Goal: Task Accomplishment & Management: Manage account settings

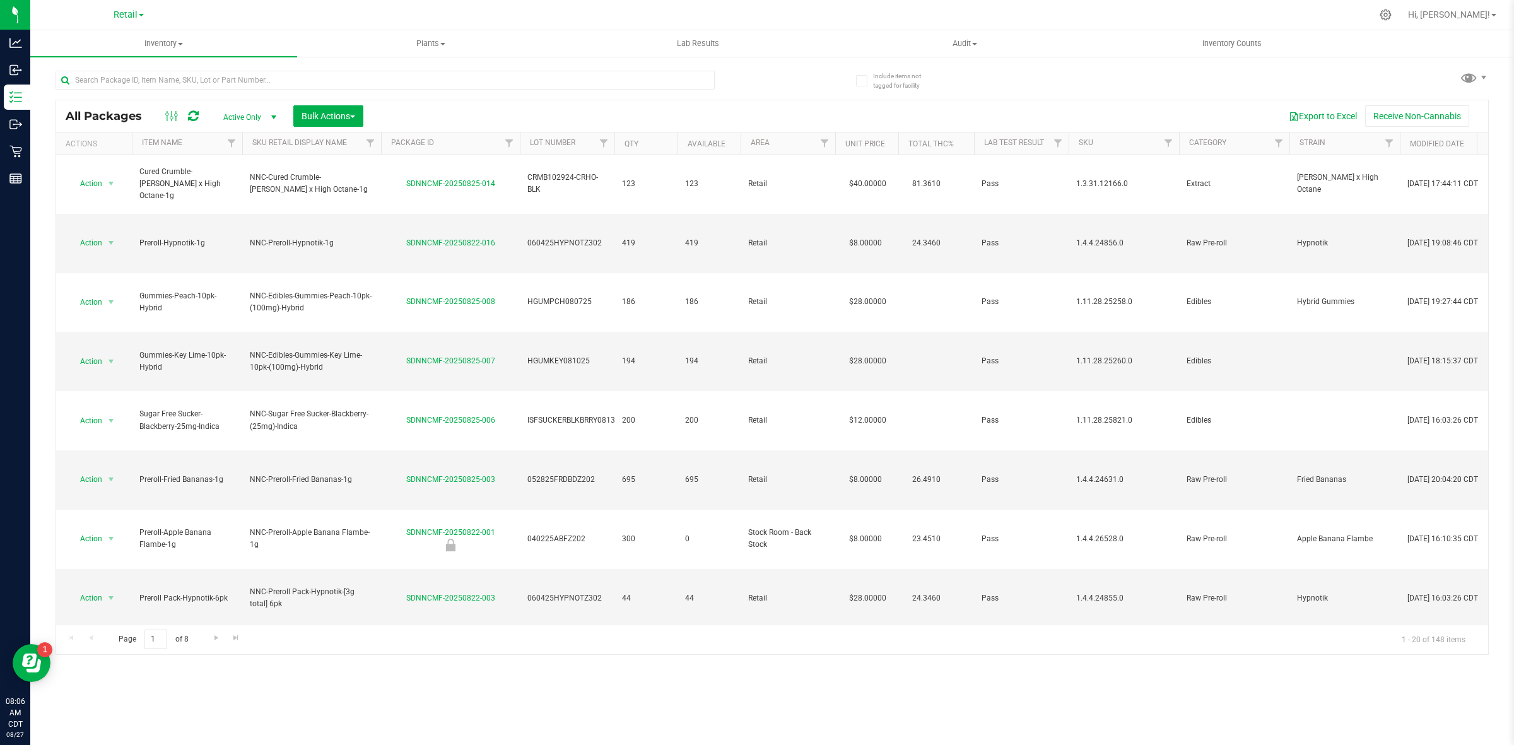
click at [133, 25] on div "Retail" at bounding box center [131, 15] width 189 height 25
click at [126, 16] on span "Retail" at bounding box center [126, 14] width 24 height 11
click at [90, 43] on link "Cultivation" at bounding box center [129, 44] width 184 height 17
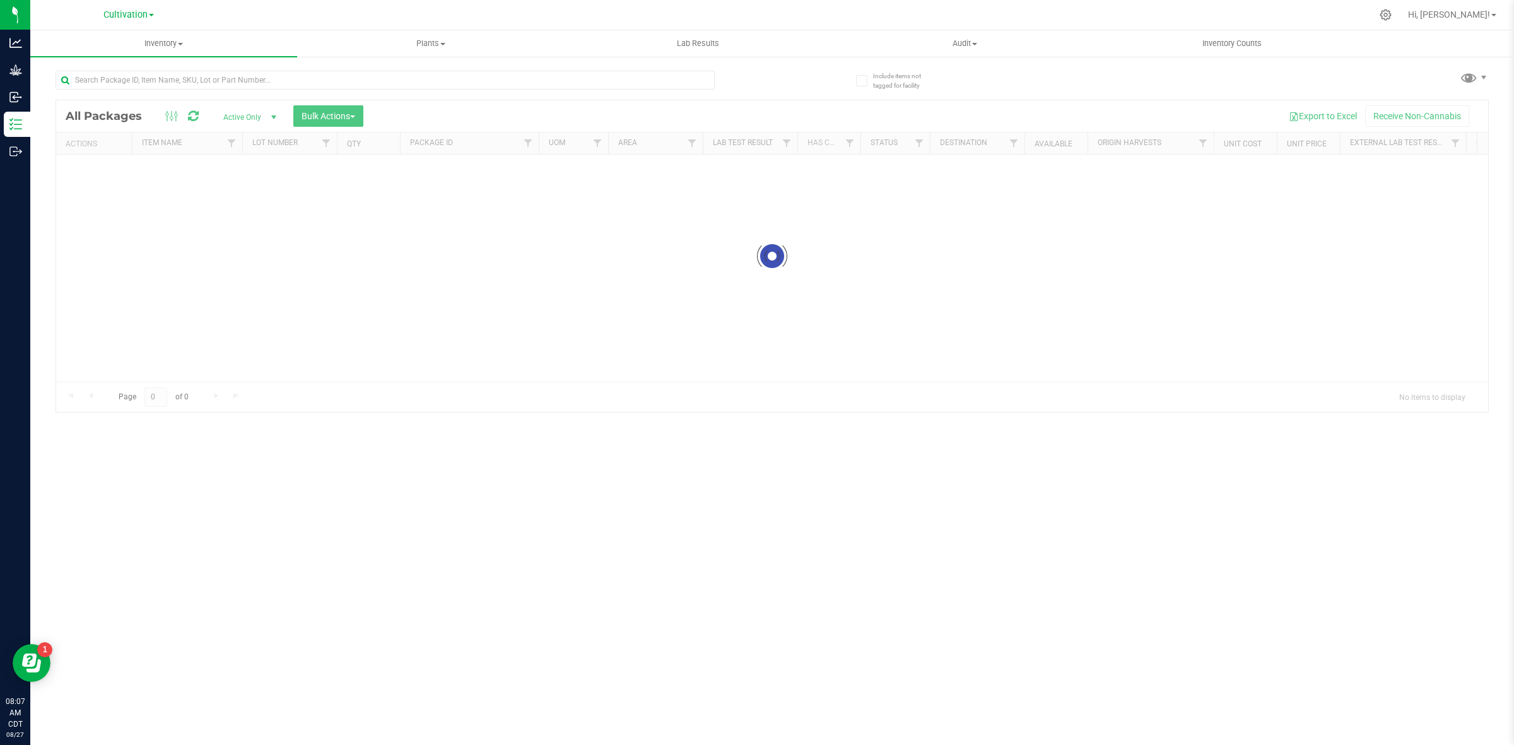
click at [117, 16] on span "Cultivation" at bounding box center [125, 14] width 44 height 11
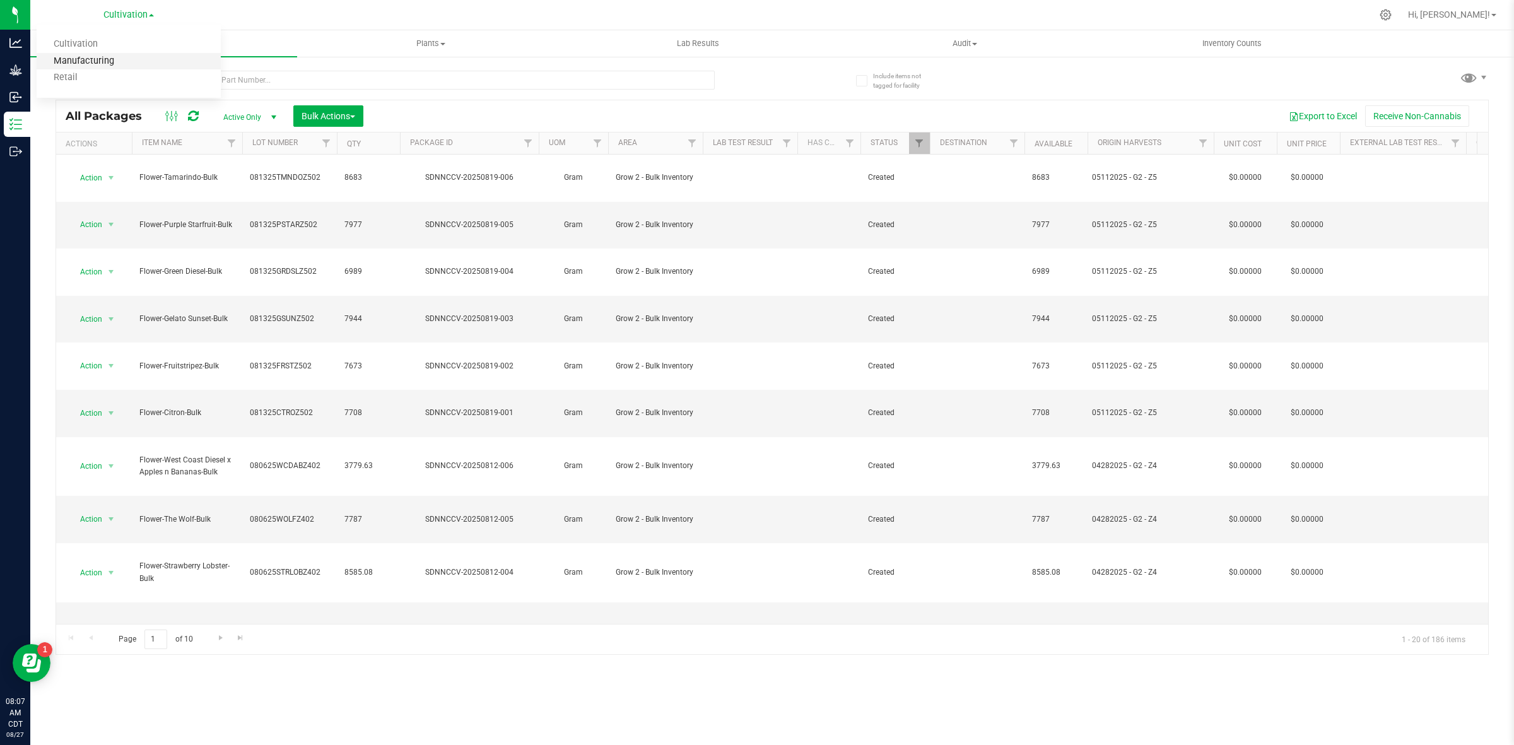
click at [111, 62] on link "Manufacturing" at bounding box center [129, 61] width 184 height 17
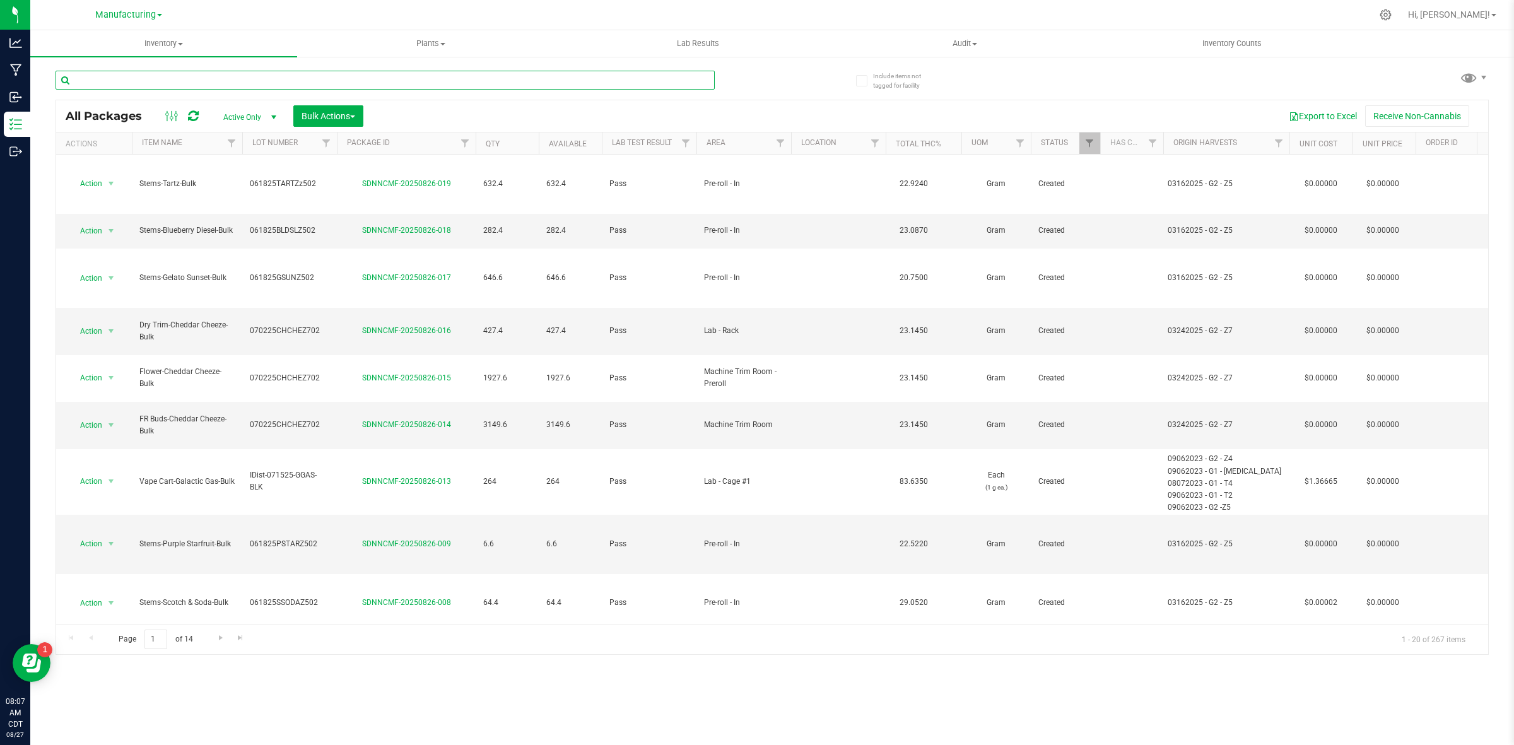
click at [190, 77] on input "text" at bounding box center [385, 80] width 659 height 19
drag, startPoint x: 160, startPoint y: 36, endPoint x: 163, endPoint y: 48, distance: 12.4
click at [160, 36] on uib-tab-heading "Inventory All packages All inventory Waste log Create inventory" at bounding box center [163, 43] width 267 height 26
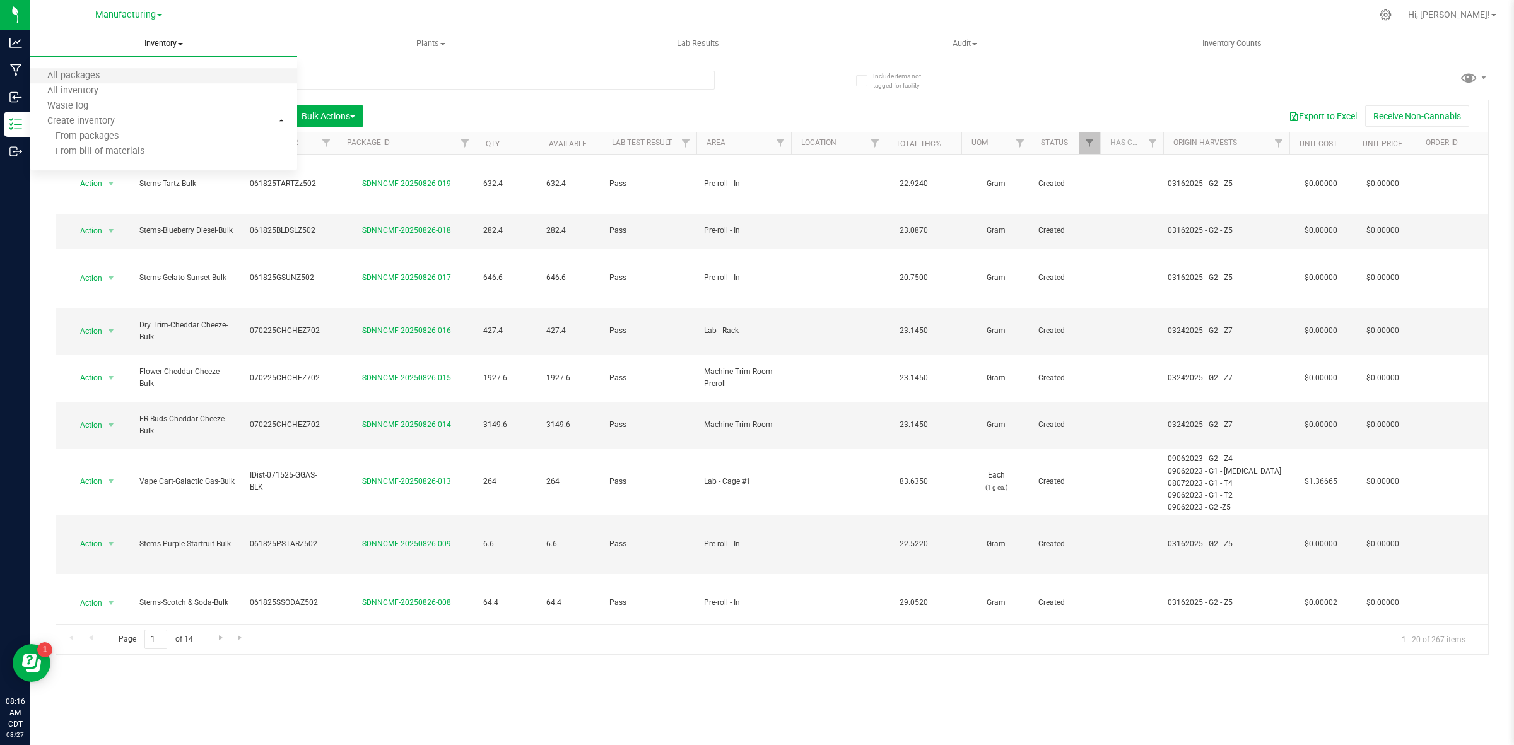
click at [124, 76] on li "All packages" at bounding box center [163, 76] width 267 height 15
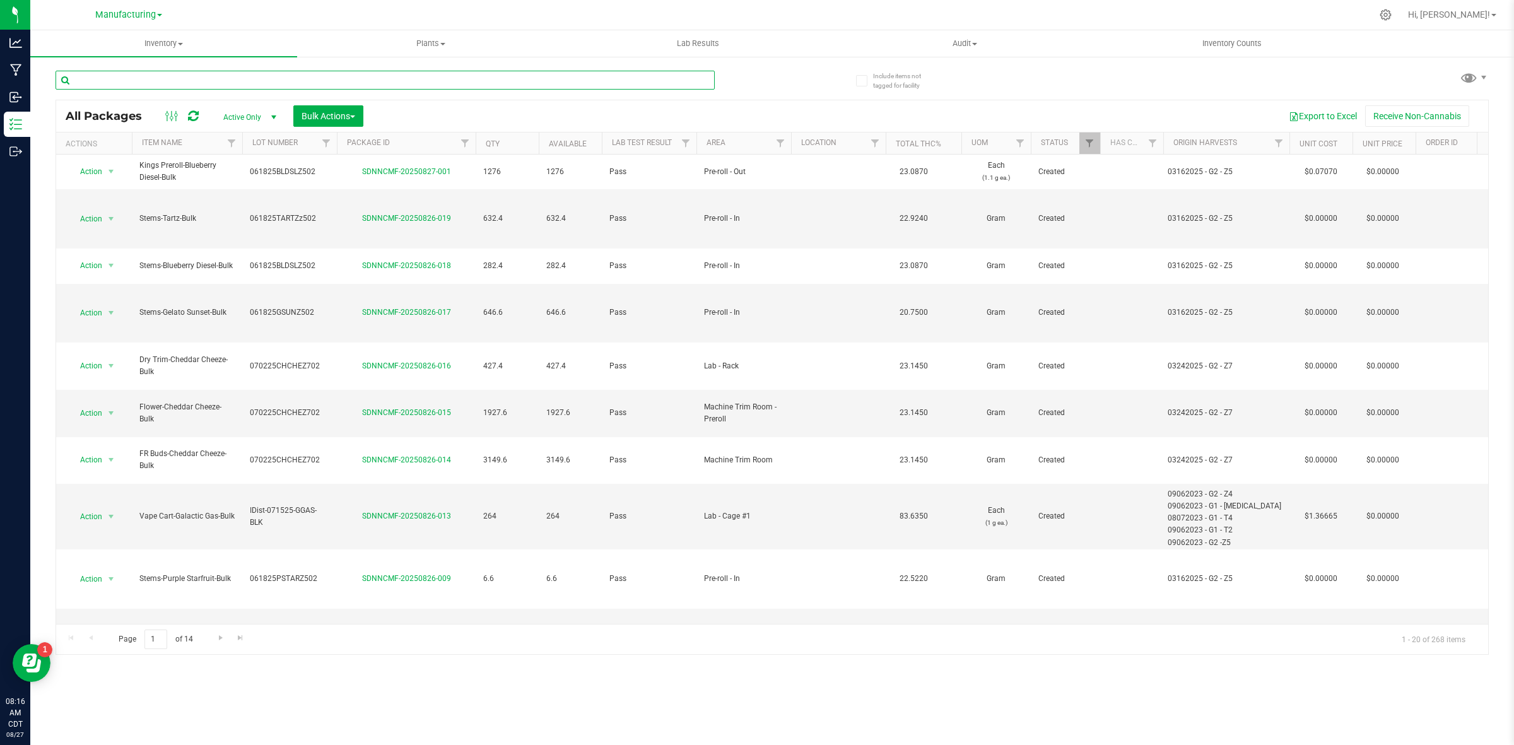
click at [260, 84] on input "text" at bounding box center [385, 80] width 659 height 19
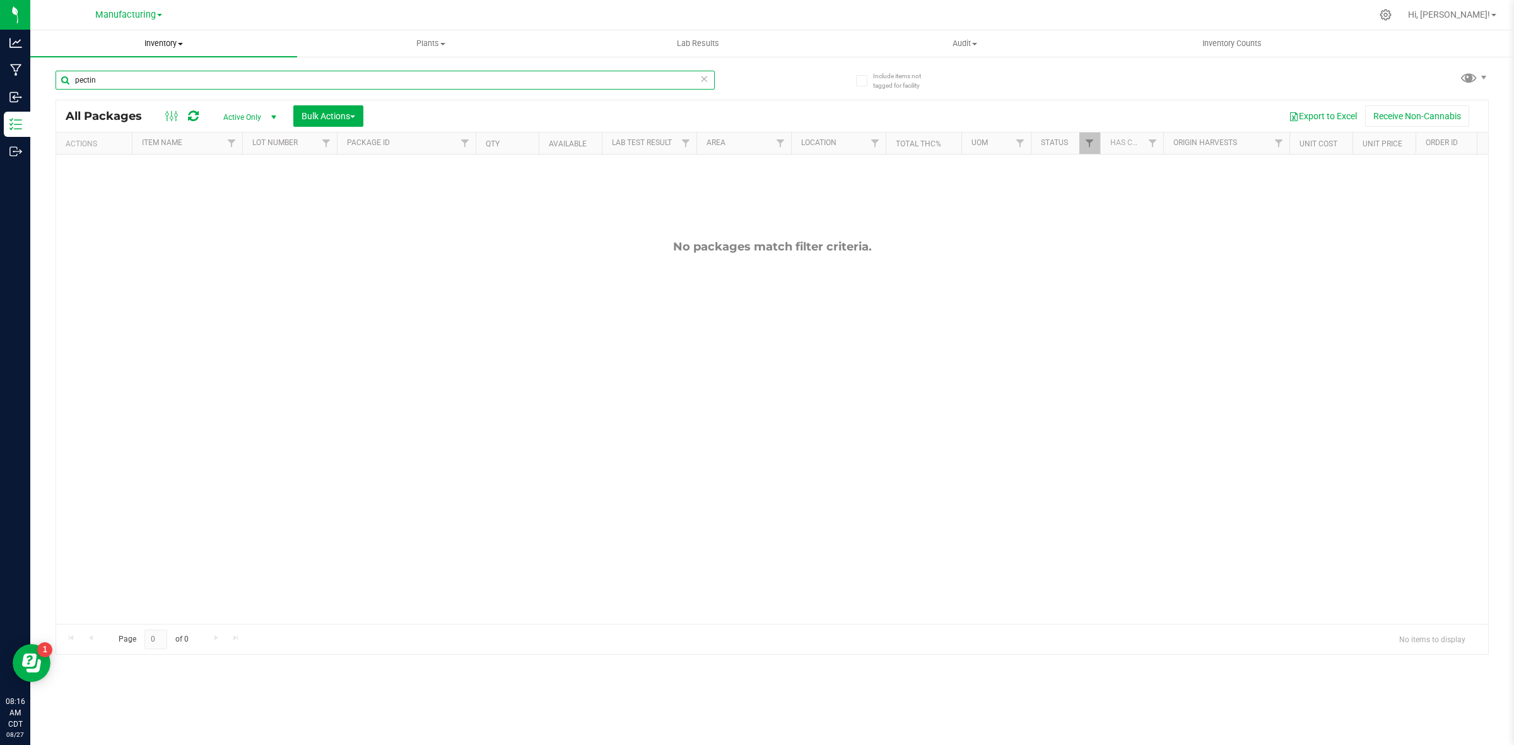
type input "pectin"
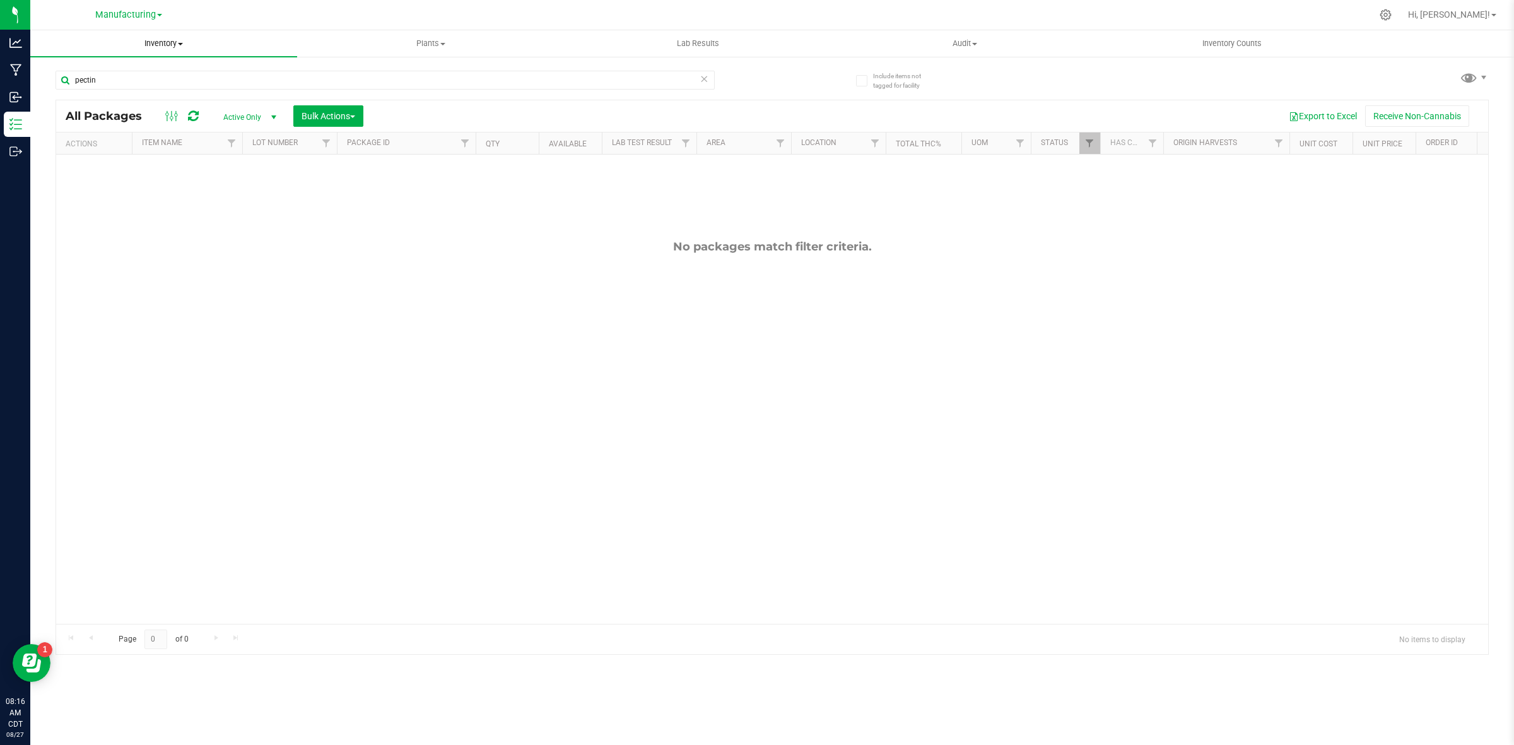
click at [172, 39] on span "Inventory" at bounding box center [163, 43] width 267 height 11
click at [131, 89] on li "All inventory" at bounding box center [163, 91] width 267 height 15
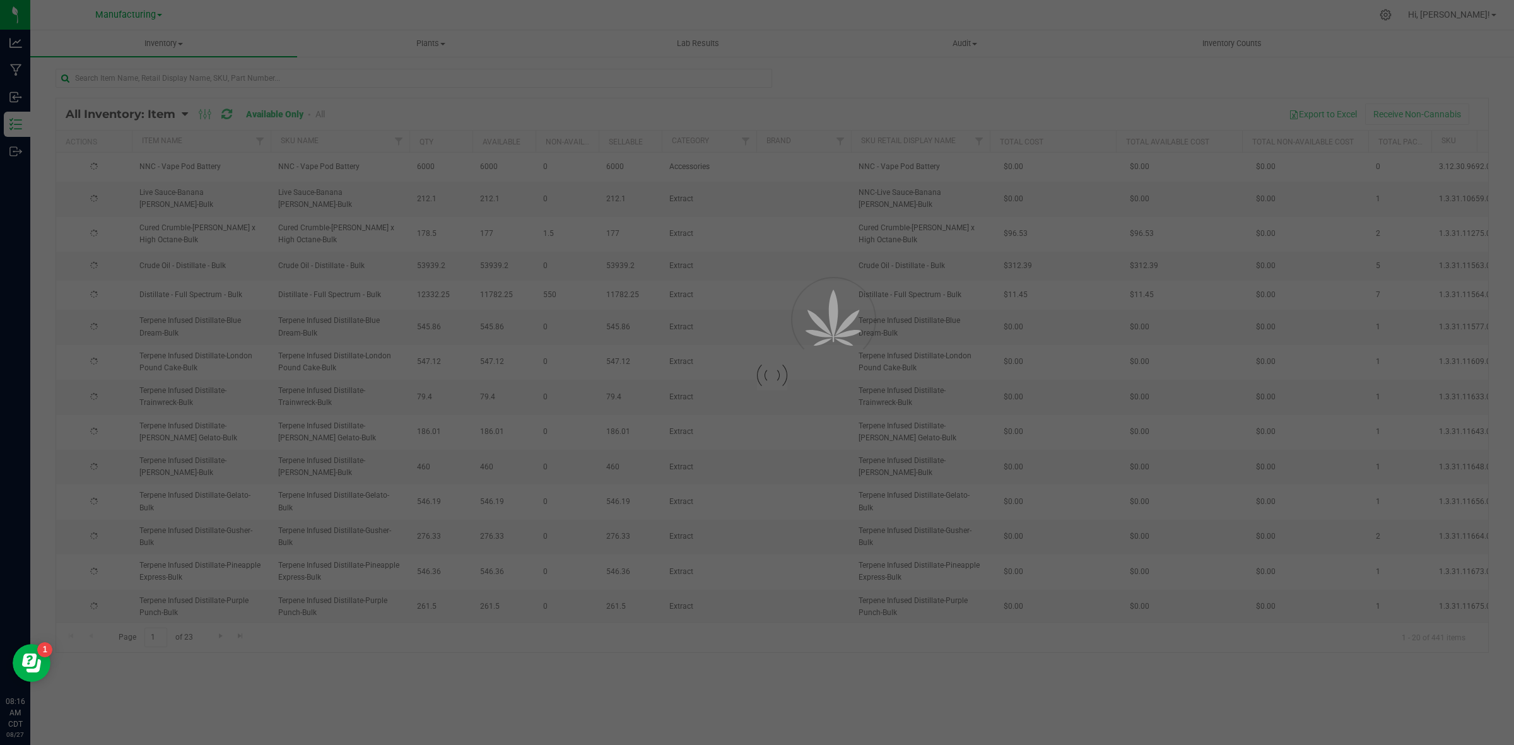
click at [188, 81] on div at bounding box center [757, 372] width 1514 height 745
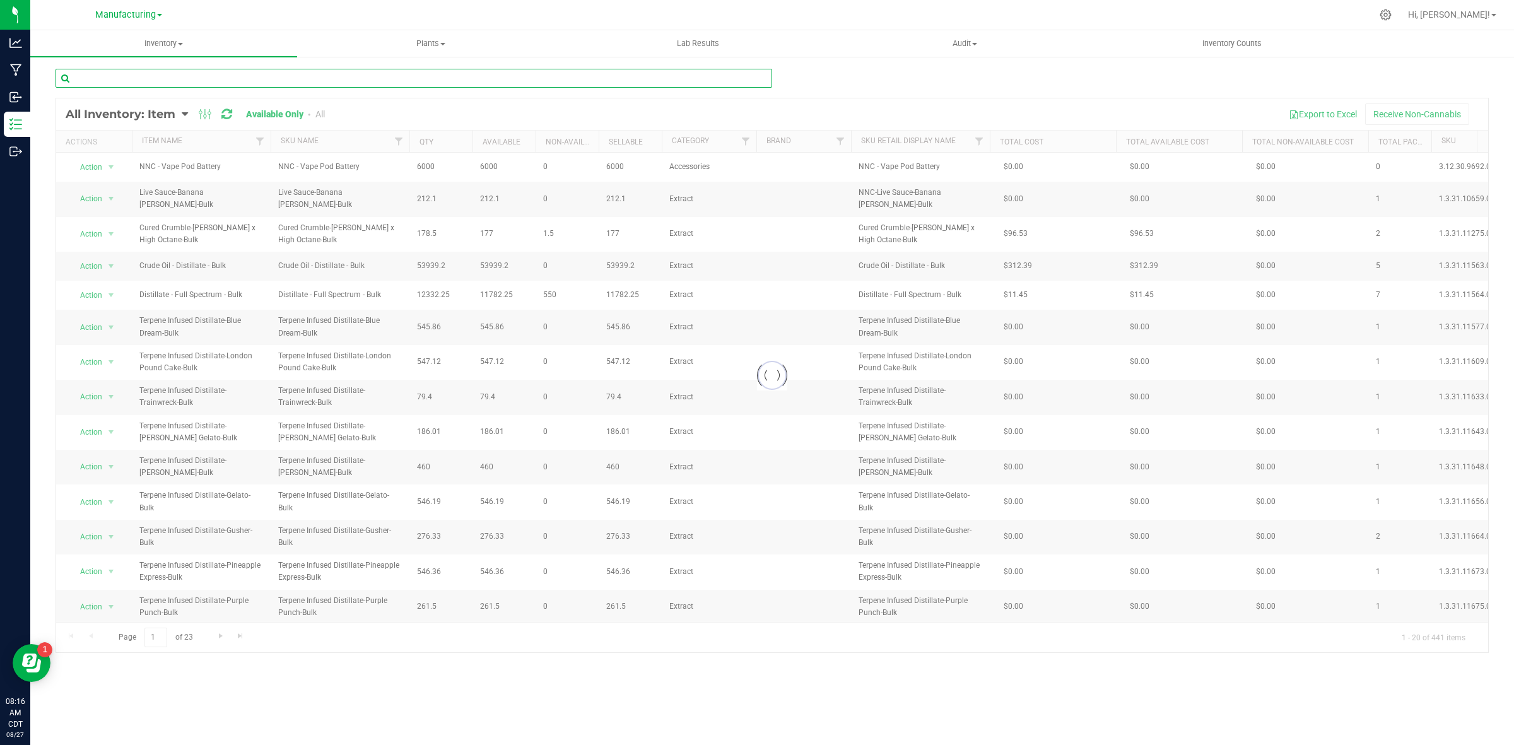
click at [188, 81] on input "text" at bounding box center [414, 78] width 717 height 19
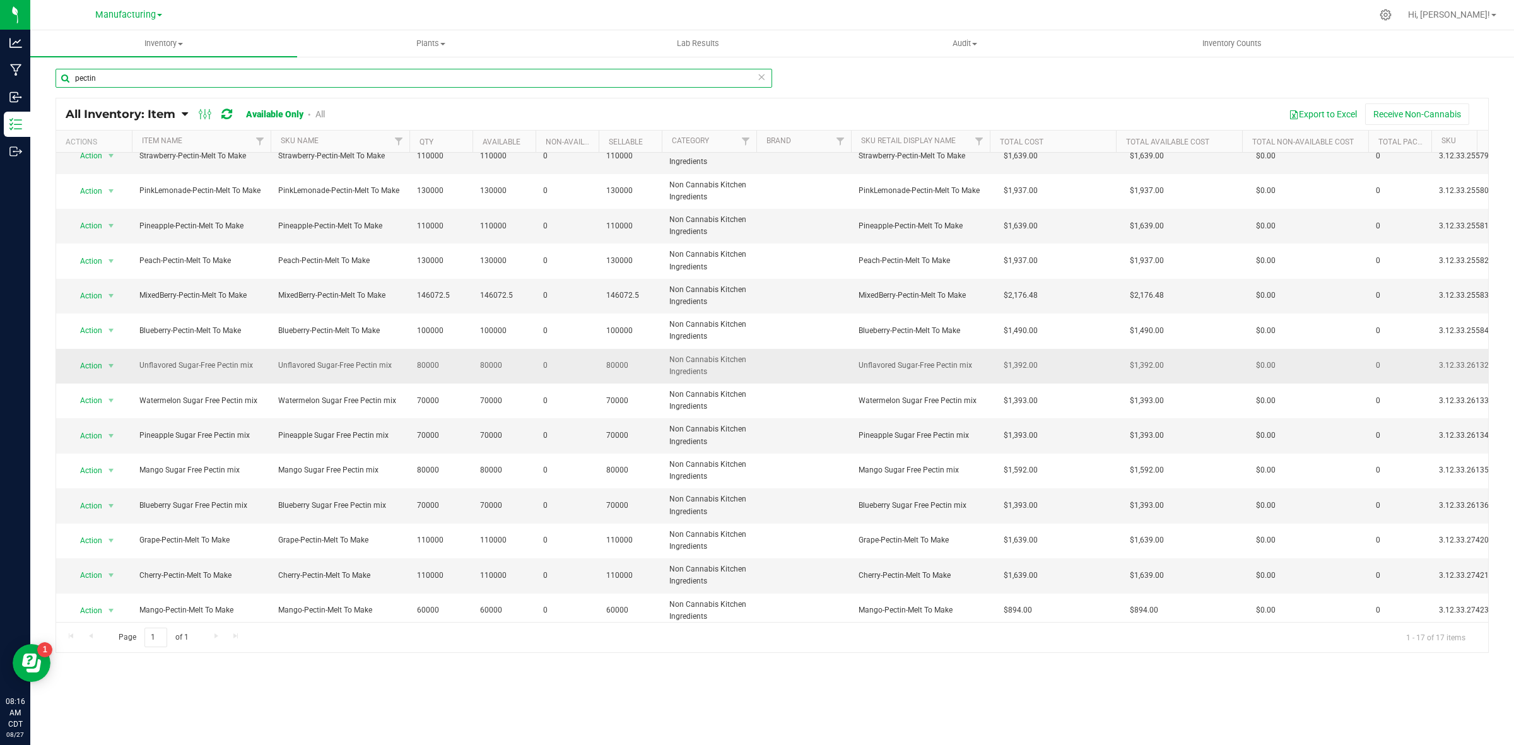
scroll to position [138, 0]
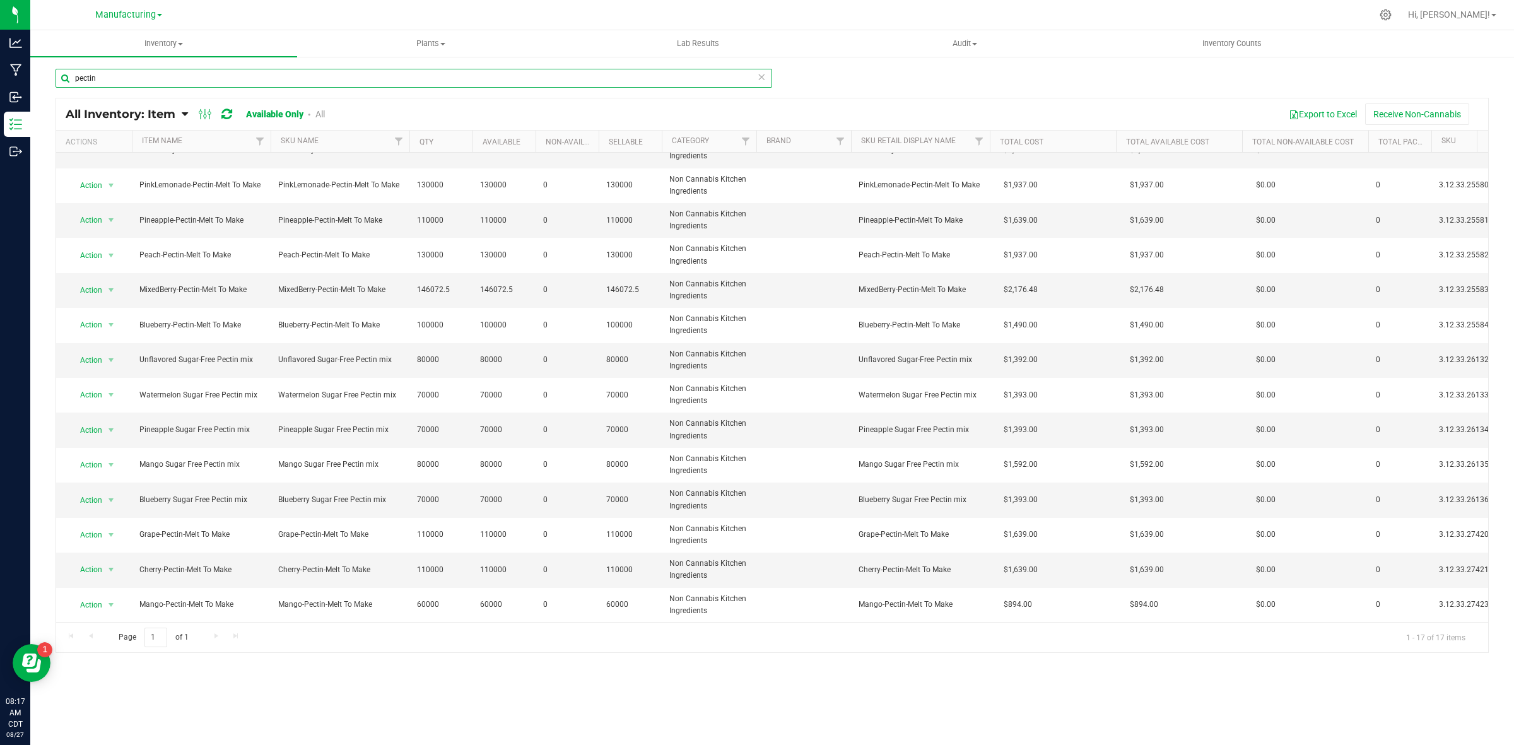
type input "pectin"
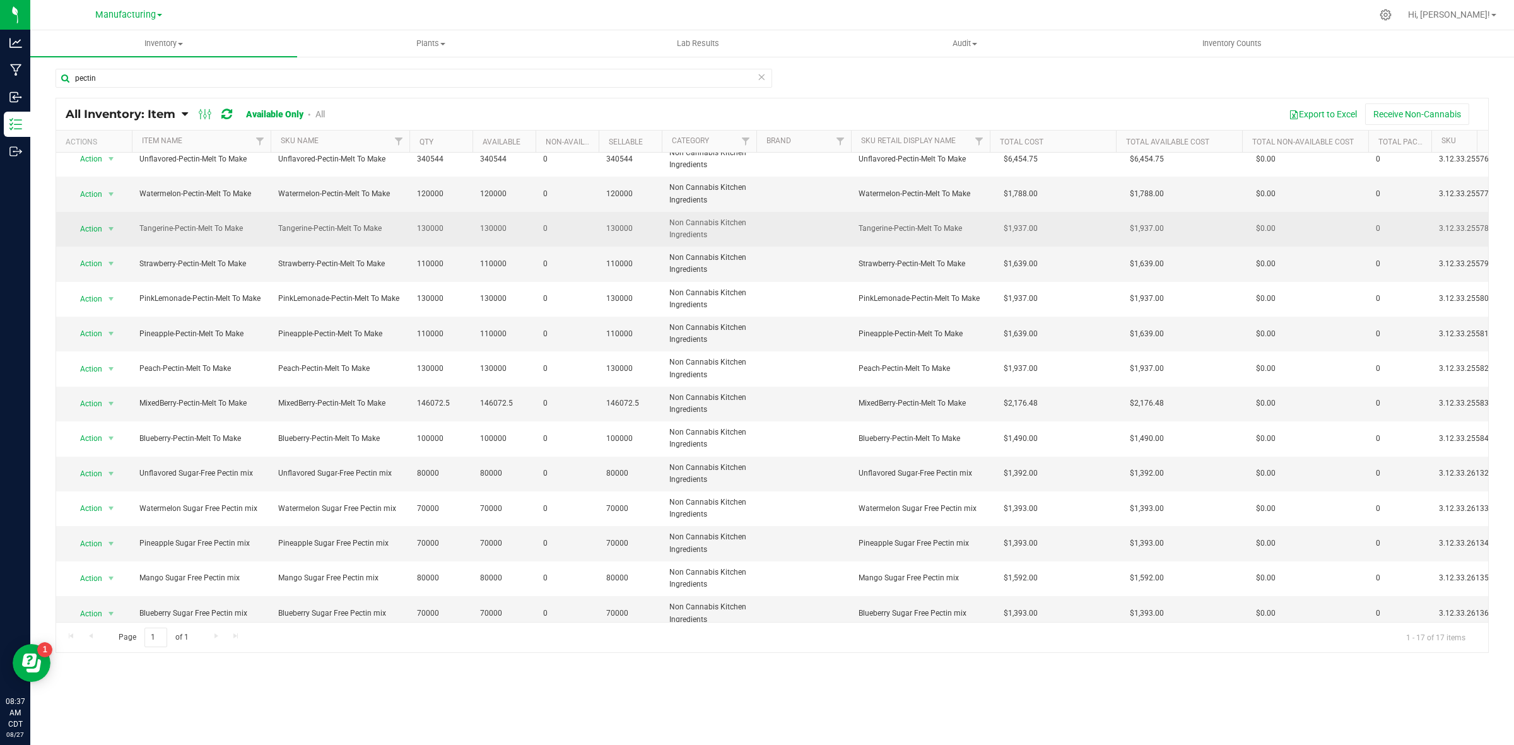
scroll to position [0, 0]
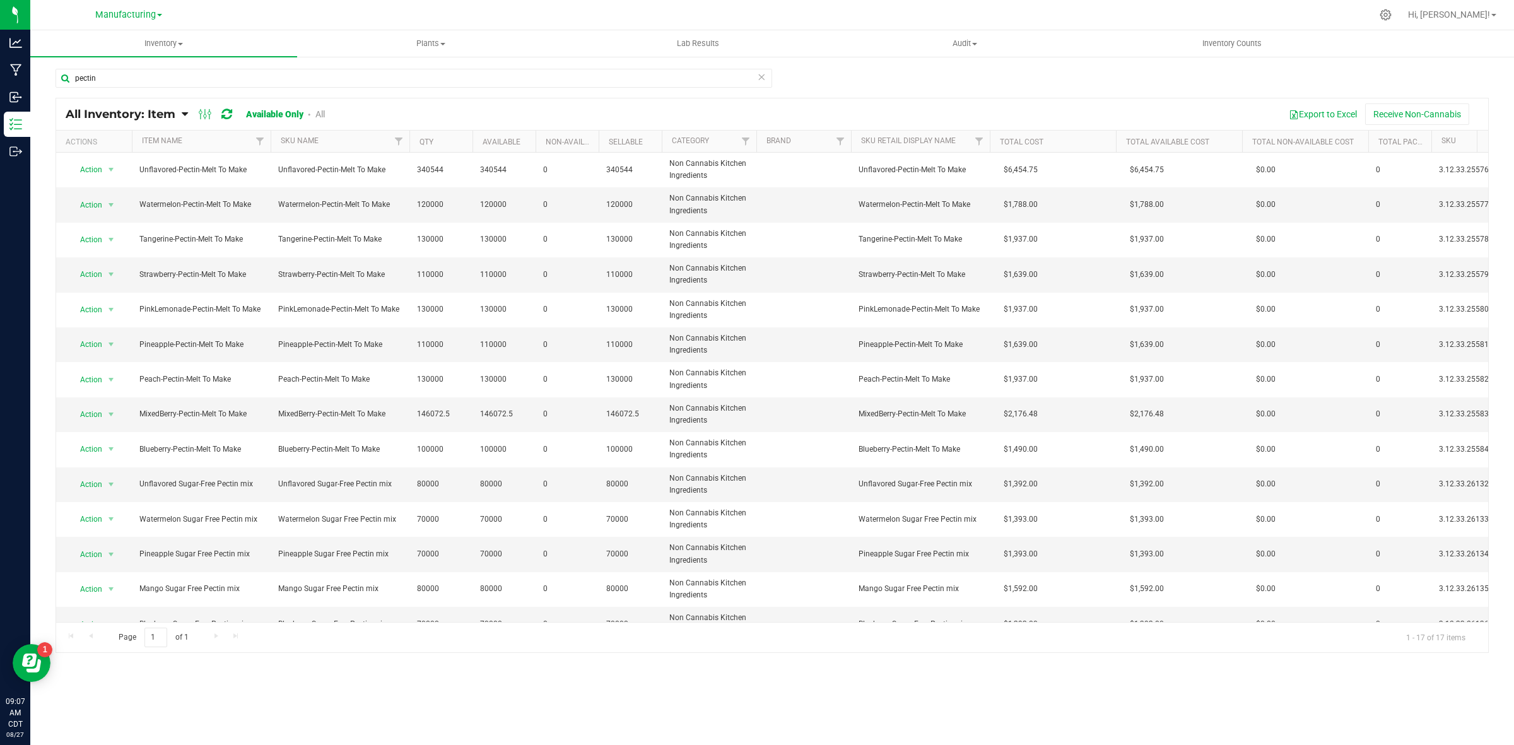
click at [761, 78] on icon at bounding box center [761, 76] width 9 height 15
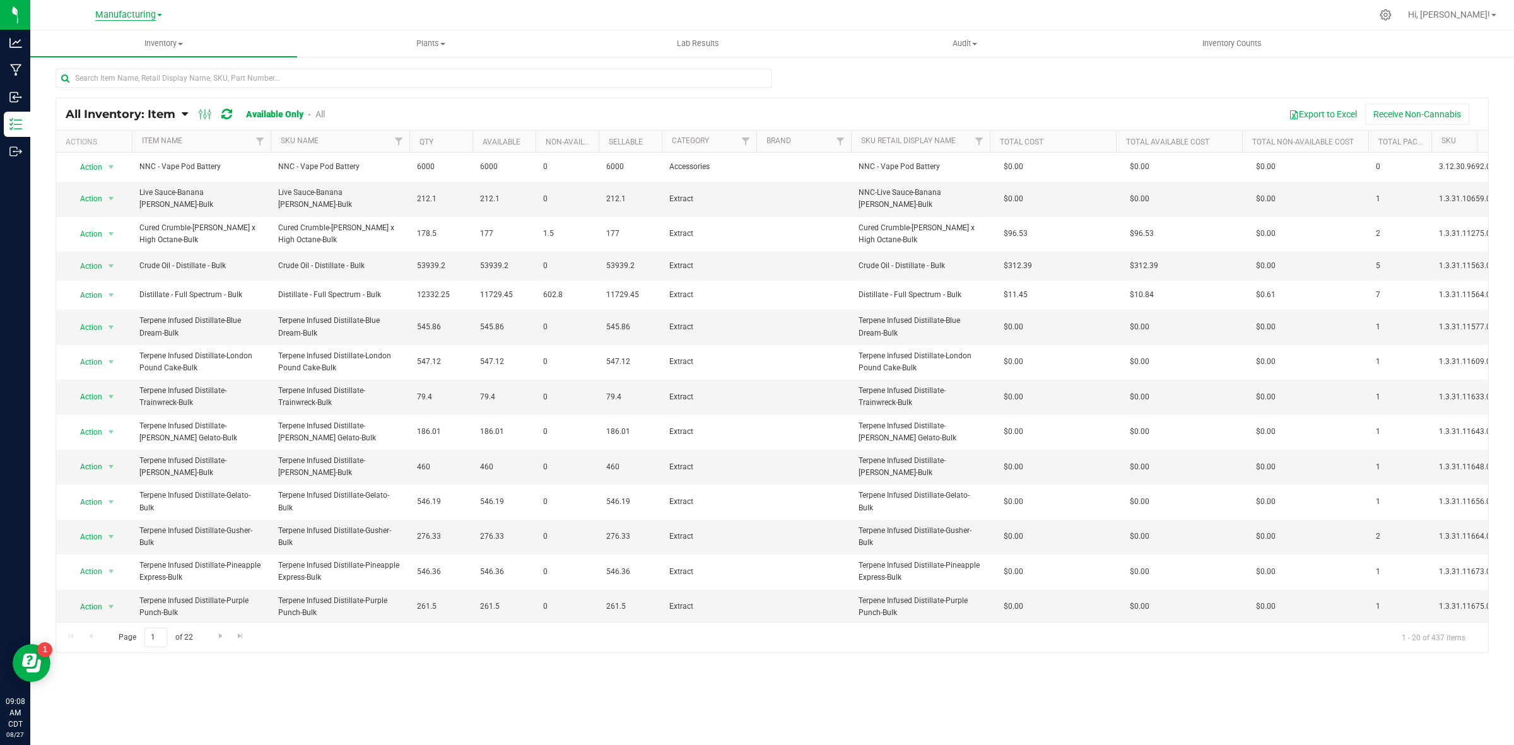
click at [125, 17] on span "Manufacturing" at bounding box center [125, 14] width 61 height 11
click at [122, 17] on span "Manufacturing" at bounding box center [125, 14] width 61 height 11
click at [112, 39] on link "Cultivation" at bounding box center [129, 44] width 184 height 17
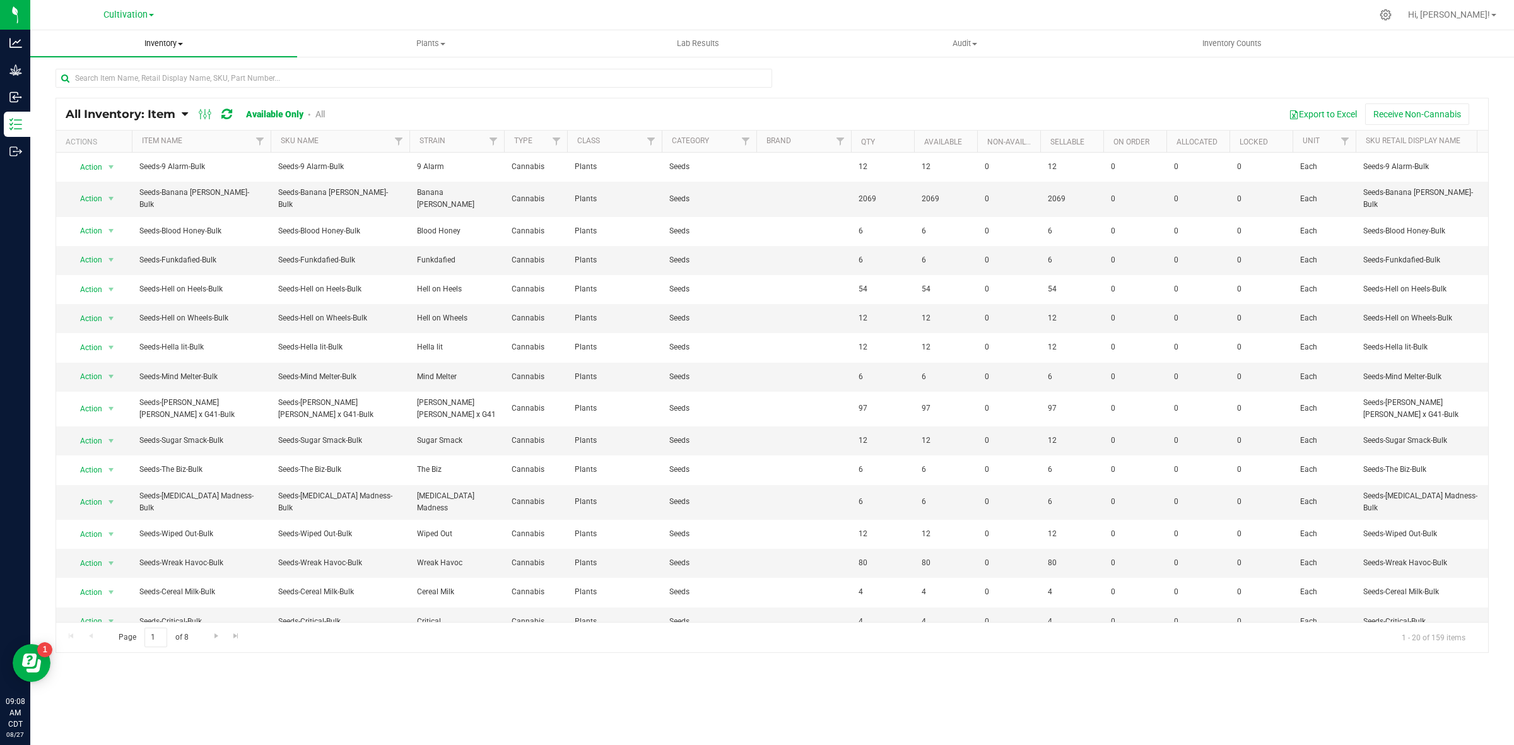
click at [162, 43] on span "Inventory" at bounding box center [163, 43] width 267 height 11
click at [127, 71] on li "All packages" at bounding box center [163, 76] width 267 height 15
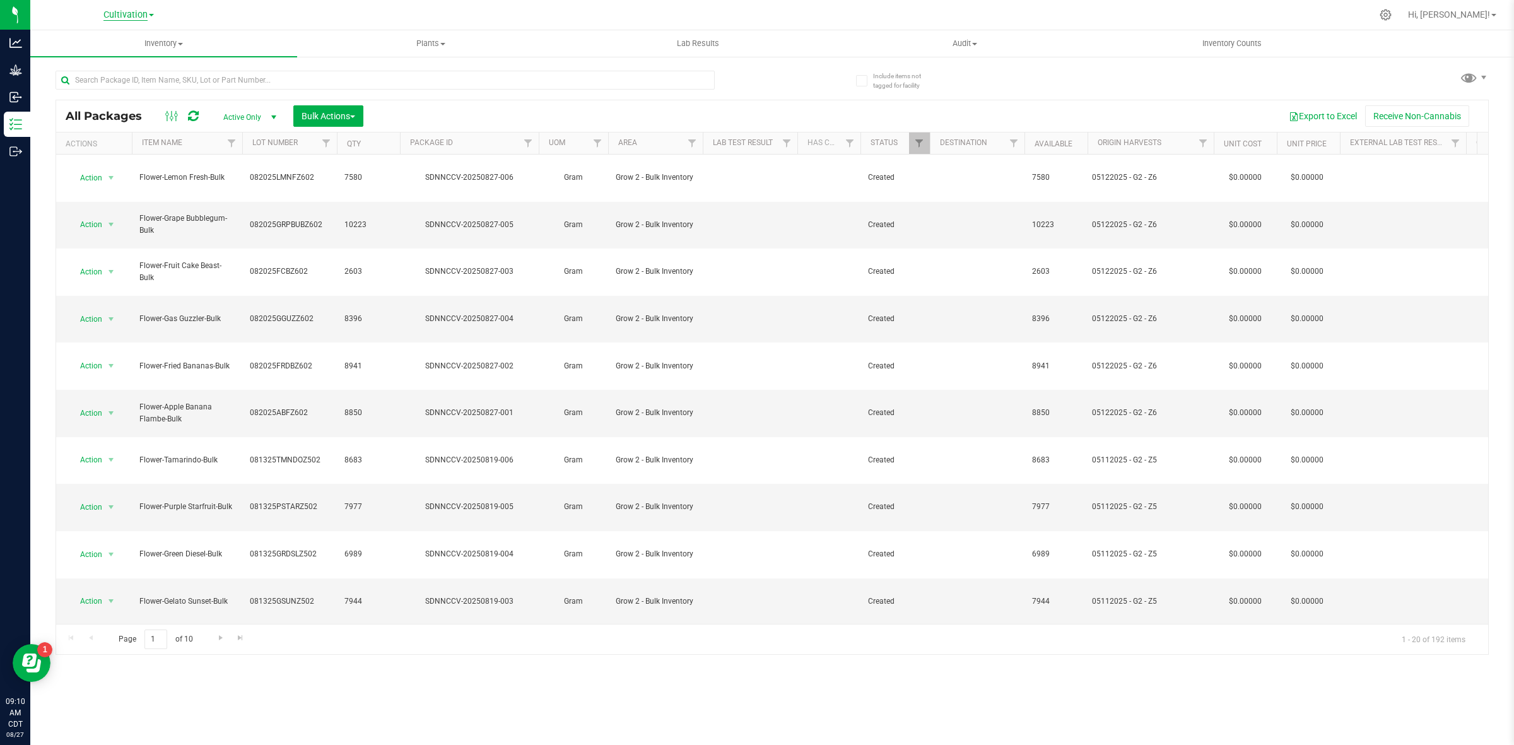
click at [119, 16] on span "Cultivation" at bounding box center [125, 14] width 44 height 11
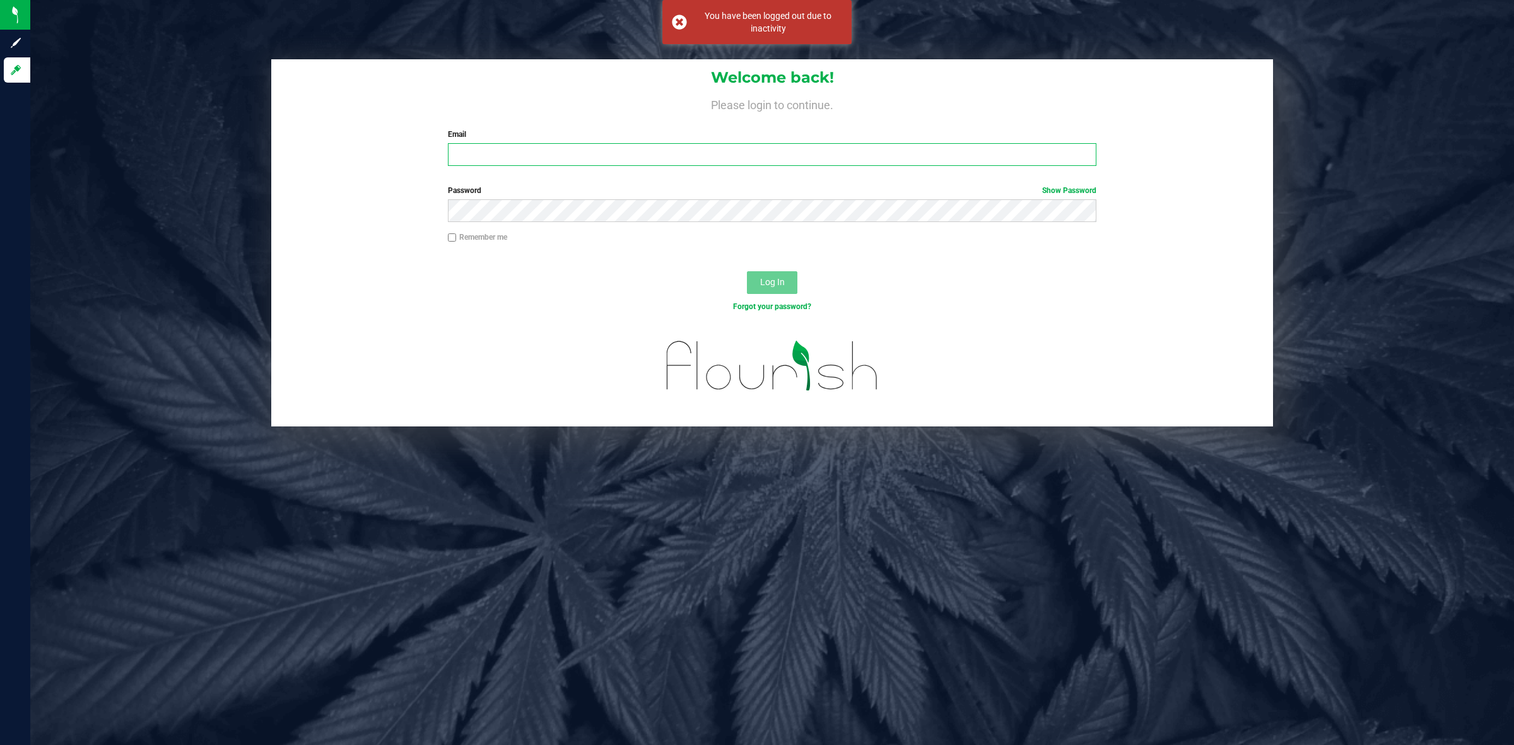
type input "[EMAIL_ADDRESS][PERSON_NAME][DOMAIN_NAME]"
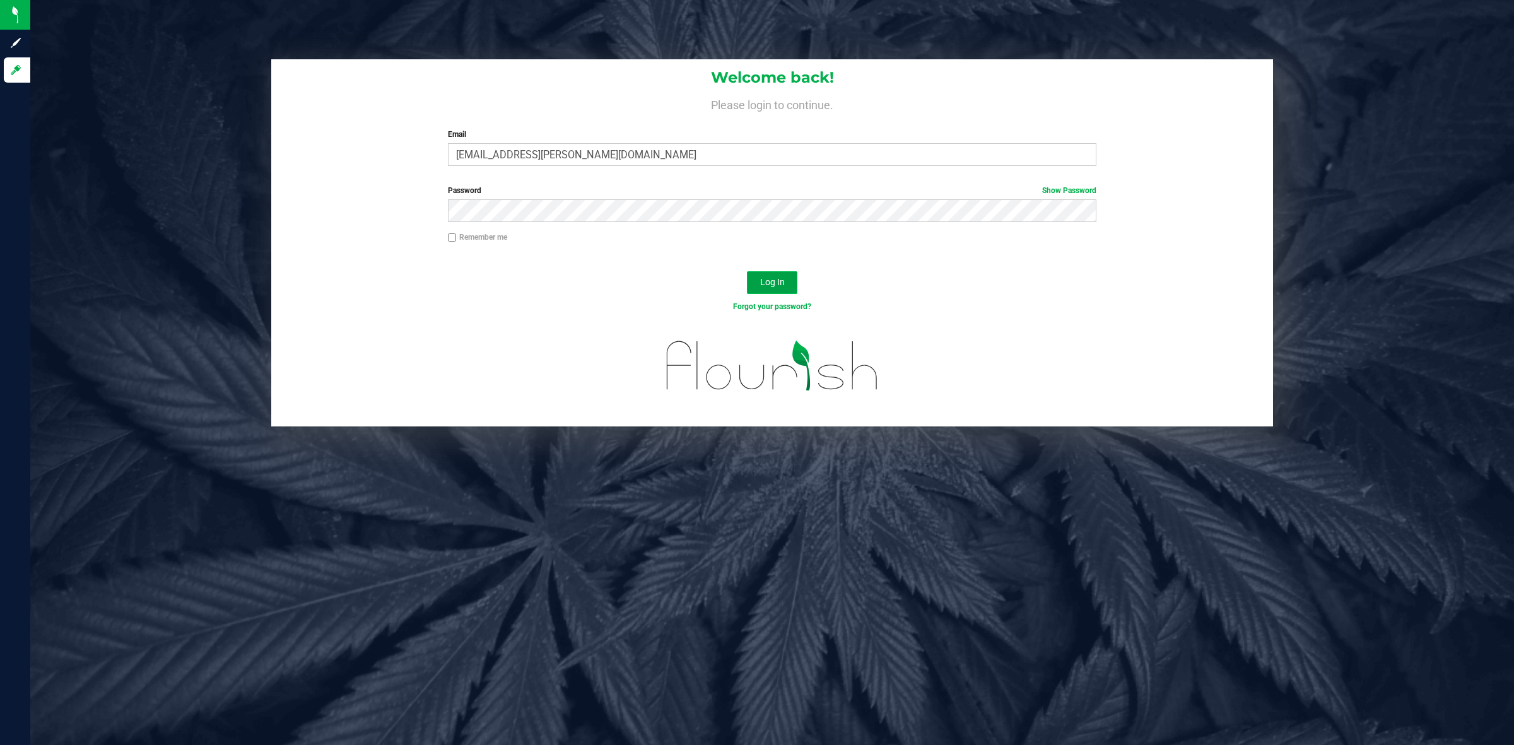
click at [757, 282] on button "Log In" at bounding box center [772, 282] width 50 height 23
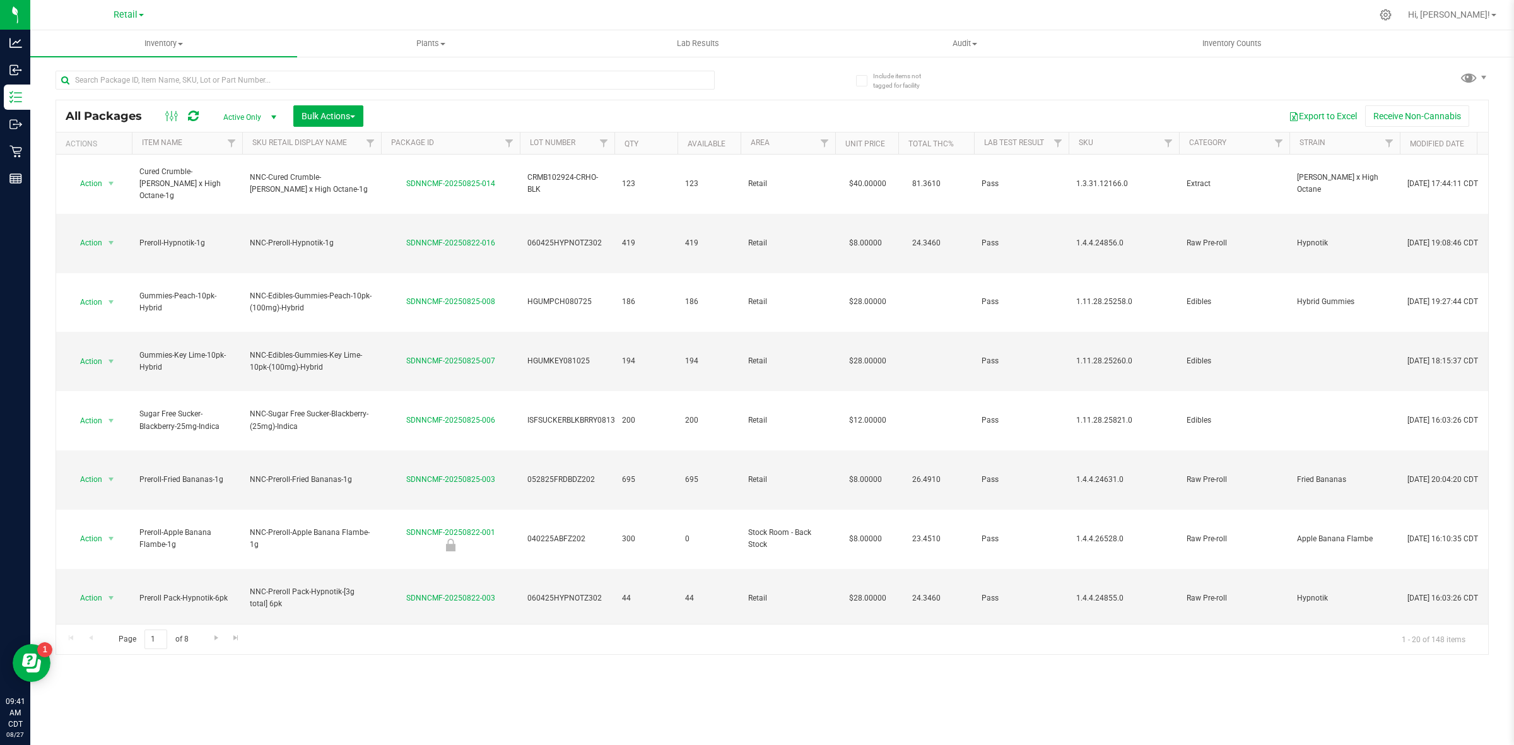
click at [112, 8] on div "Retail" at bounding box center [129, 15] width 184 height 20
click at [123, 15] on span "Retail" at bounding box center [126, 14] width 24 height 11
click at [117, 61] on link "Manufacturing" at bounding box center [129, 61] width 184 height 17
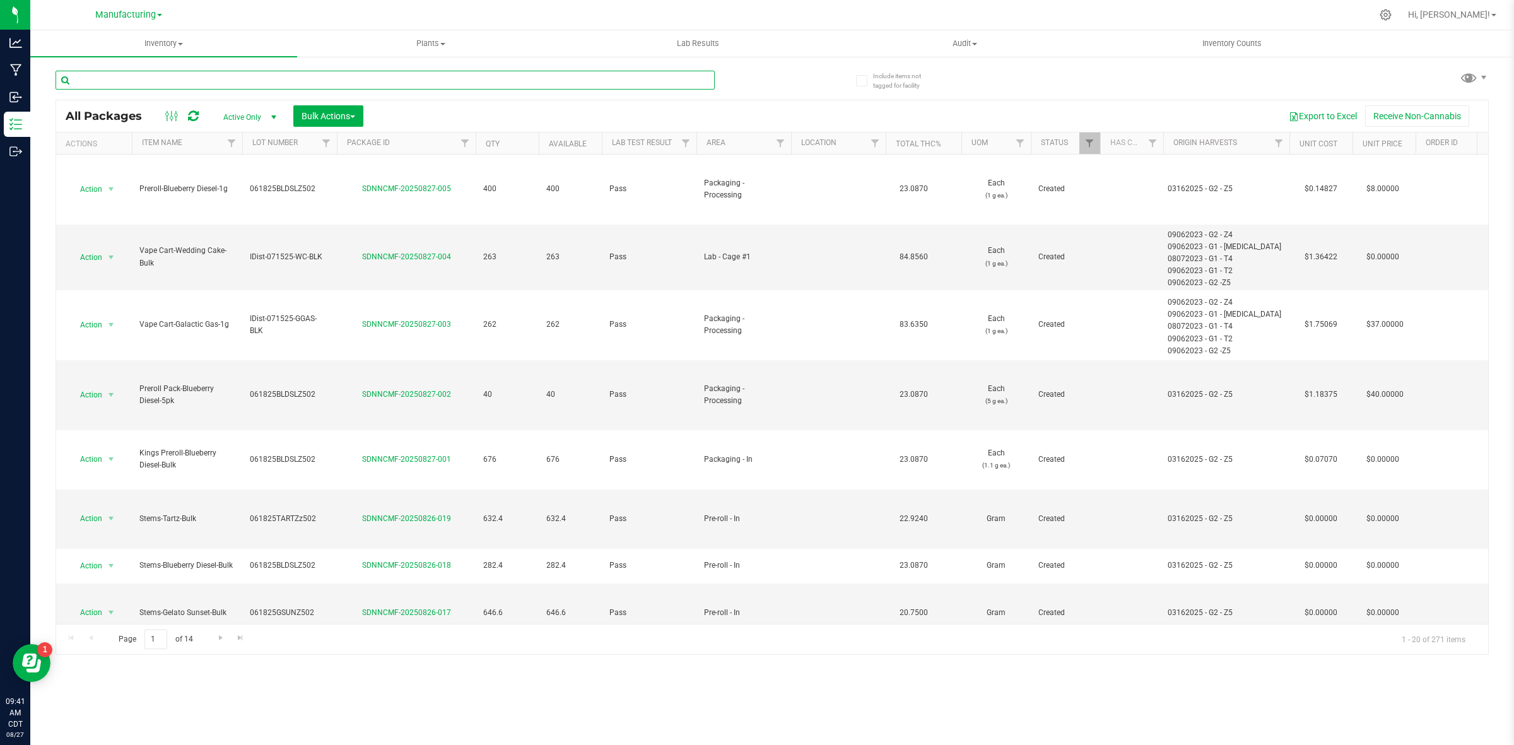
click at [272, 79] on input "text" at bounding box center [385, 80] width 659 height 19
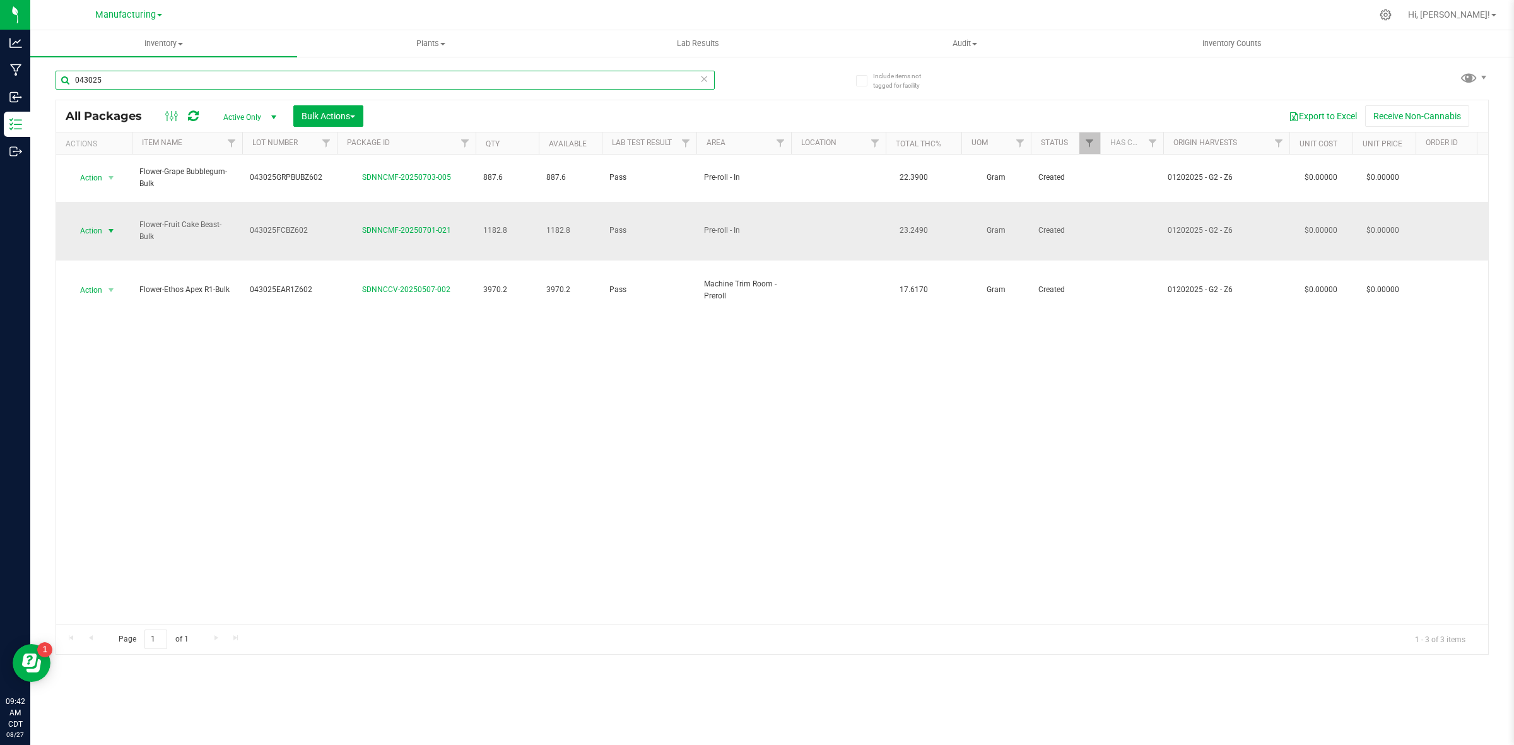
type input "043025"
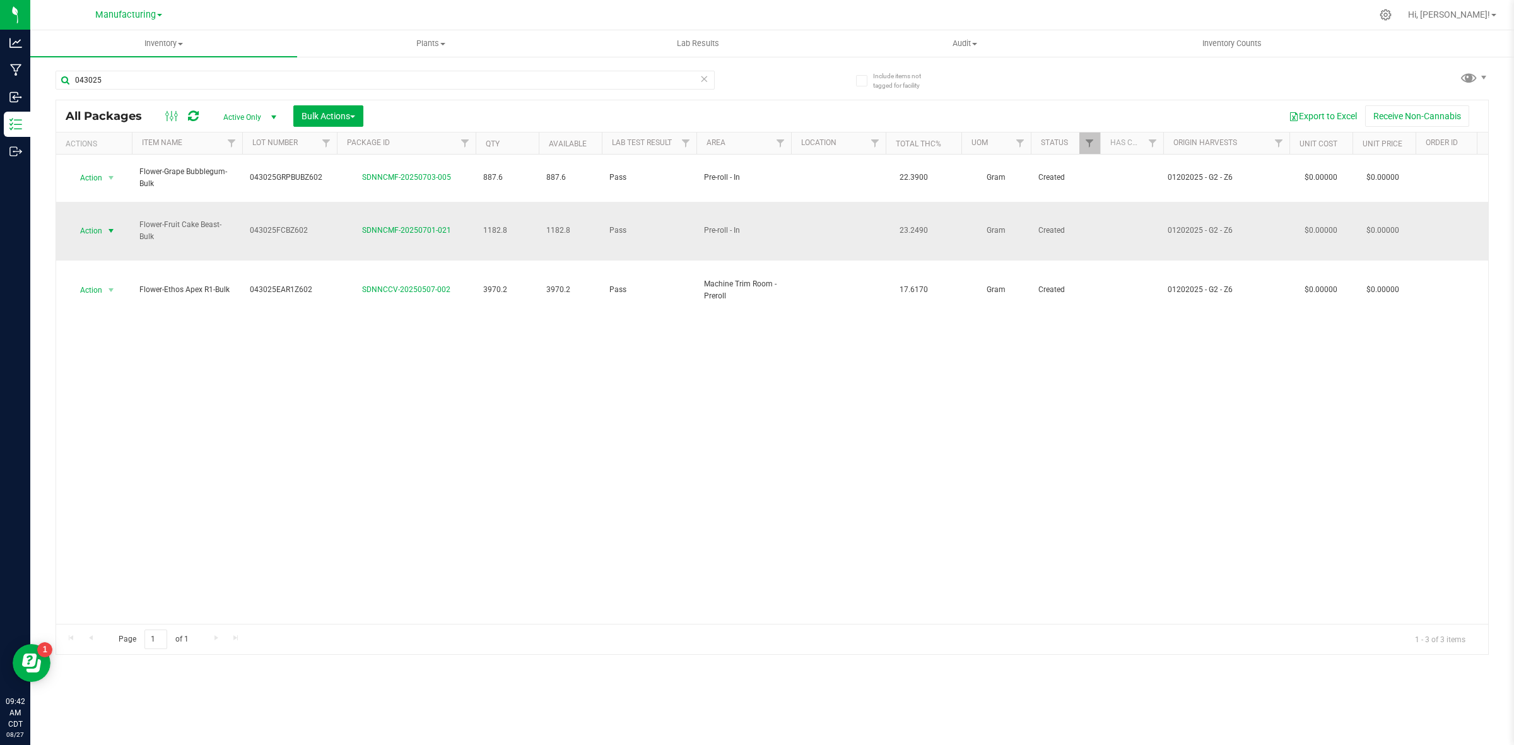
click at [95, 222] on span "Action" at bounding box center [86, 231] width 34 height 18
click at [95, 423] on li "See history" at bounding box center [109, 432] width 80 height 19
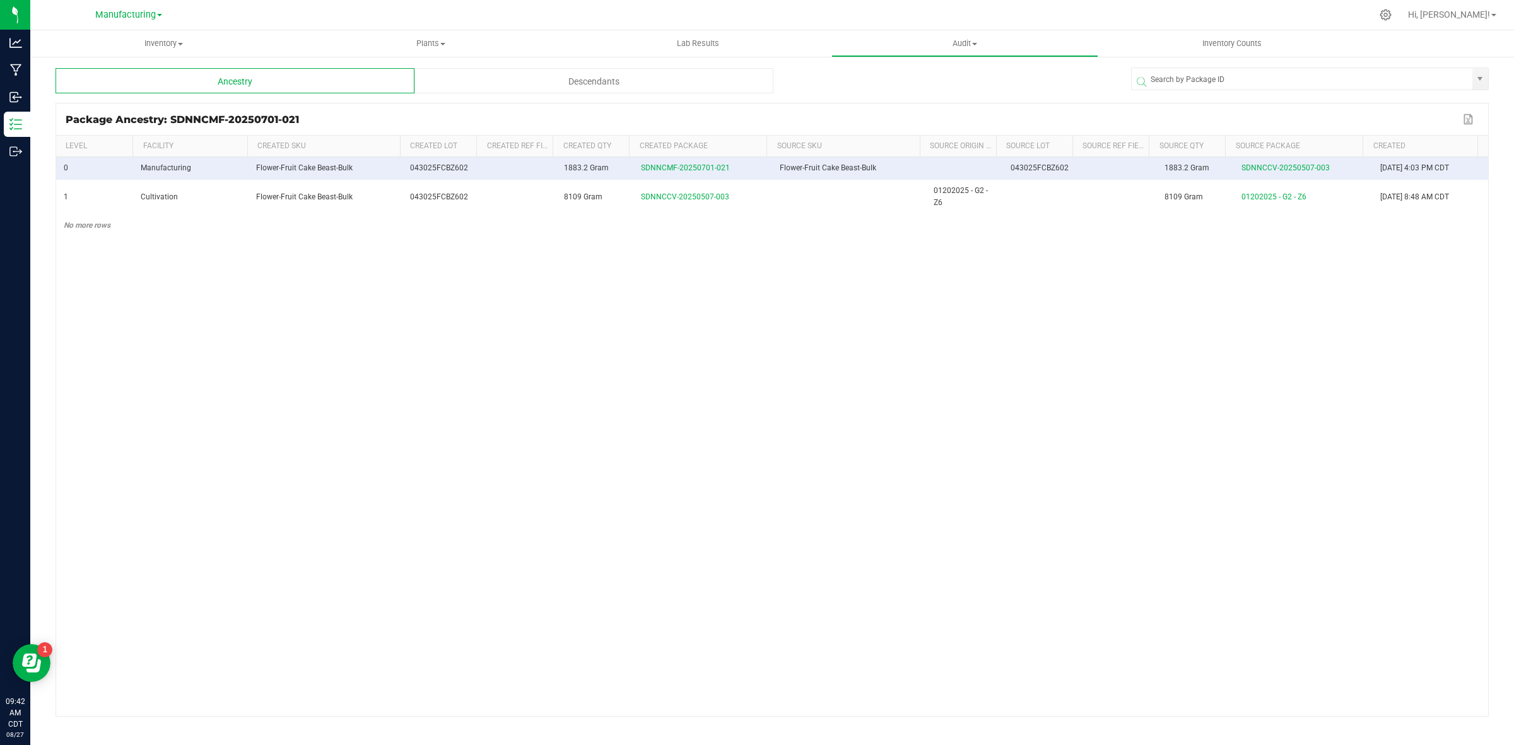
click at [599, 83] on div "Descendants" at bounding box center [593, 80] width 359 height 25
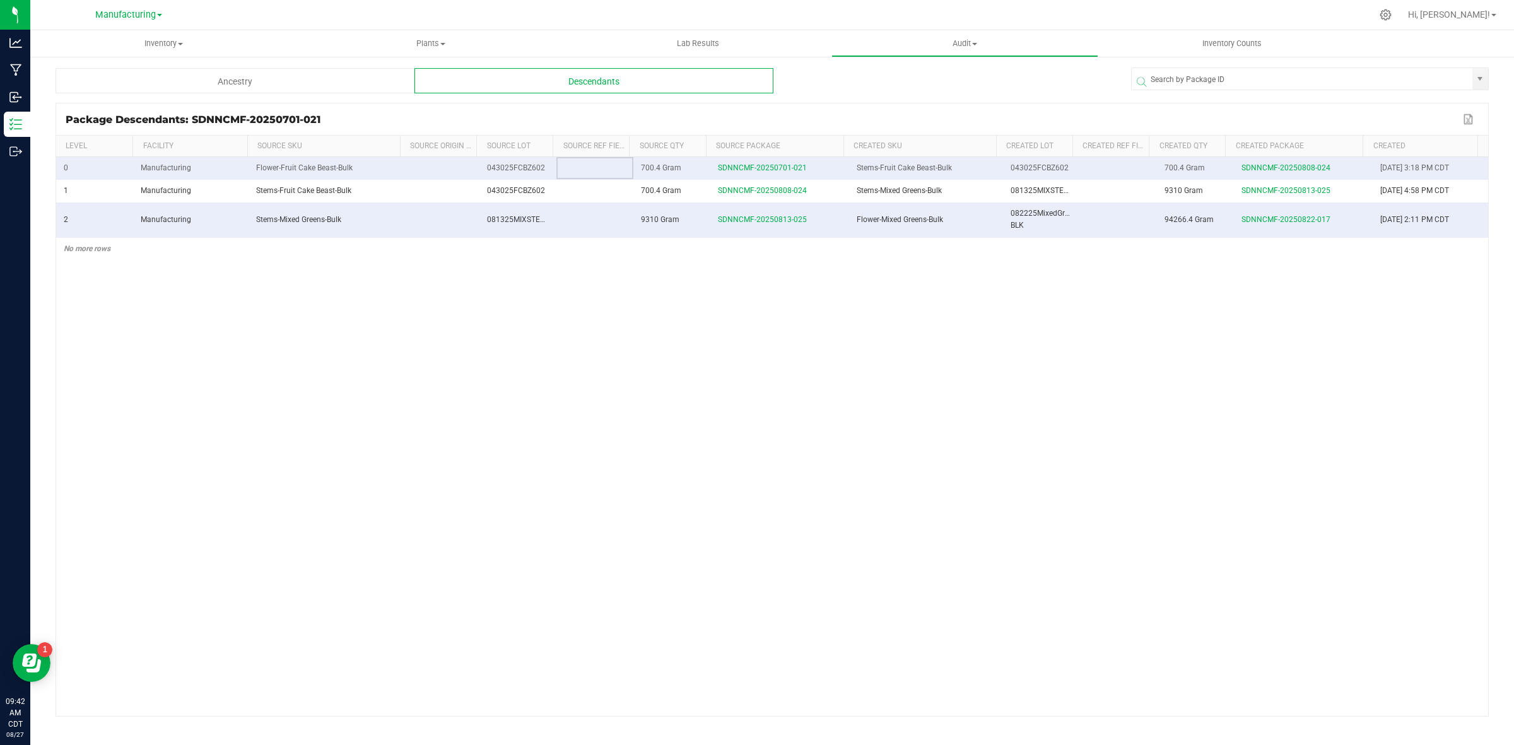
click at [559, 168] on td at bounding box center [594, 168] width 77 height 23
click at [538, 170] on span "043025FCBZ602" at bounding box center [516, 167] width 58 height 9
drag, startPoint x: 541, startPoint y: 169, endPoint x: 464, endPoint y: 168, distance: 77.6
click at [464, 168] on tr "0 Manufacturing Flower-Fruit Cake Beast-Bulk 043025FCBZ602 700.4 Gram SDNNCMF-2…" at bounding box center [772, 168] width 1432 height 23
copy tr "043025FCBZ602"
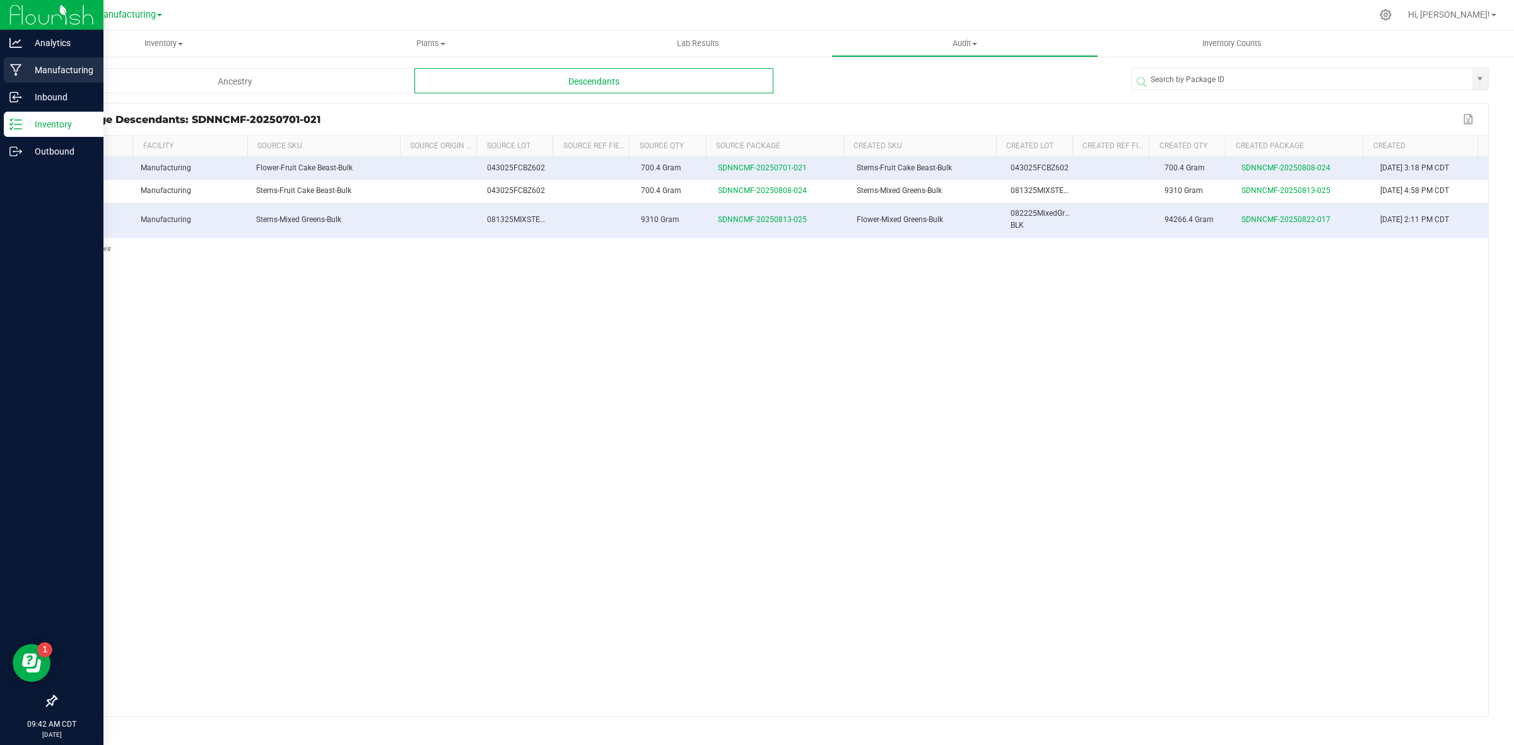
click at [46, 67] on p "Manufacturing" at bounding box center [60, 69] width 76 height 15
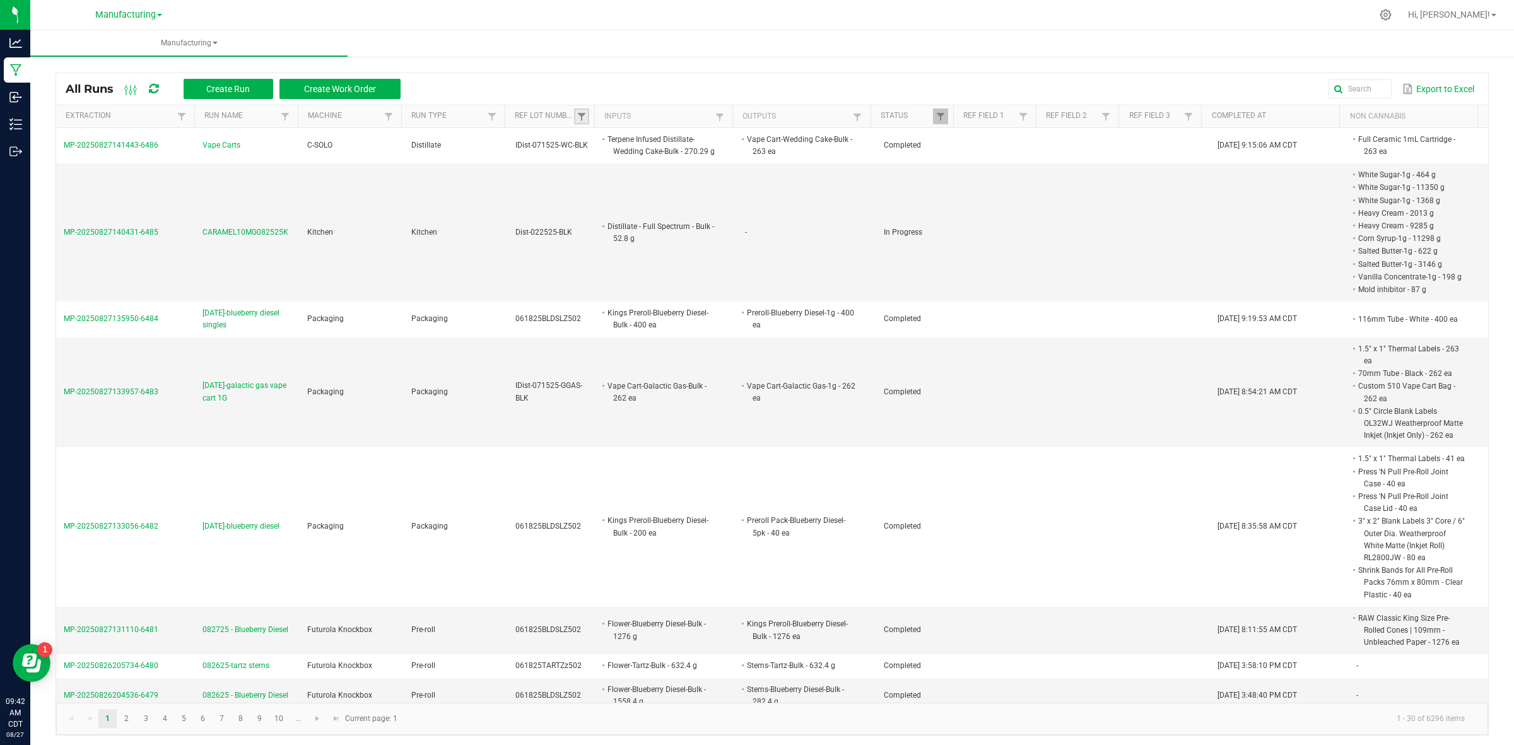
click at [583, 112] on link at bounding box center [581, 116] width 15 height 16
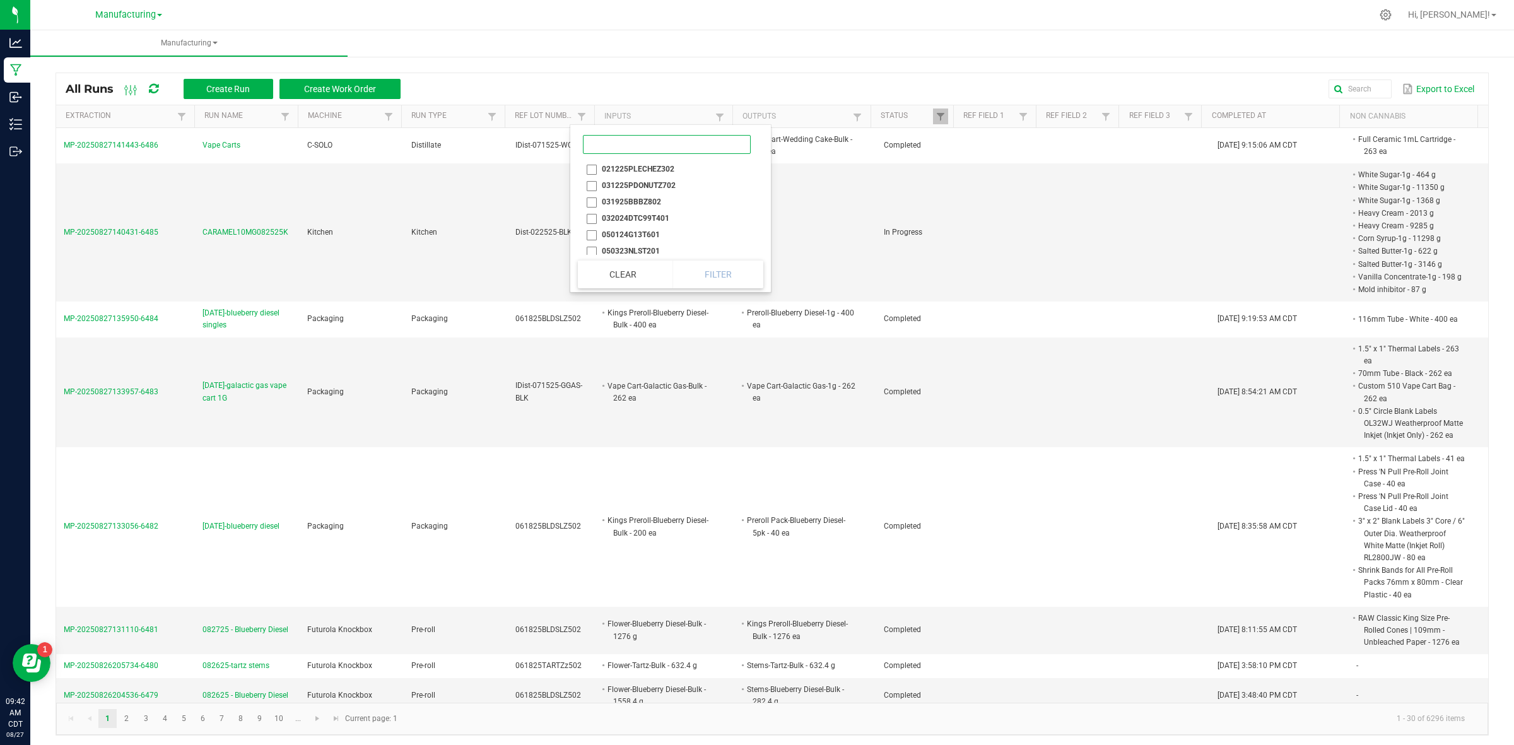
click at [631, 149] on input at bounding box center [667, 144] width 168 height 19
paste input "043025FCBZ602"
type input "043025FCBZ602"
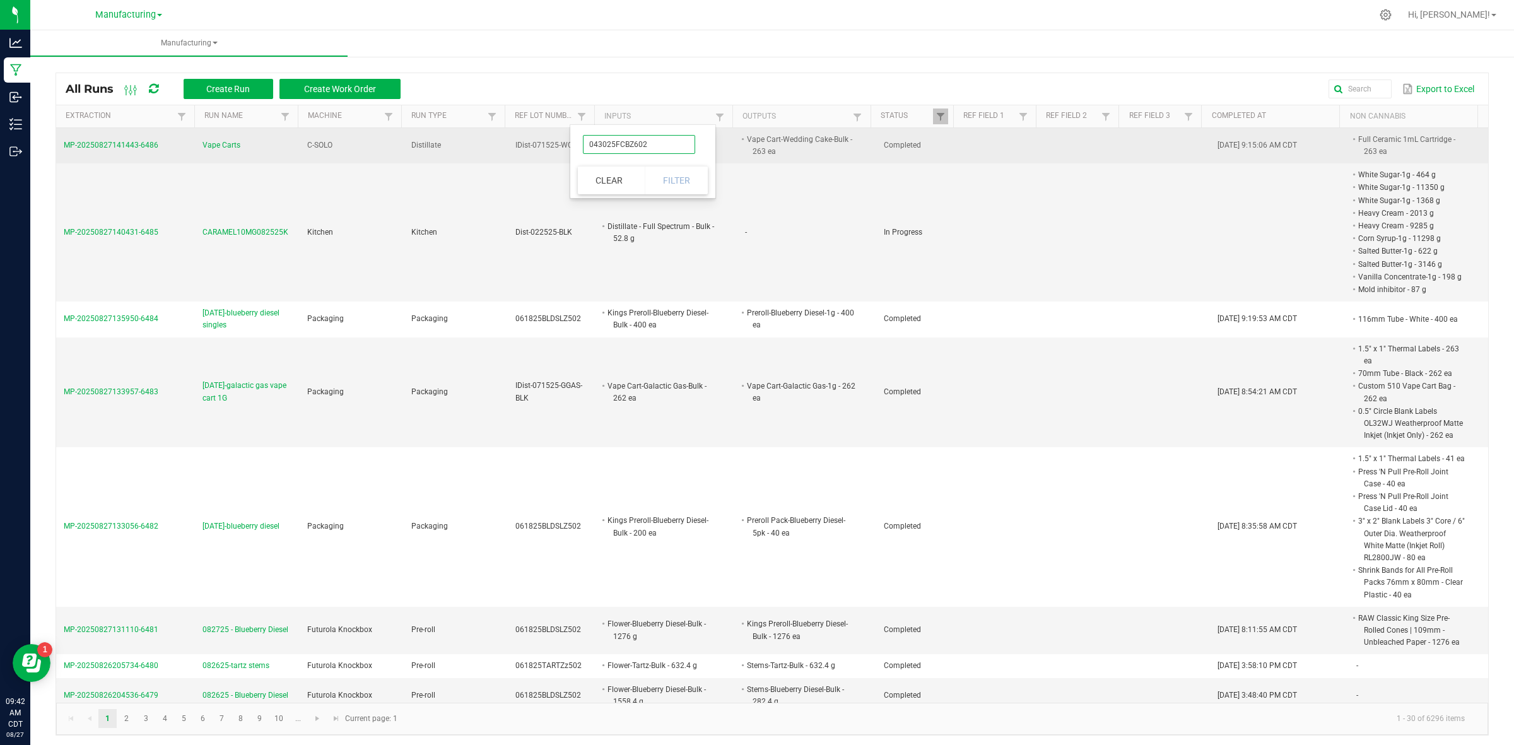
drag, startPoint x: 675, startPoint y: 144, endPoint x: 558, endPoint y: 148, distance: 116.8
click at [558, 148] on body "Analytics Manufacturing Inbound Inventory Outbound 09:42 AM CDT [DATE] 08/27 Ma…" at bounding box center [757, 372] width 1514 height 745
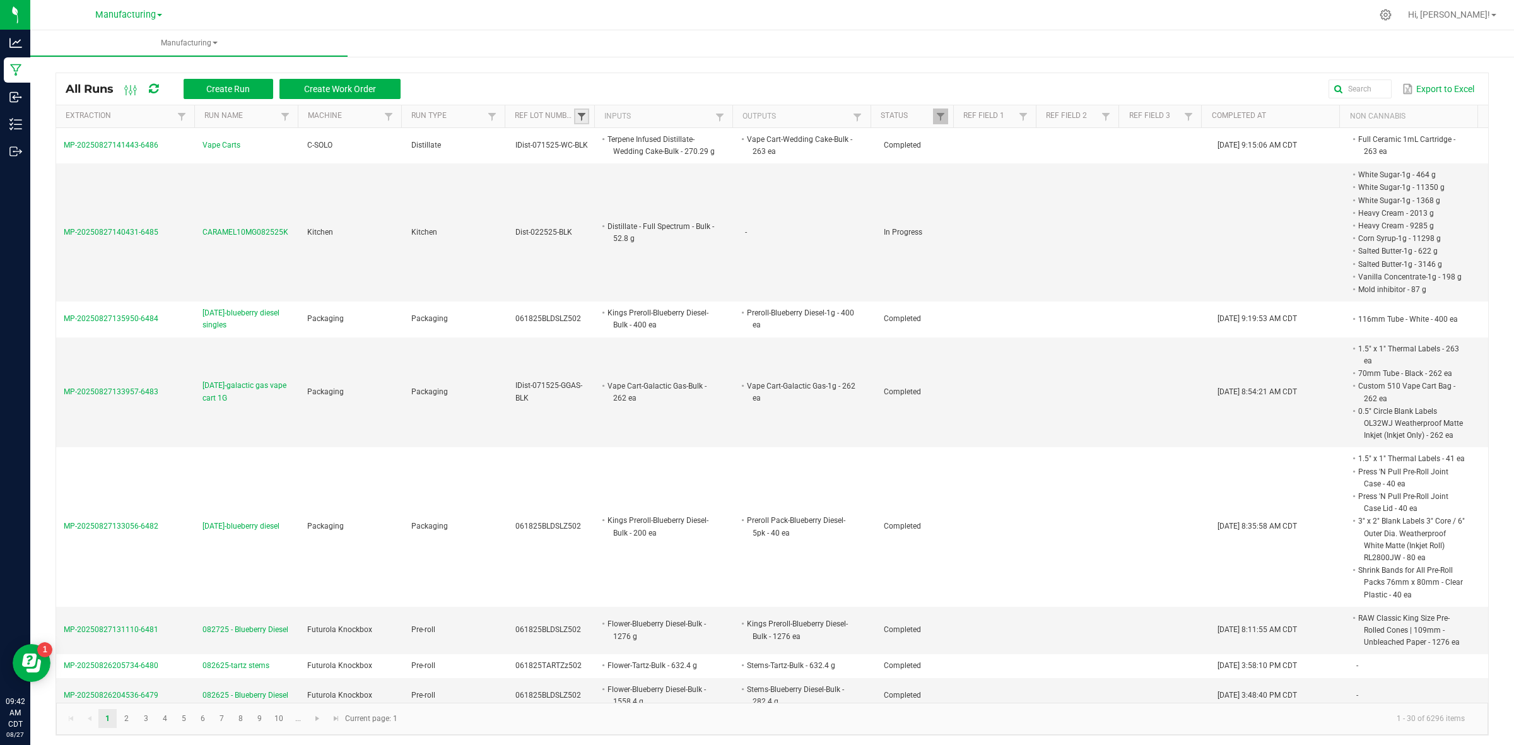
click at [578, 115] on span at bounding box center [581, 117] width 10 height 10
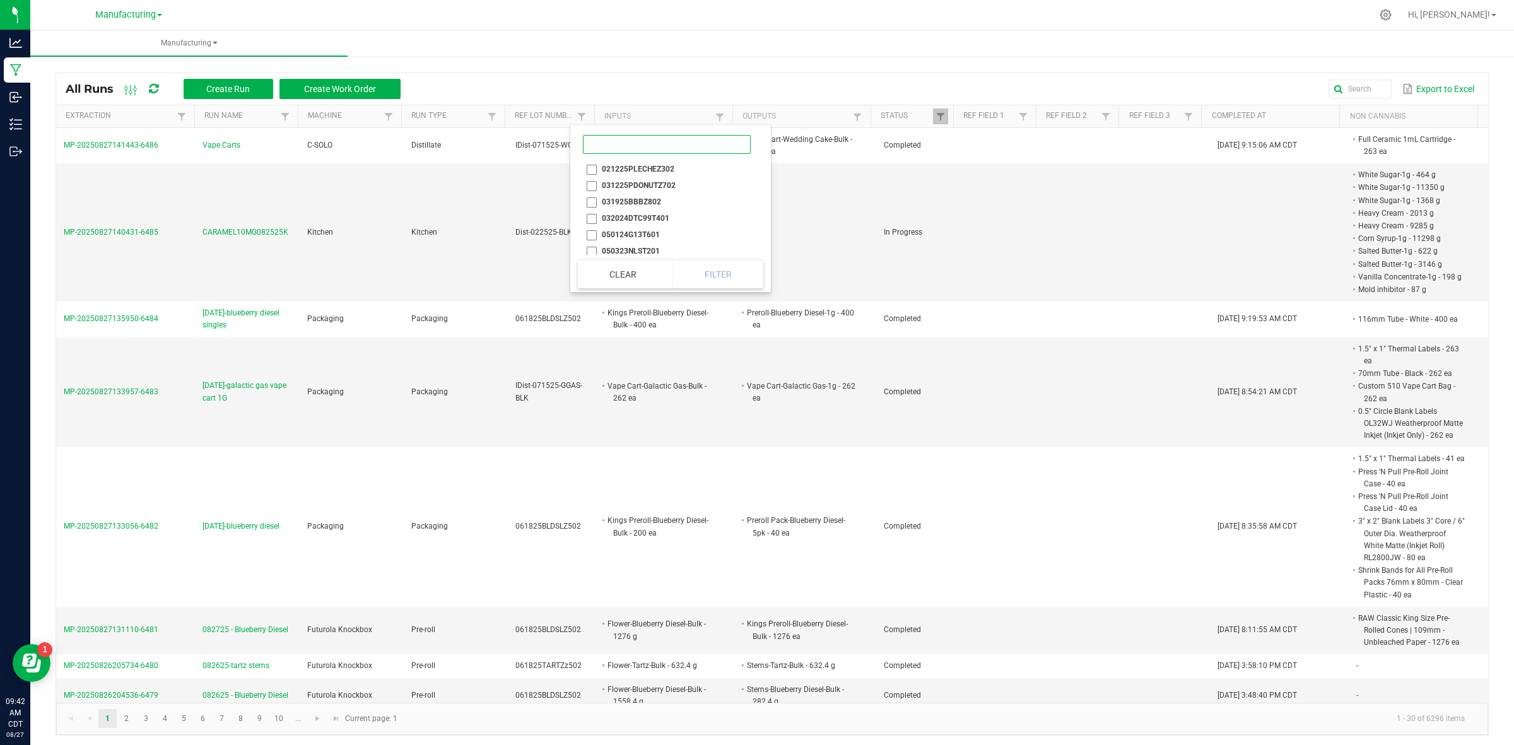
click at [622, 143] on input at bounding box center [667, 144] width 168 height 19
type input "043025"
click at [620, 201] on li "043025FCBZ602" at bounding box center [639, 202] width 122 height 16
checkbox input "true"
click at [691, 279] on button "Filter" at bounding box center [676, 274] width 63 height 28
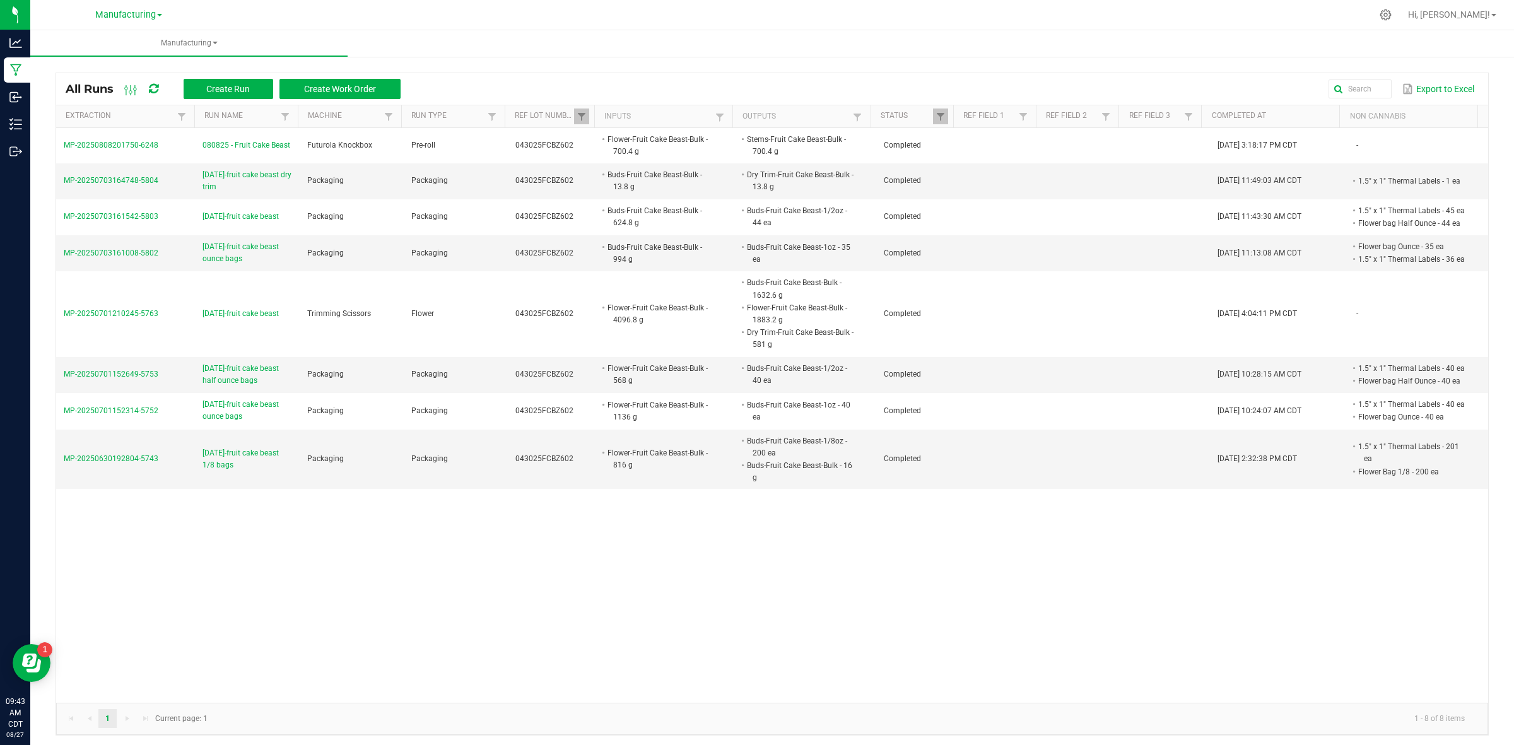
click at [1255, 122] on th "Completed At" at bounding box center [1270, 116] width 138 height 23
click at [1212, 112] on link "Completed At" at bounding box center [1273, 116] width 123 height 10
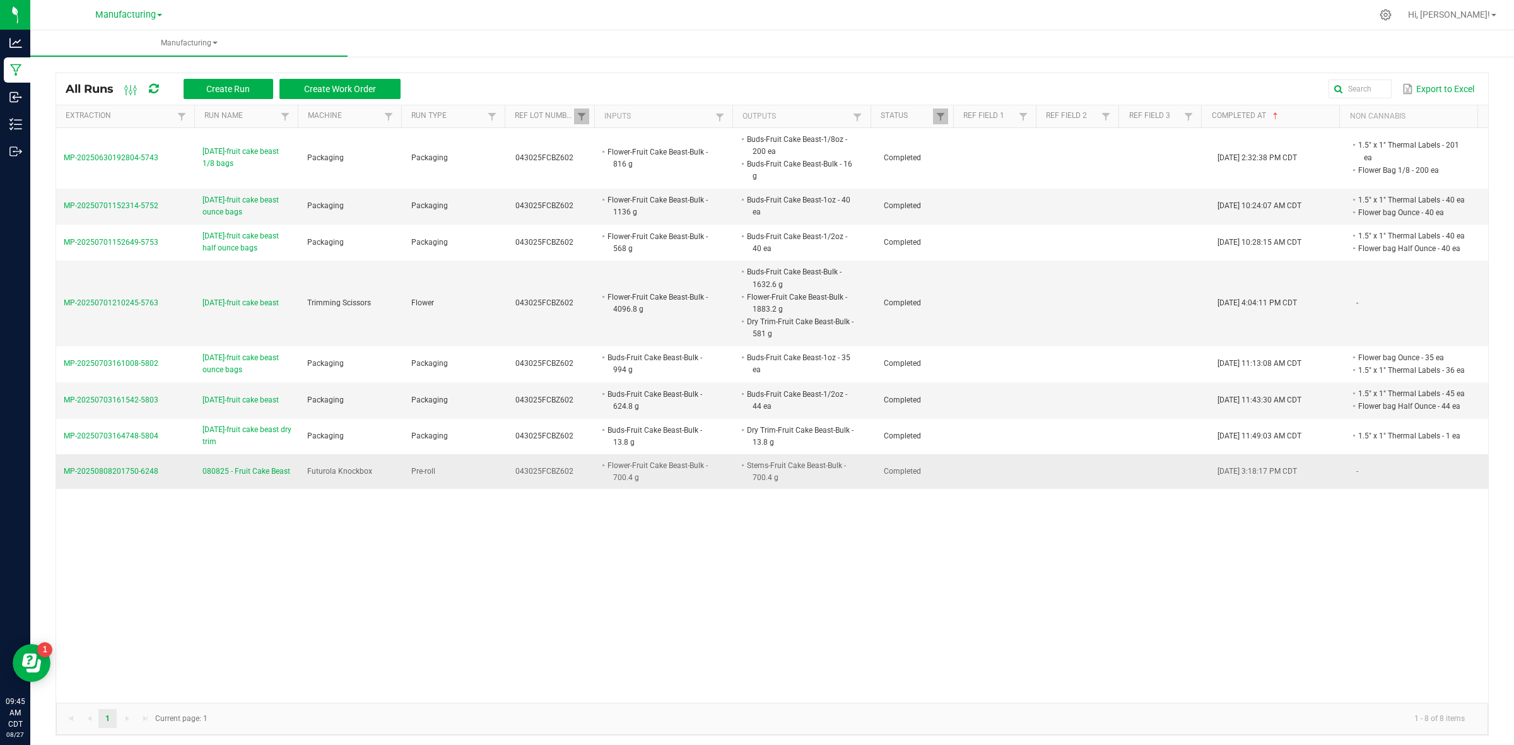
click at [254, 465] on span "080825 - Fruit Cake Beast" at bounding box center [246, 471] width 88 height 12
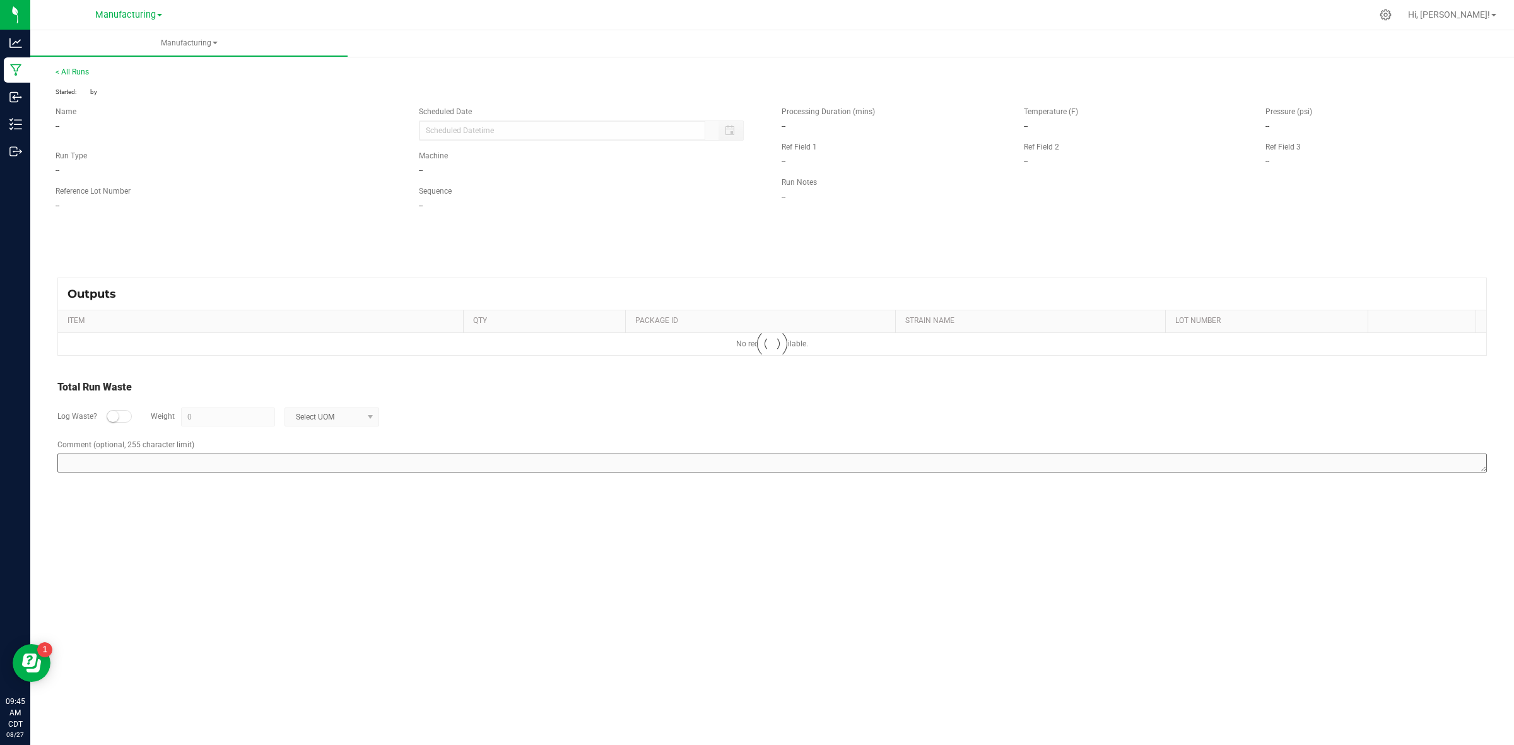
type input "[DATE] 3:17 PM"
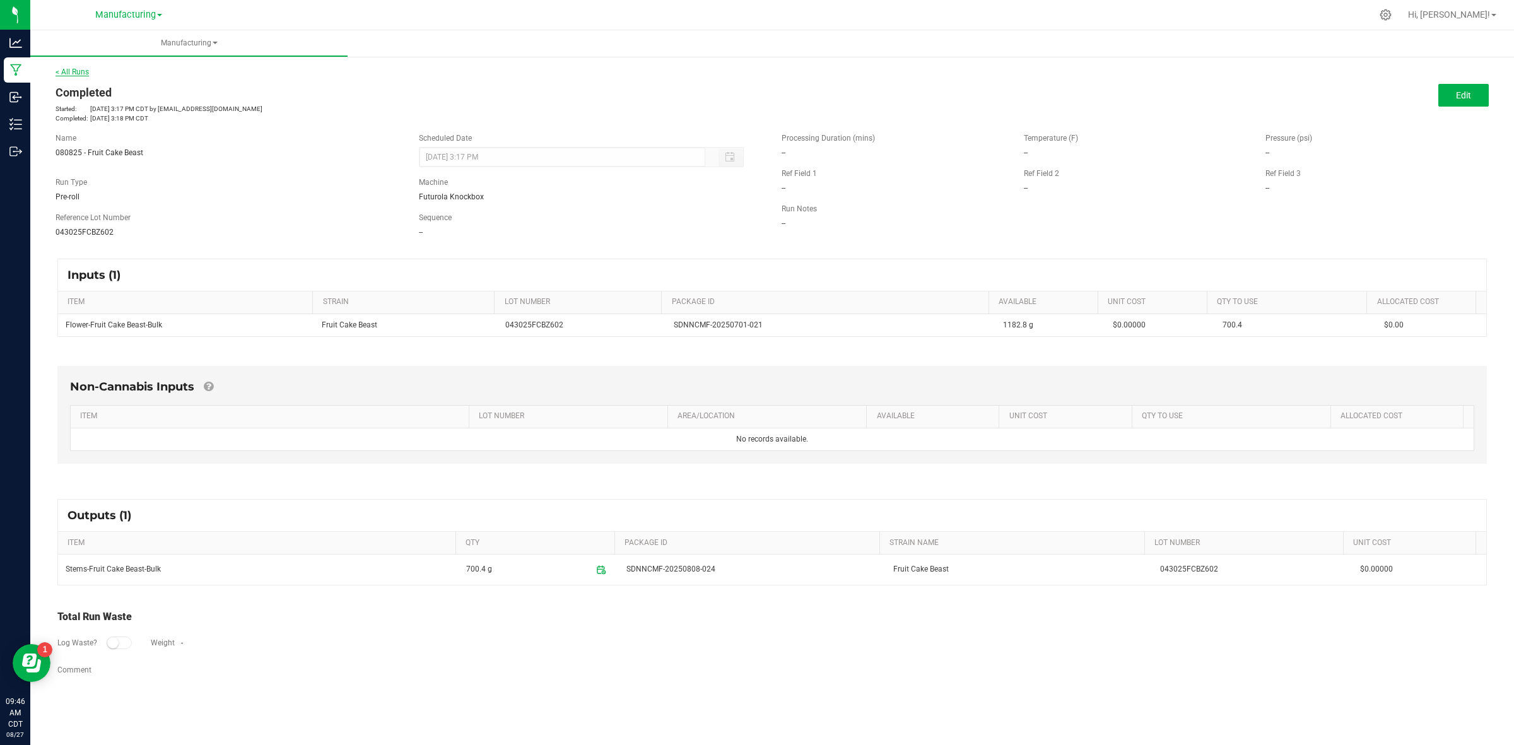
click at [70, 68] on link "< All Runs" at bounding box center [72, 71] width 33 height 9
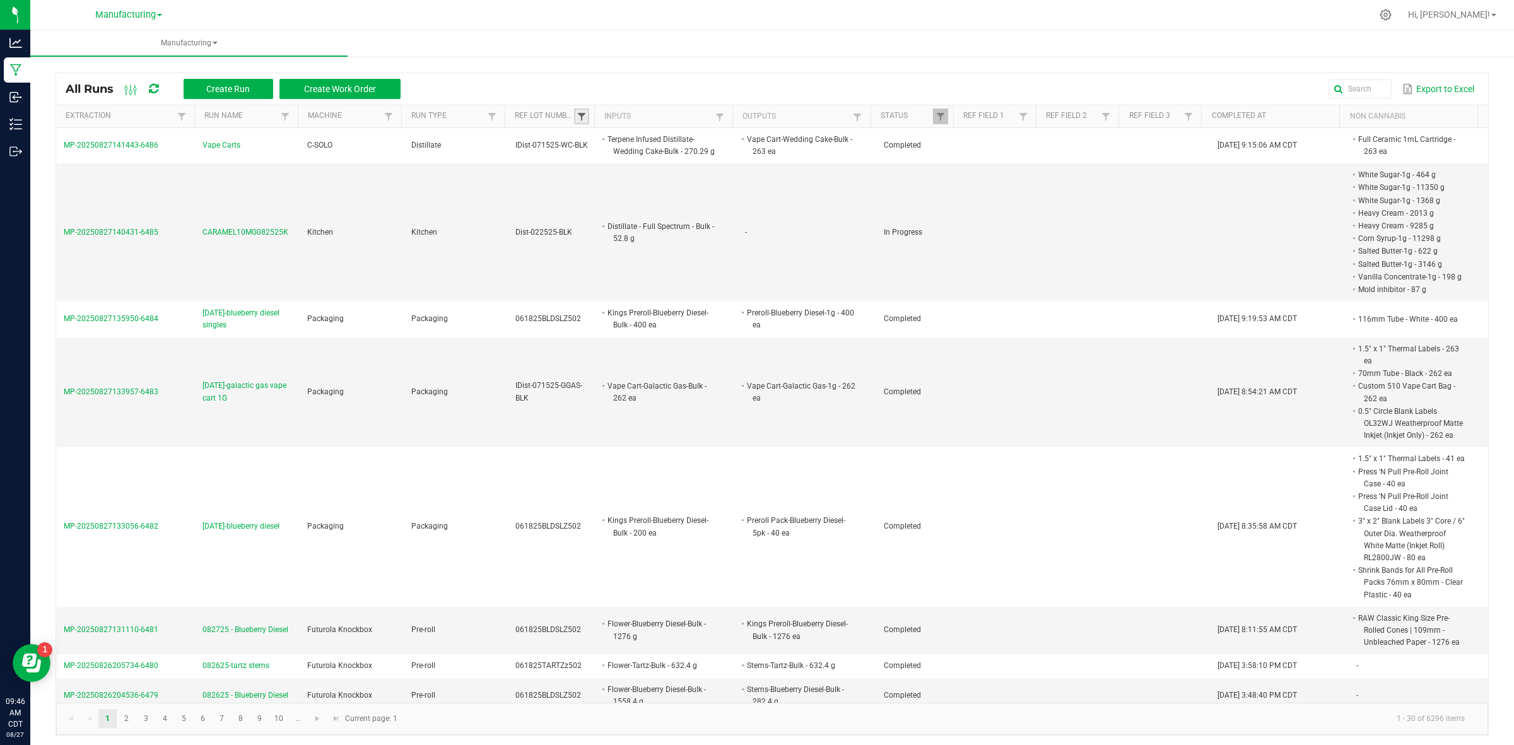
click at [576, 115] on span at bounding box center [581, 117] width 10 height 10
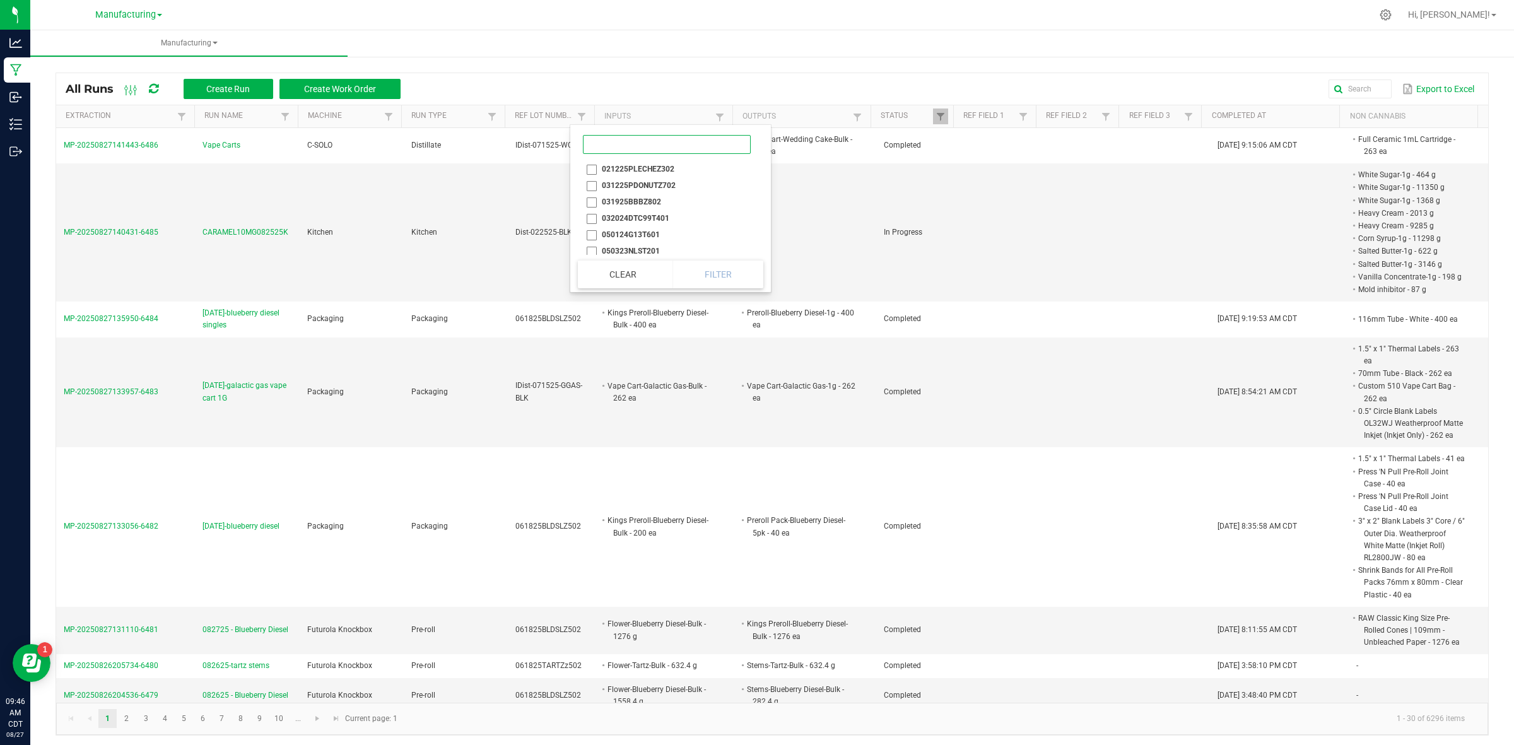
click at [622, 147] on input at bounding box center [667, 144] width 168 height 19
type input "043025"
click at [614, 200] on li "043025FCBZ602" at bounding box center [639, 202] width 122 height 16
checkbox input "true"
click at [701, 278] on button "Filter" at bounding box center [676, 274] width 63 height 28
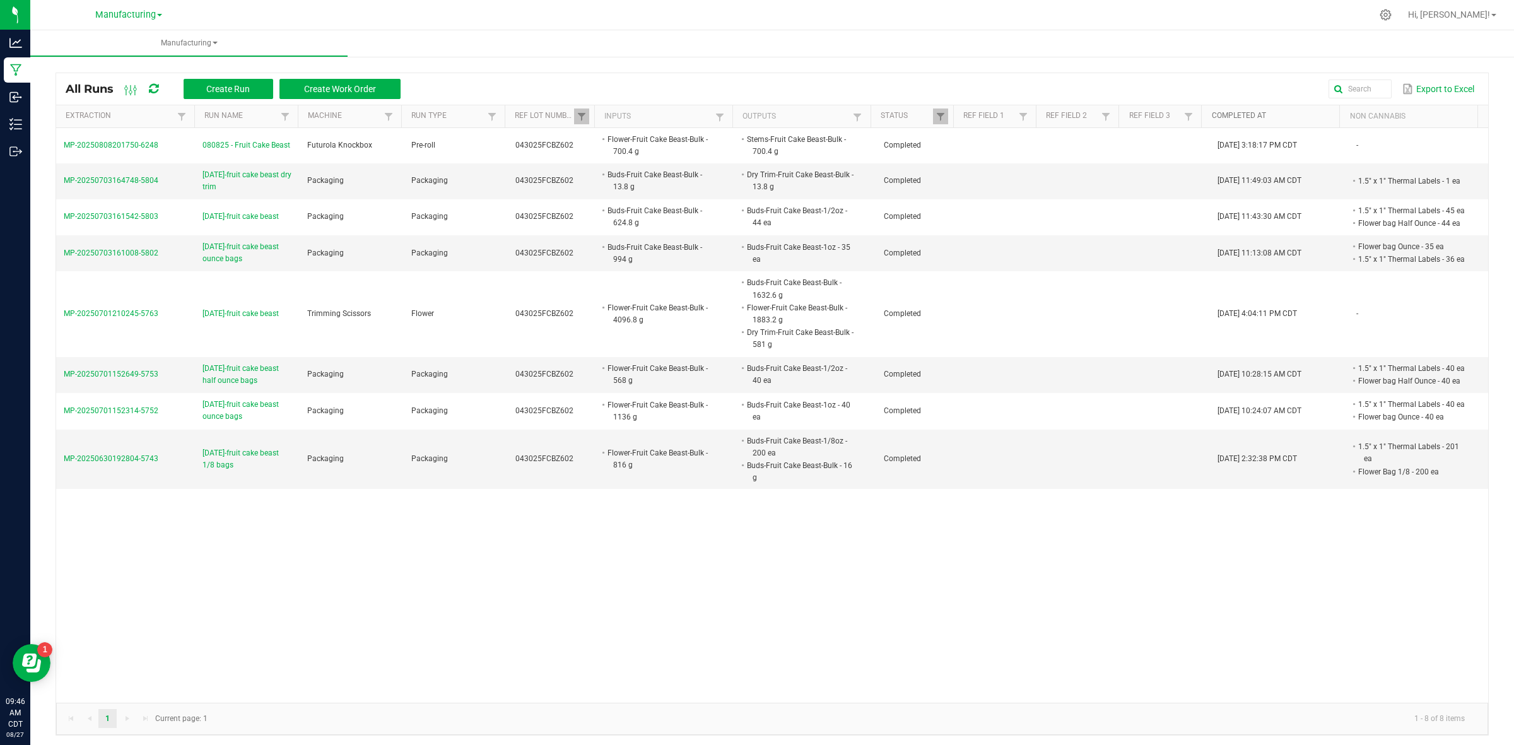
click at [1262, 115] on link "Completed At" at bounding box center [1273, 116] width 123 height 10
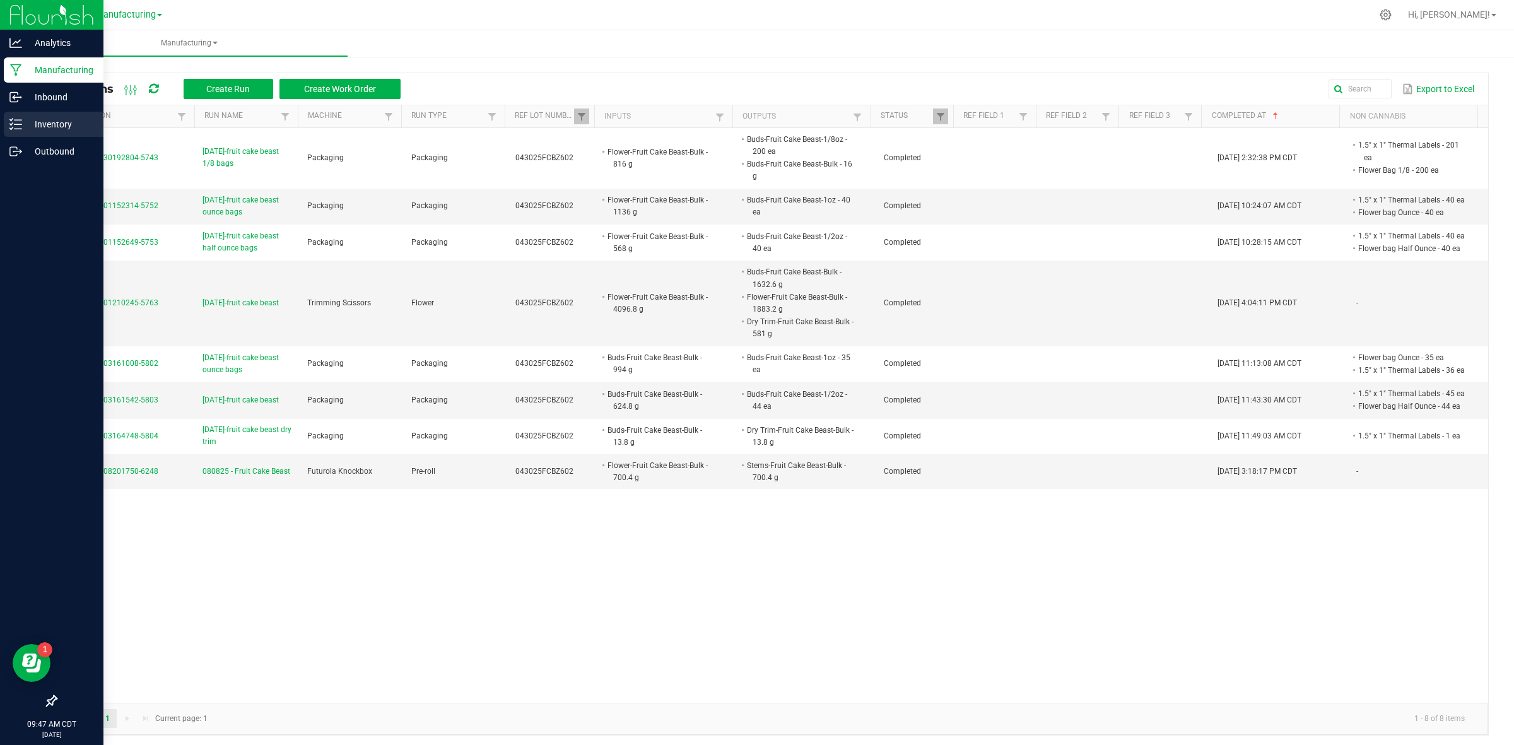
click at [14, 120] on icon at bounding box center [15, 124] width 13 height 13
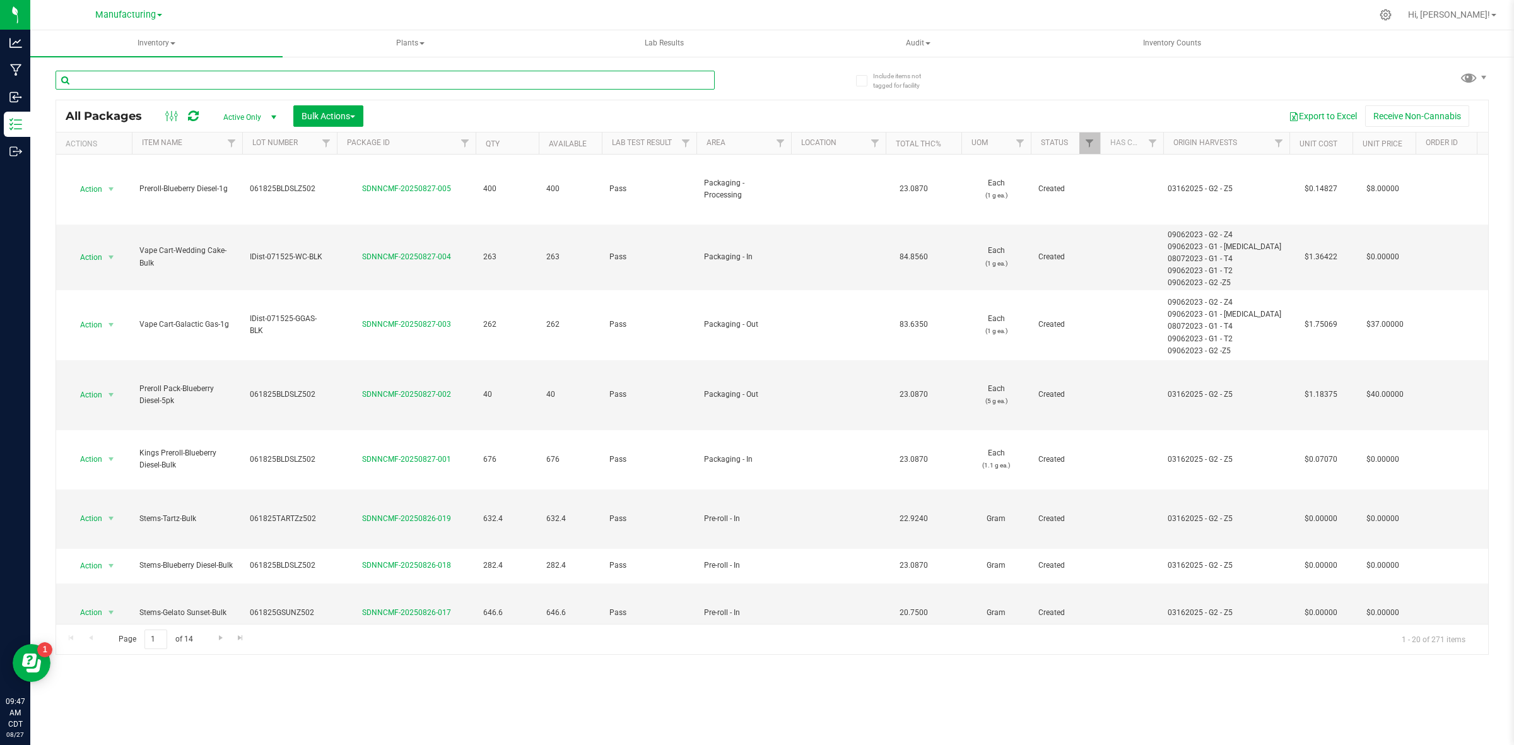
click at [231, 79] on input "text" at bounding box center [385, 80] width 659 height 19
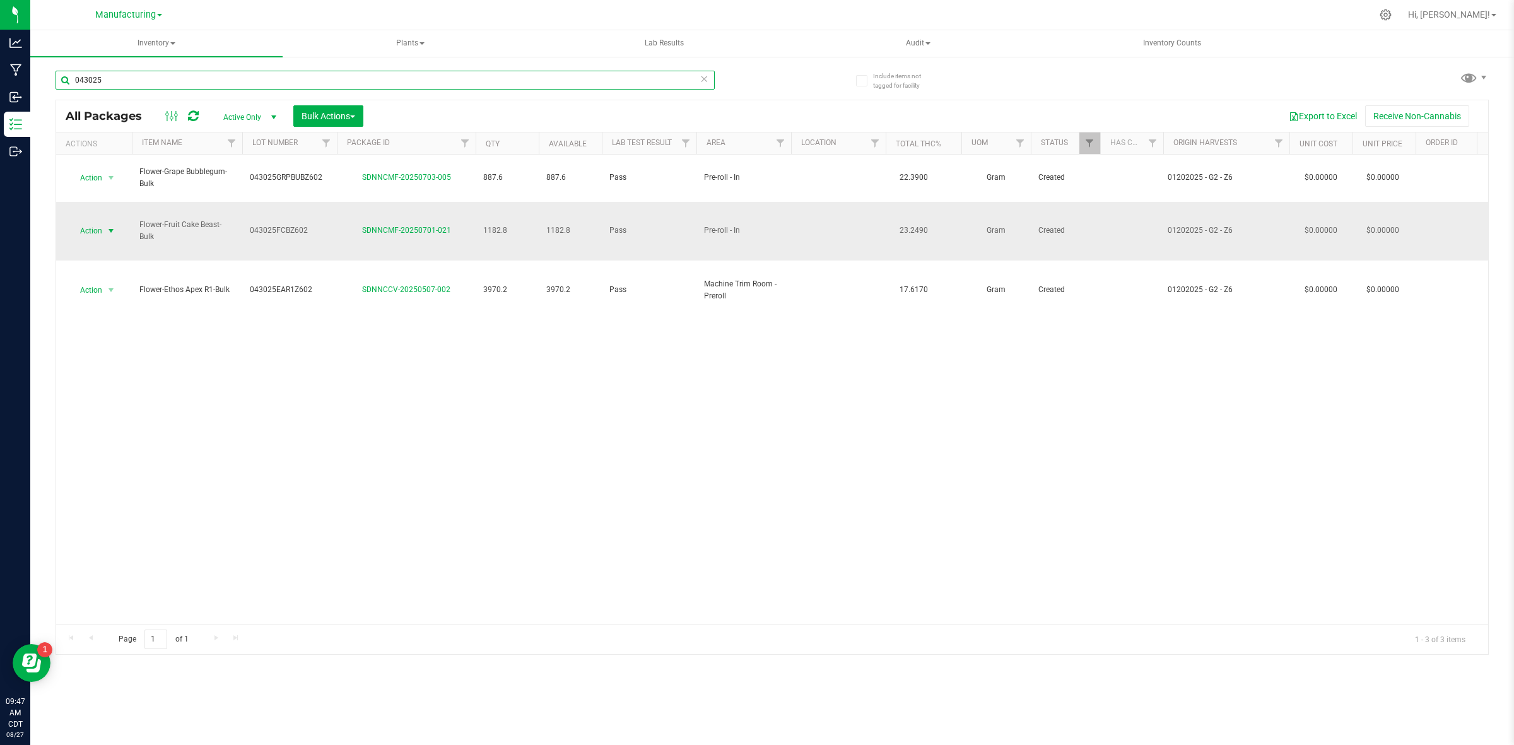
type input "043025"
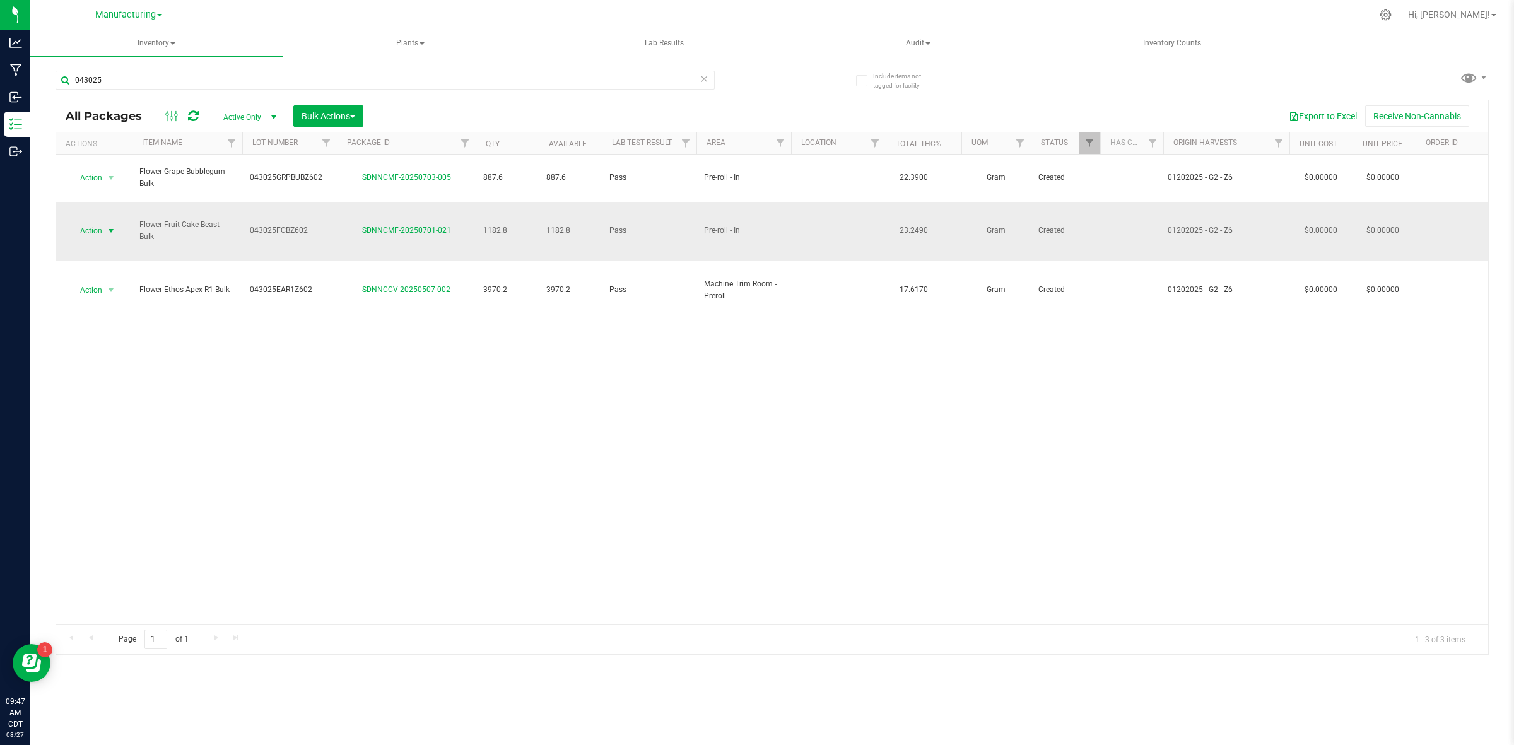
click at [86, 222] on span "Action" at bounding box center [86, 231] width 34 height 18
click at [127, 366] on li "Package audit log" at bounding box center [109, 359] width 80 height 19
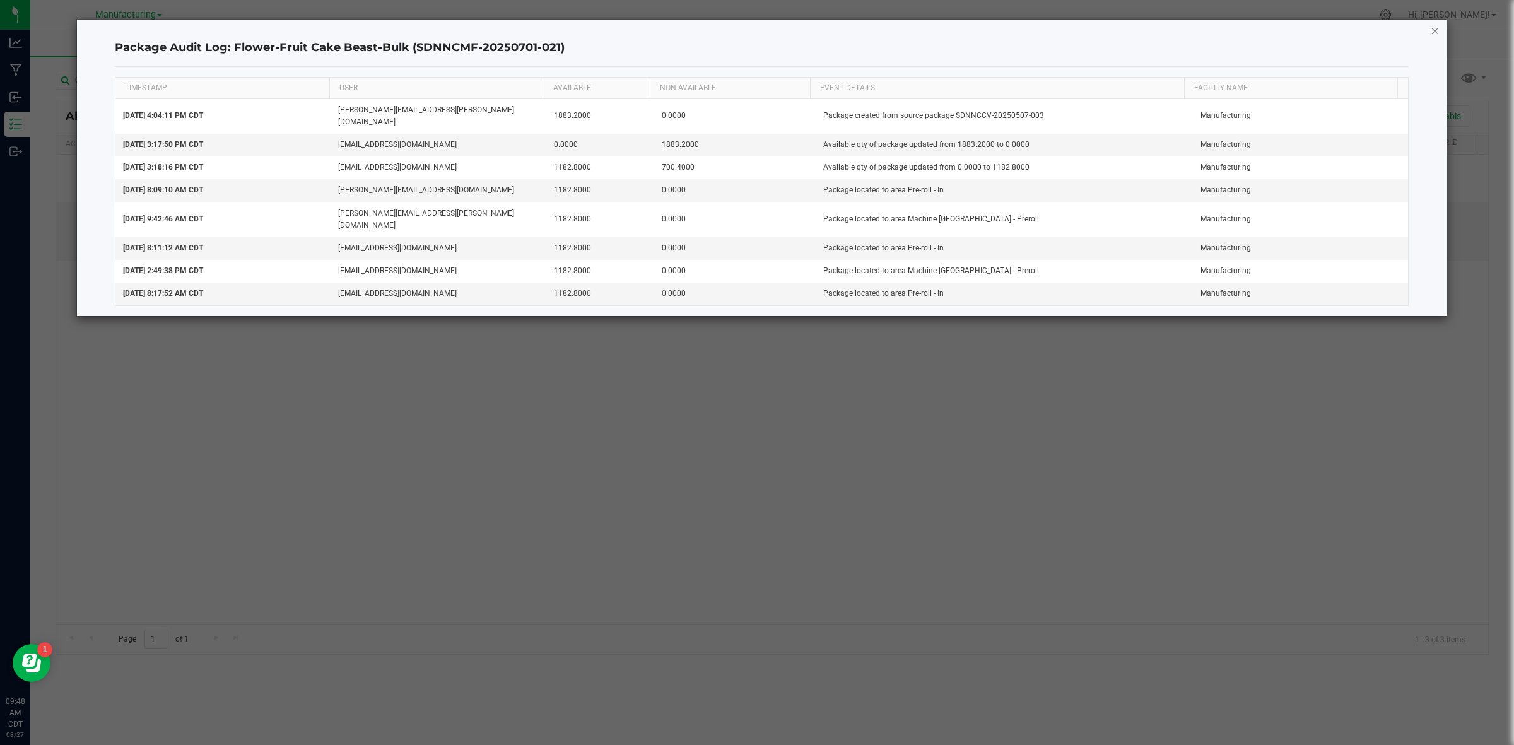
click at [1433, 29] on icon "button" at bounding box center [1435, 30] width 9 height 15
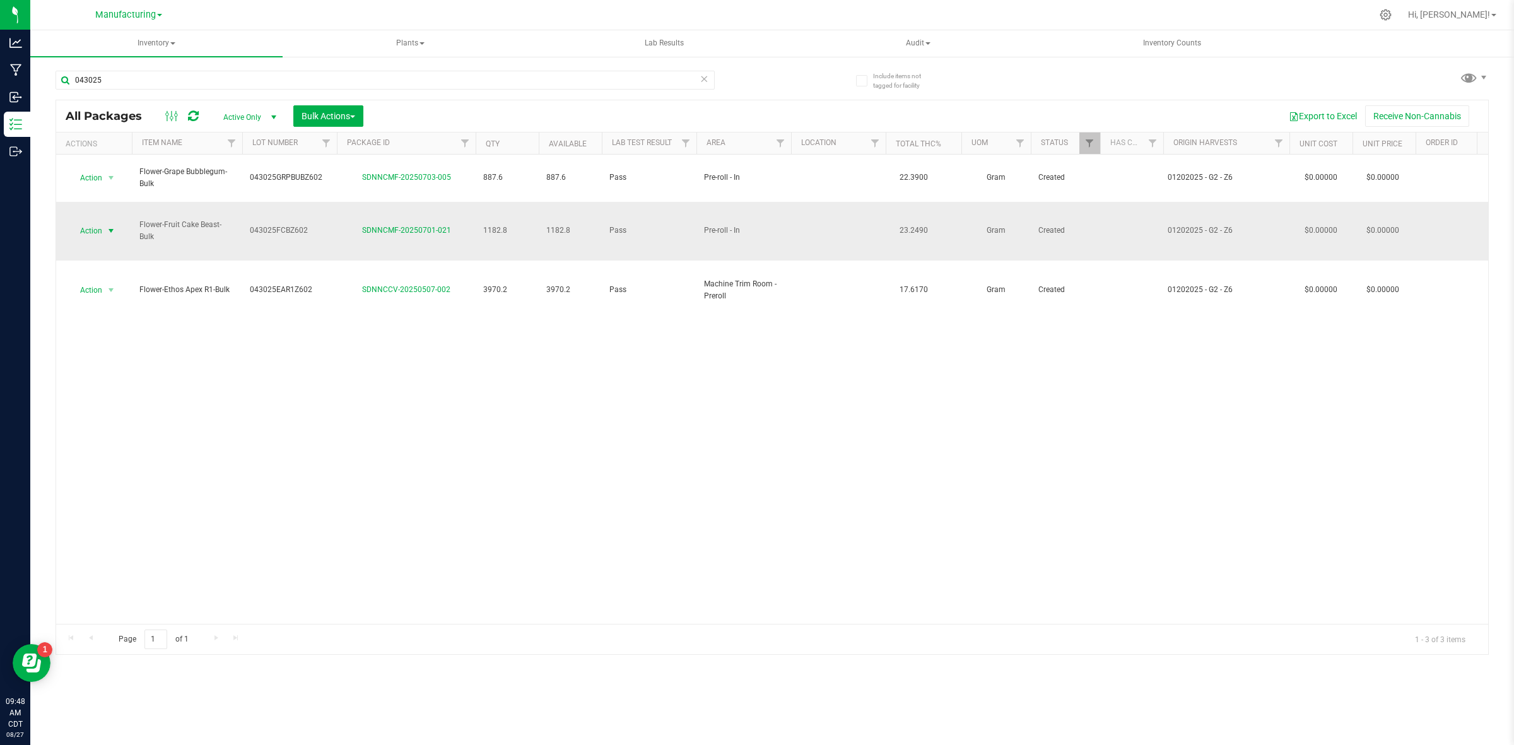
click at [90, 222] on span "Action" at bounding box center [86, 231] width 34 height 18
click at [105, 423] on li "See history" at bounding box center [109, 432] width 80 height 19
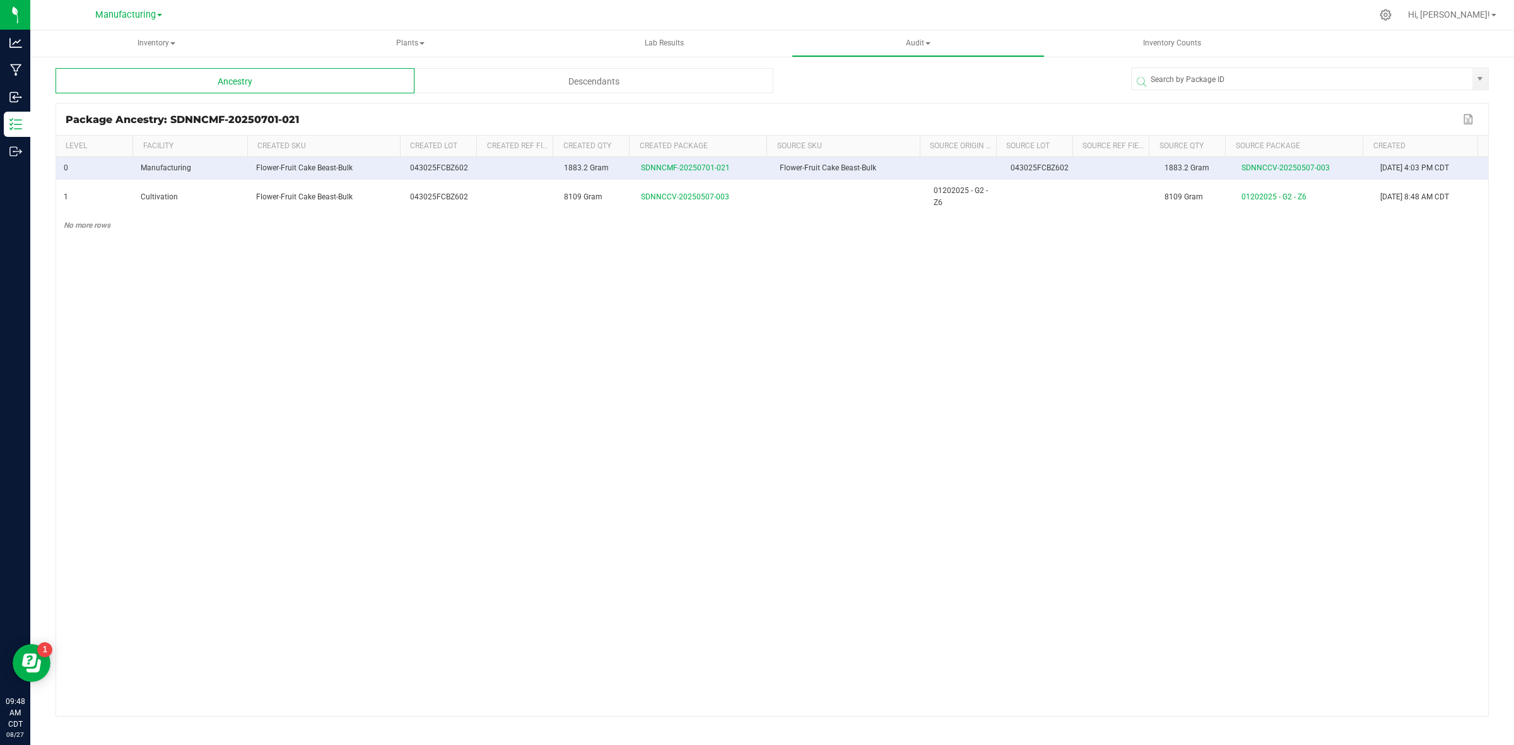
click at [516, 83] on div "Descendants" at bounding box center [593, 80] width 359 height 25
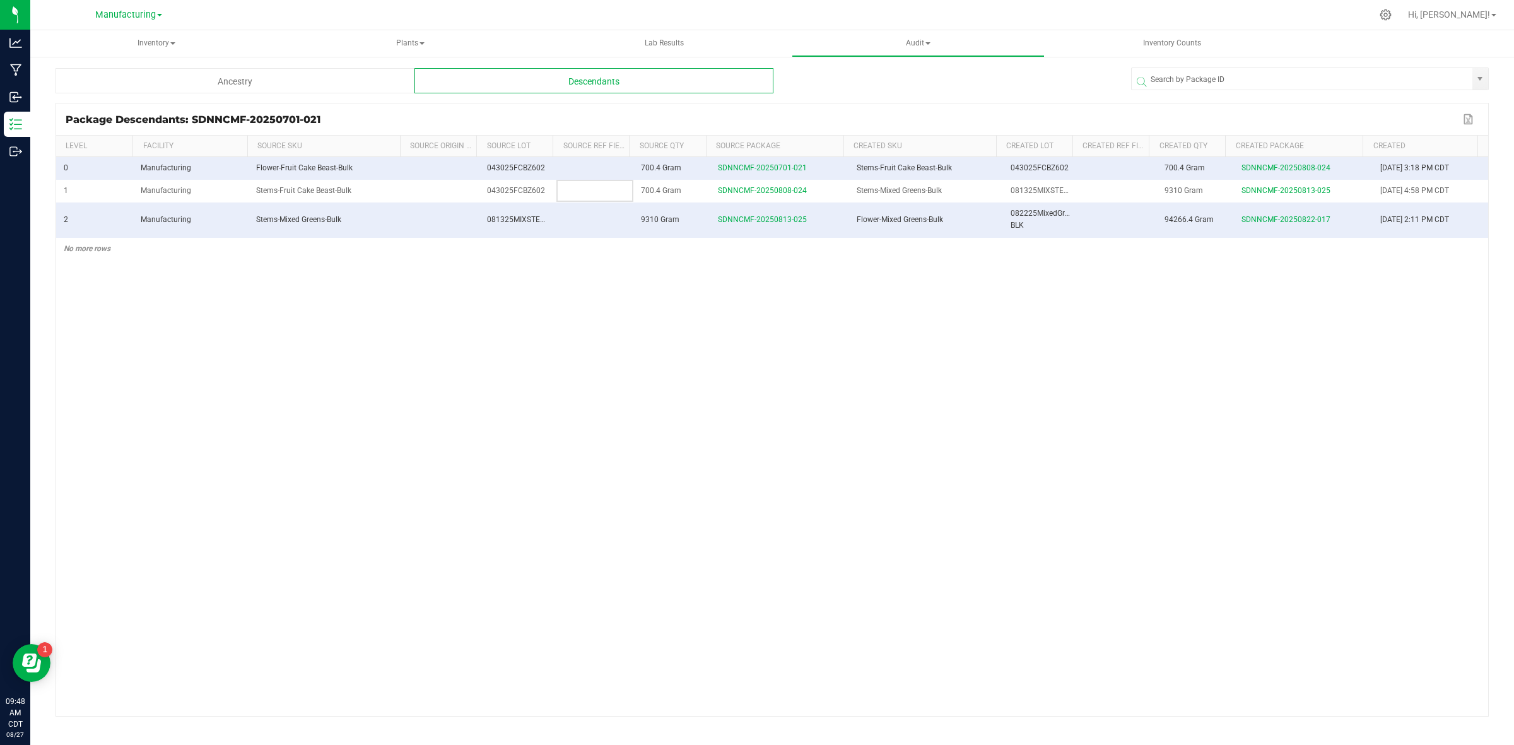
click at [619, 187] on td at bounding box center [594, 191] width 77 height 23
click at [620, 164] on td at bounding box center [594, 168] width 77 height 23
click at [657, 164] on span "700.4 Gram" at bounding box center [661, 167] width 40 height 9
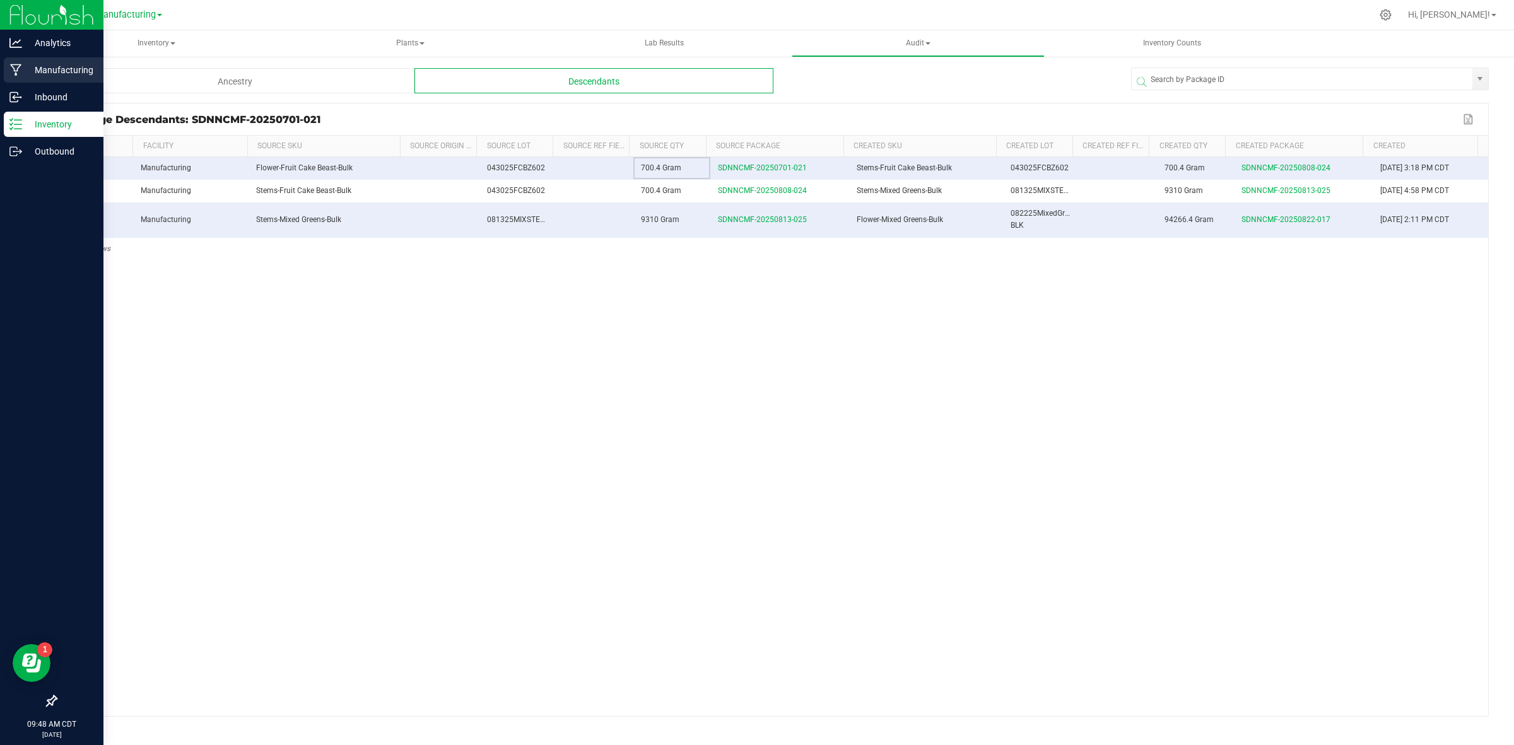
click at [57, 68] on p "Manufacturing" at bounding box center [60, 69] width 76 height 15
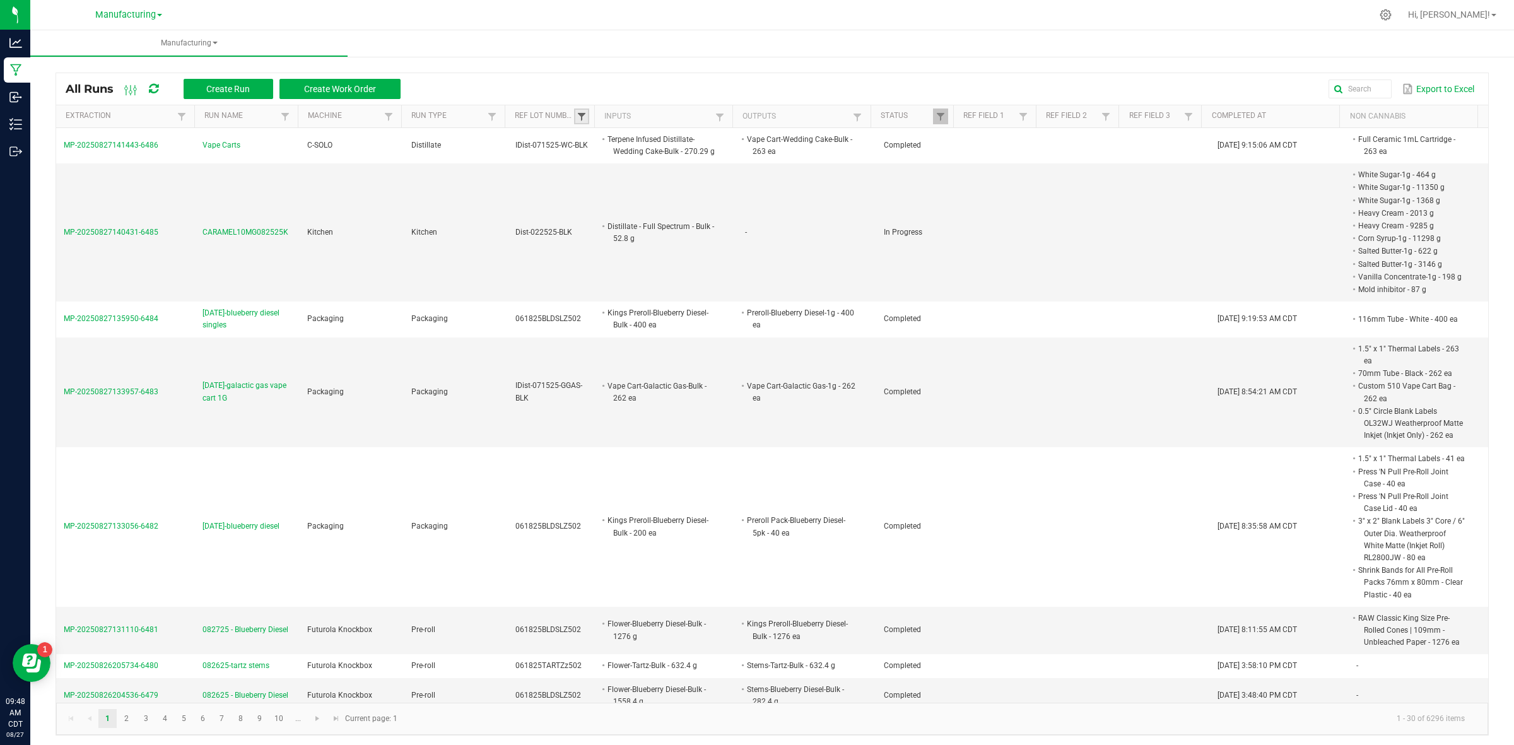
click at [581, 115] on span at bounding box center [581, 117] width 10 height 10
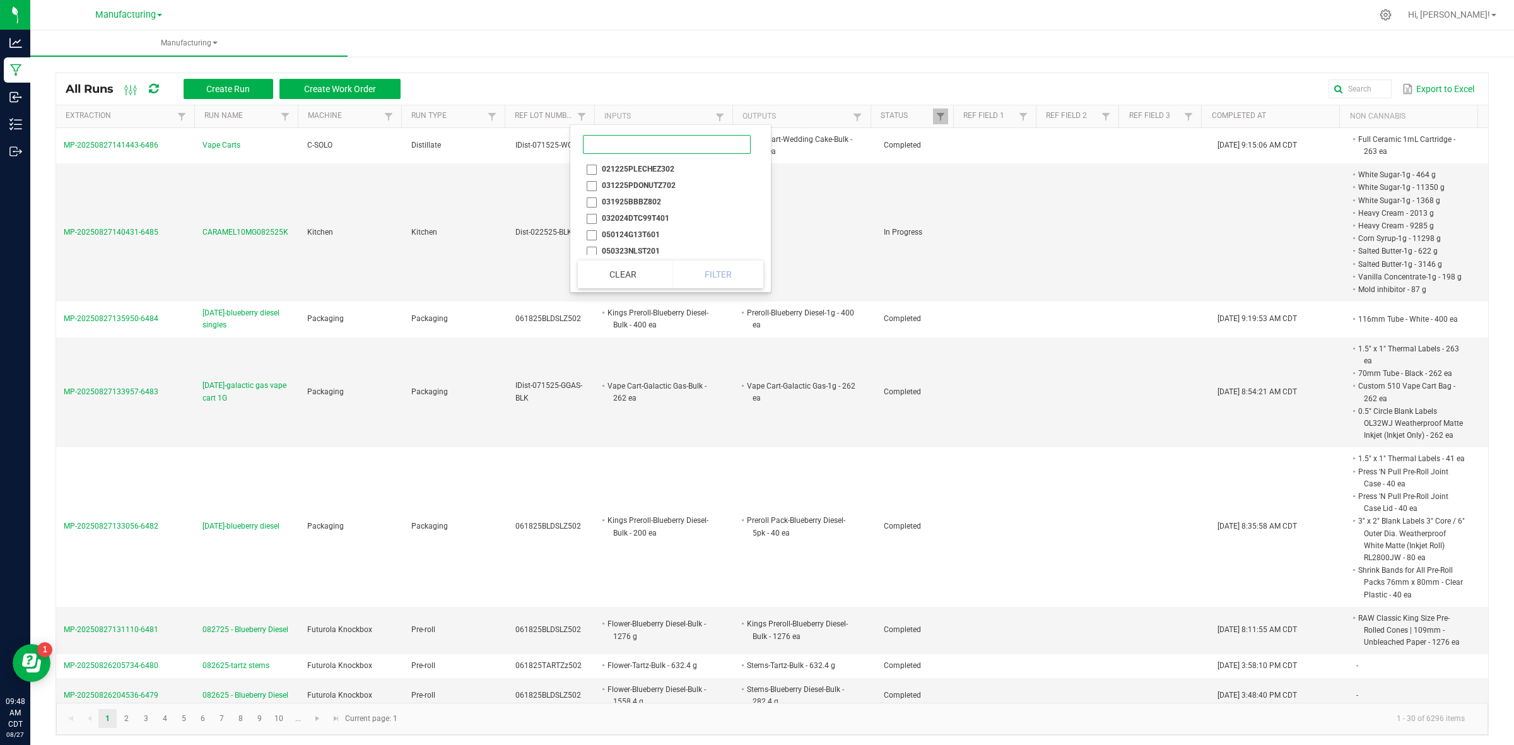
click at [612, 144] on input at bounding box center [667, 144] width 168 height 19
type input "043025"
click at [607, 199] on li "043025FCBZ602" at bounding box center [639, 202] width 122 height 16
checkbox input "true"
click at [682, 281] on button "Filter" at bounding box center [676, 274] width 63 height 28
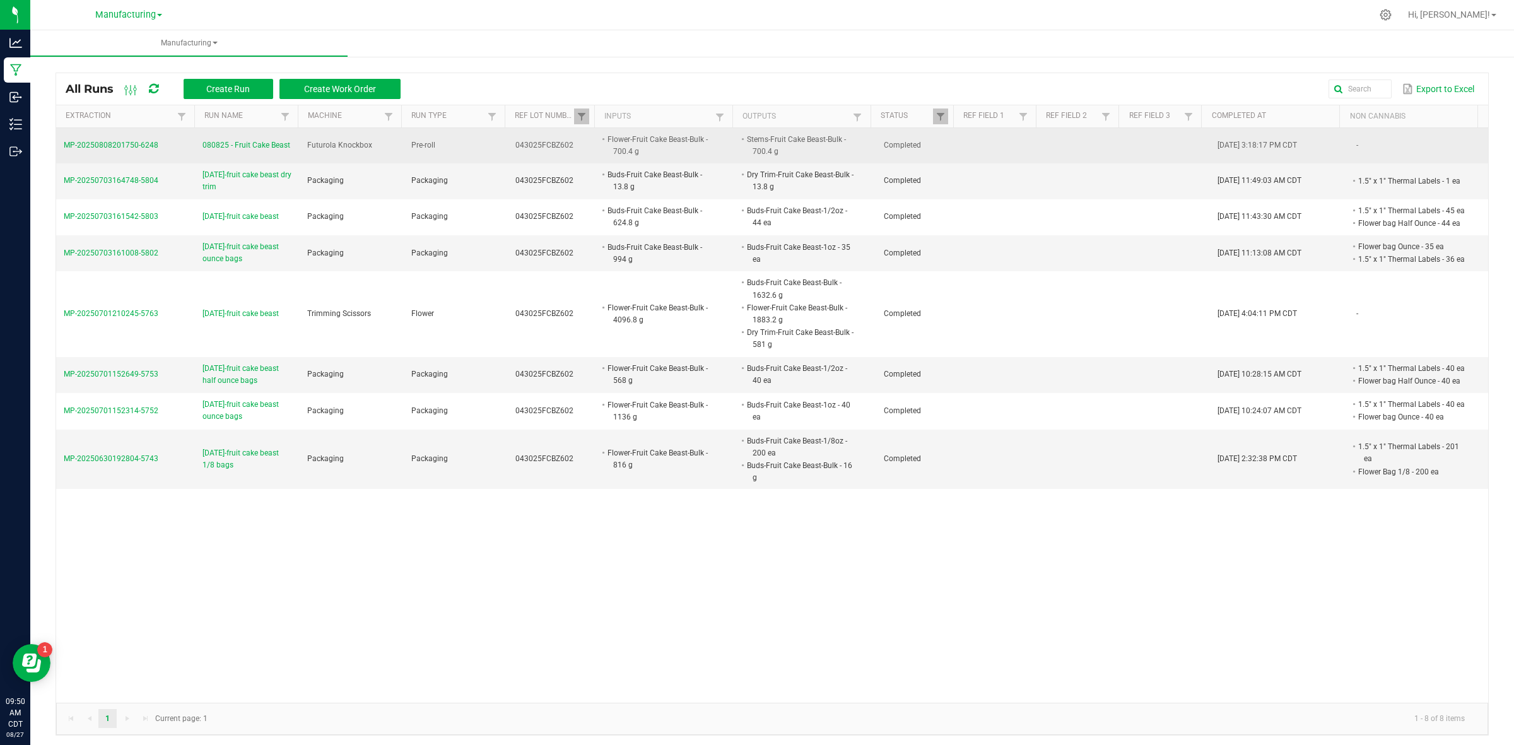
click at [269, 143] on span "080825 - Fruit Cake Beast" at bounding box center [246, 145] width 88 height 12
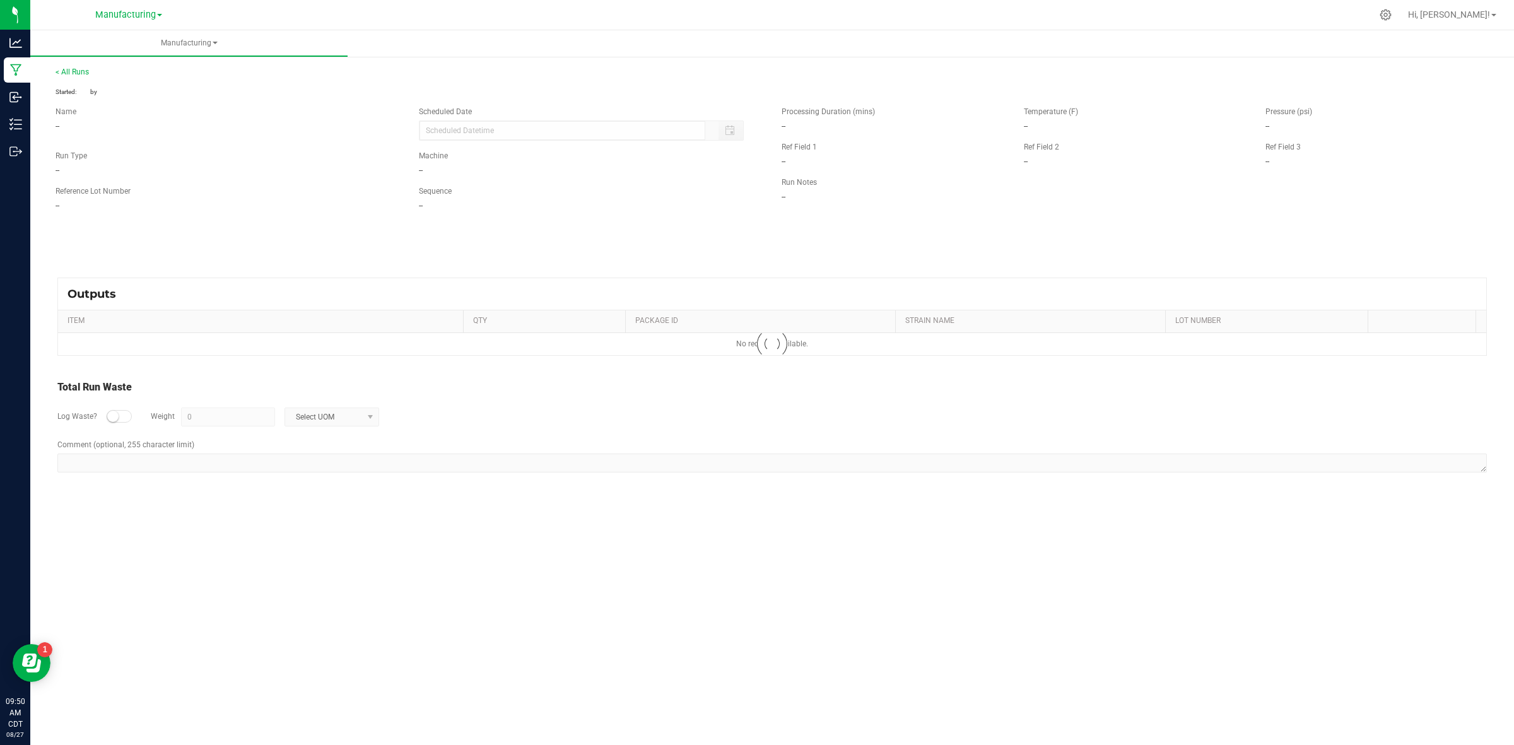
type input "[DATE] 3:17 PM"
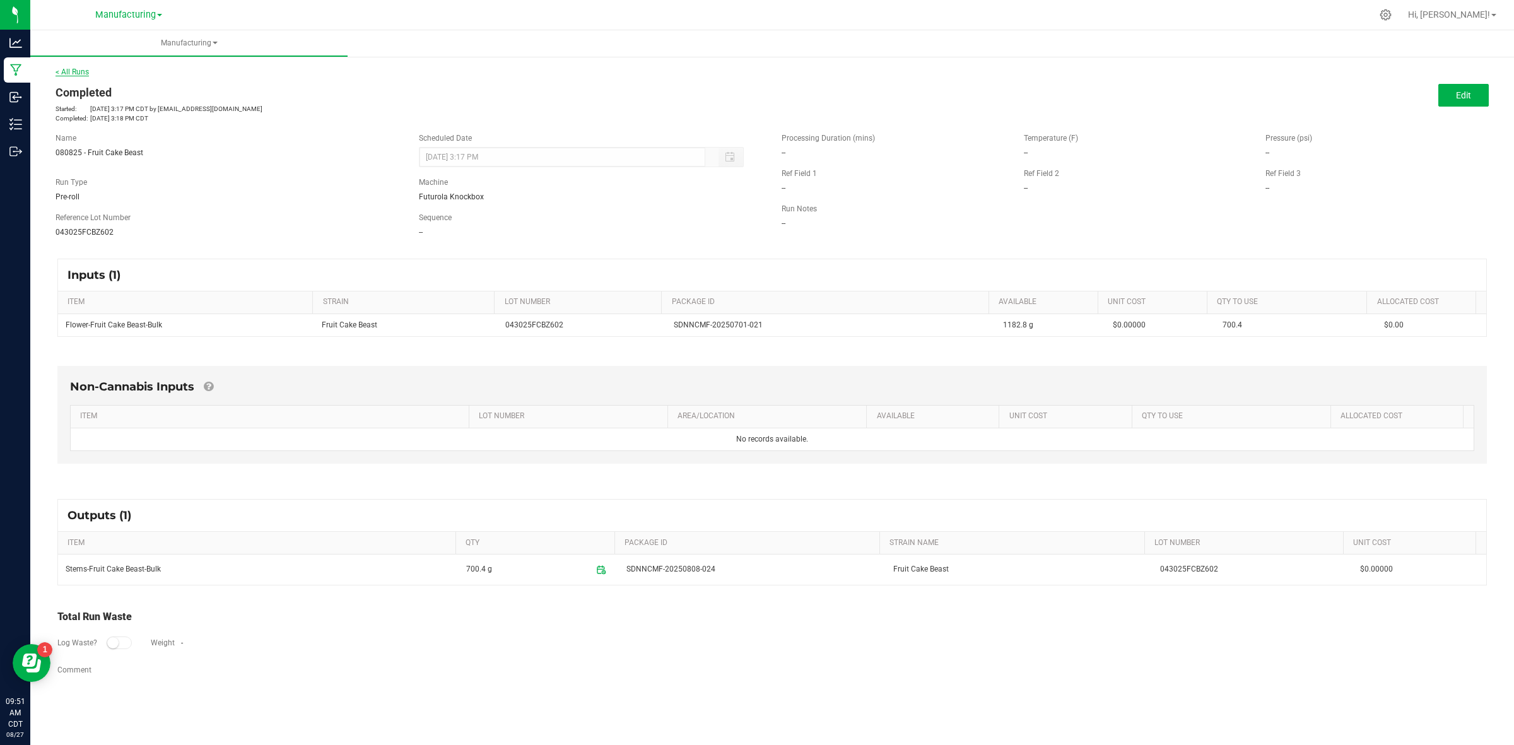
click at [71, 74] on link "< All Runs" at bounding box center [72, 71] width 33 height 9
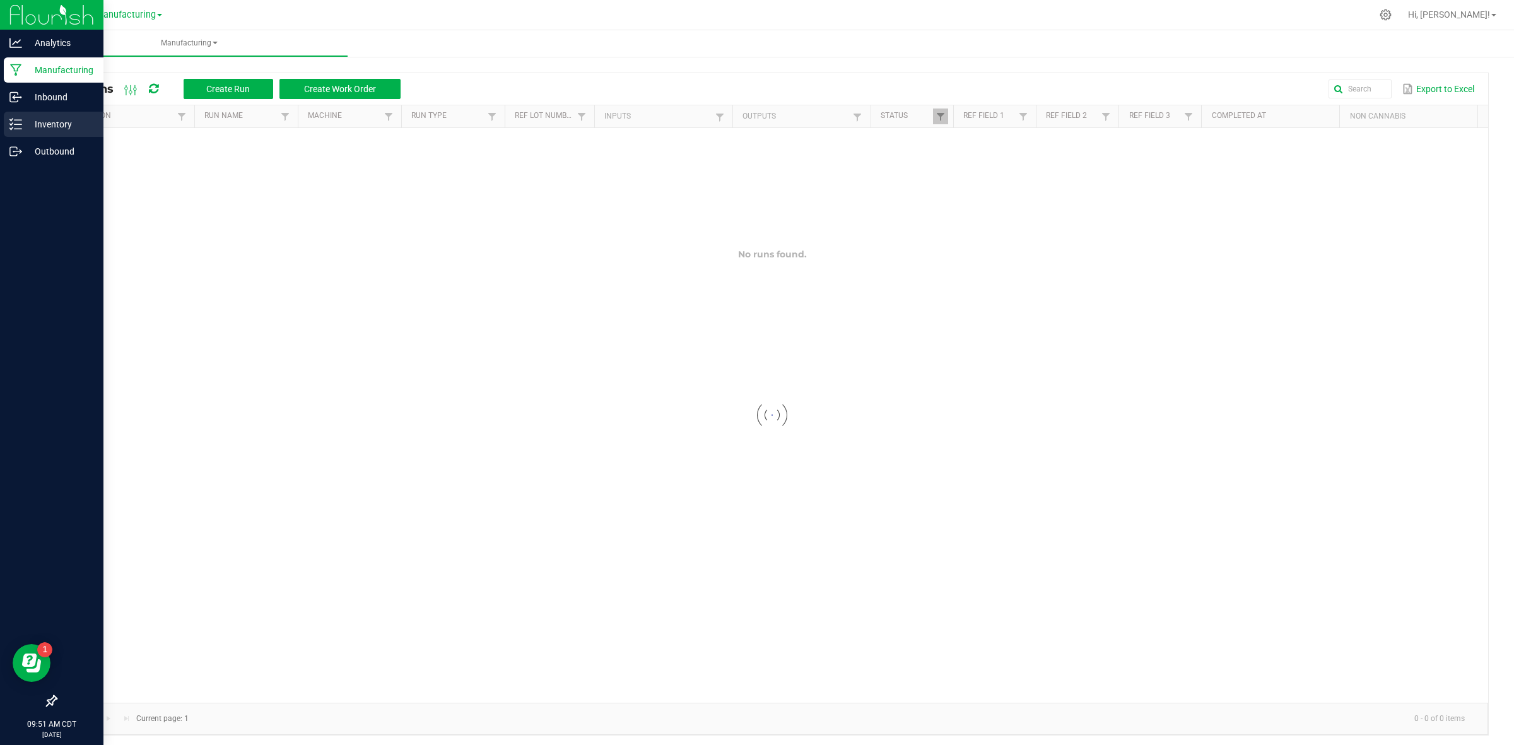
click at [11, 115] on div "Inventory" at bounding box center [54, 124] width 100 height 25
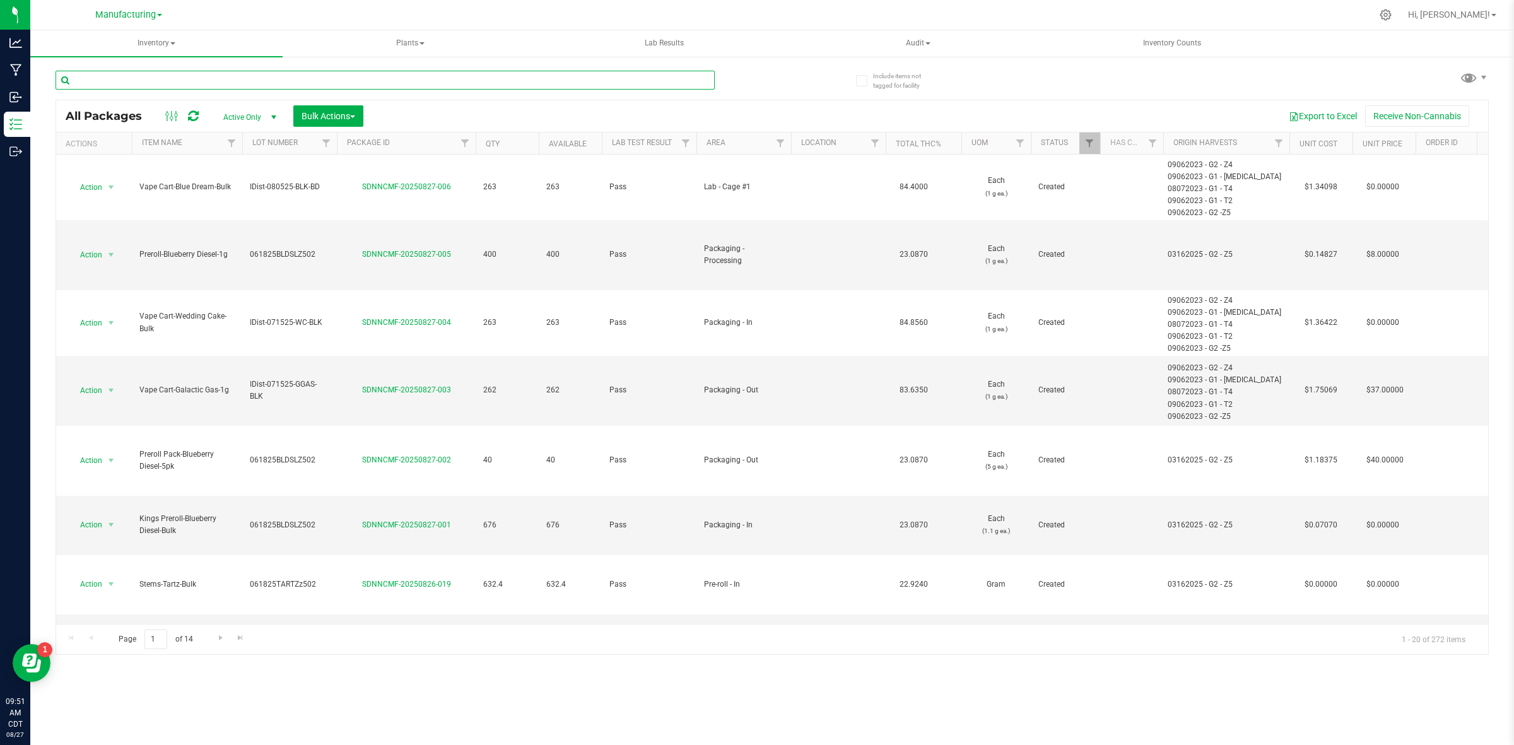
click at [215, 83] on input "text" at bounding box center [385, 80] width 659 height 19
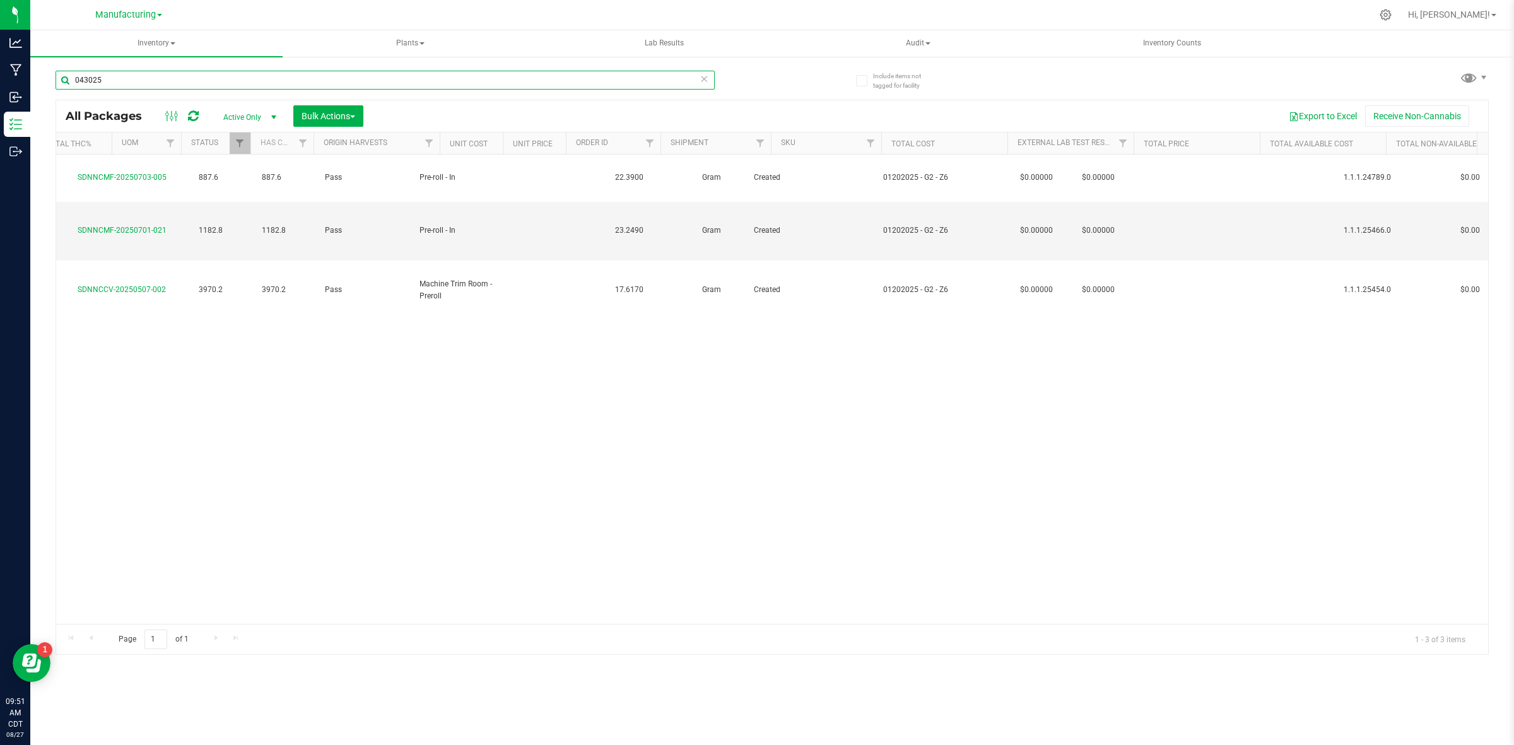
scroll to position [0, 284]
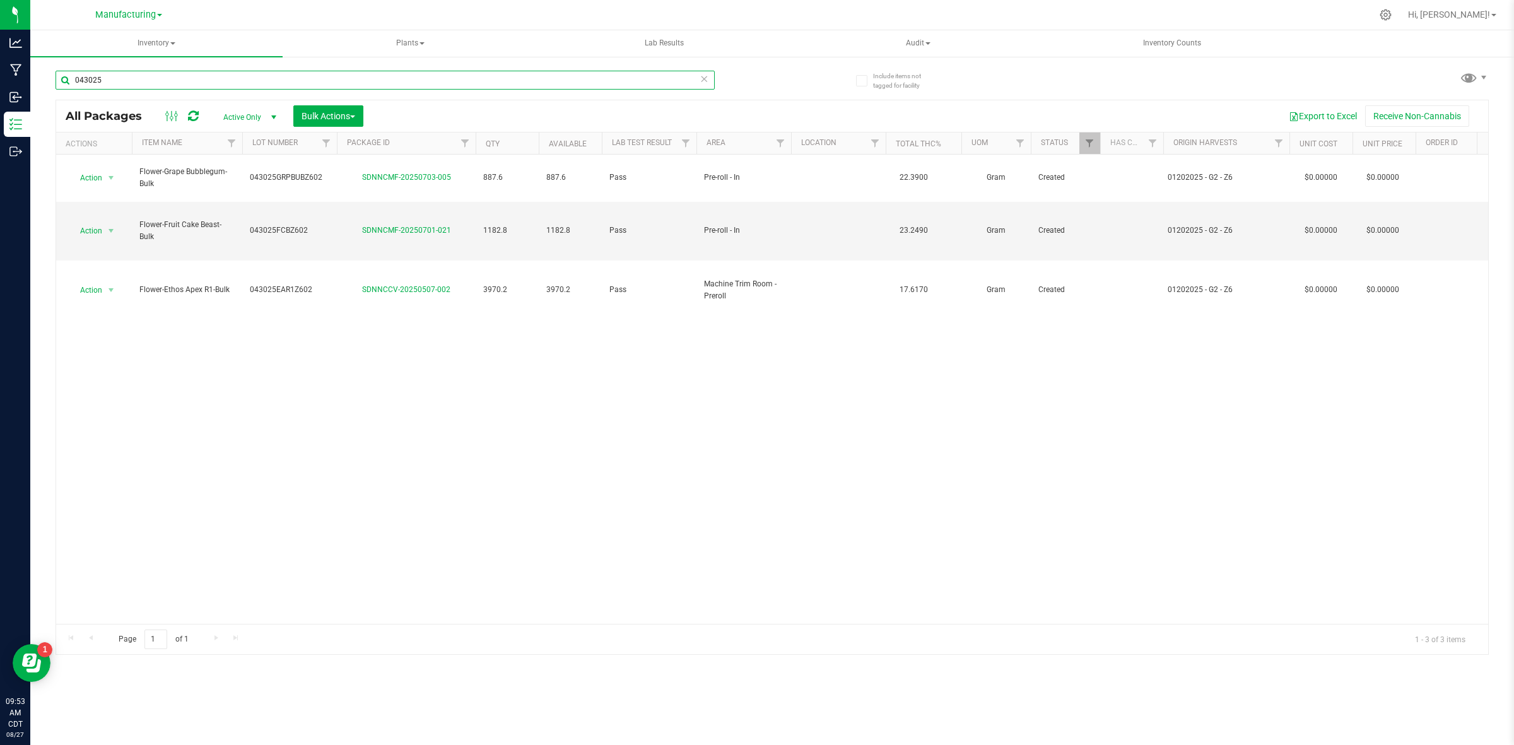
type input "043025"
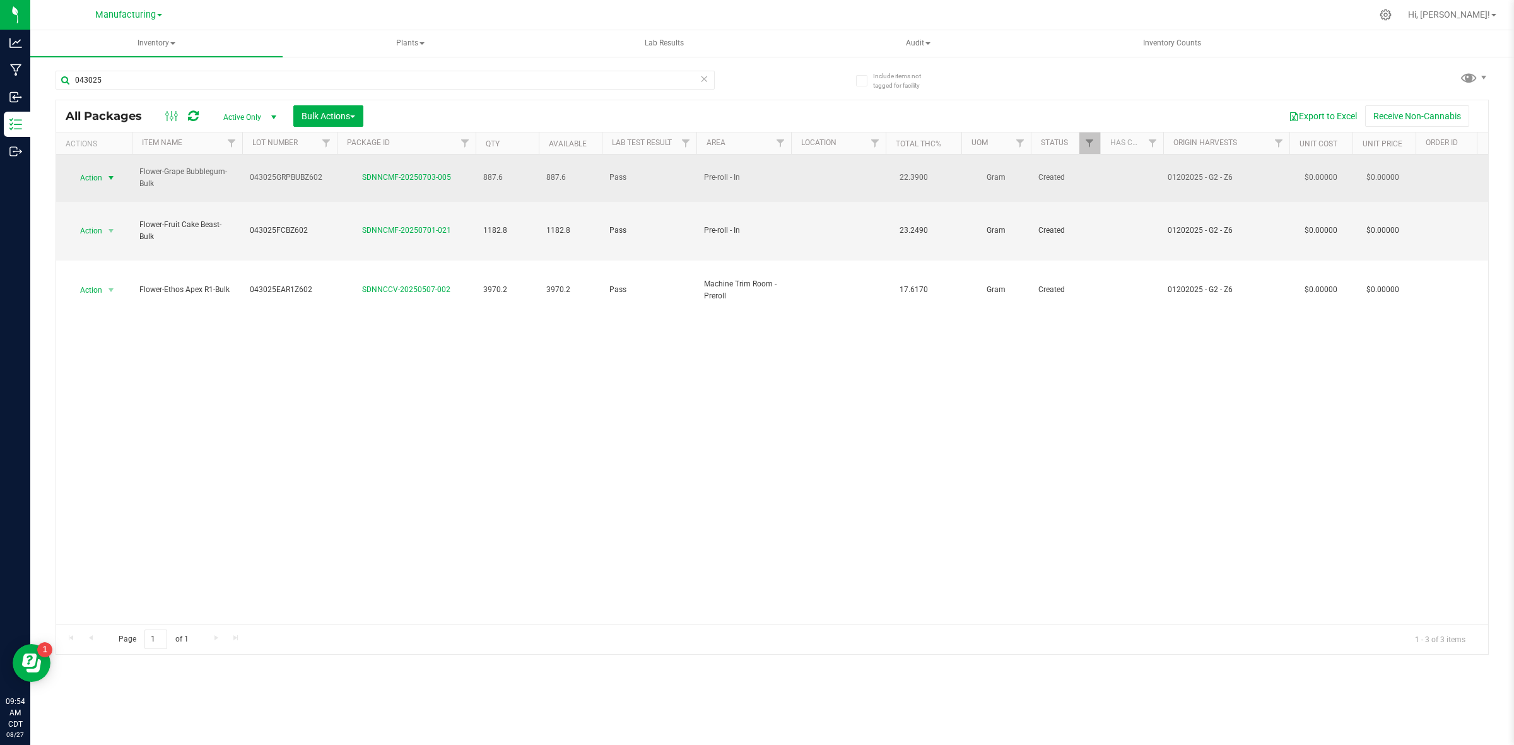
click at [96, 169] on span "Action" at bounding box center [86, 178] width 34 height 18
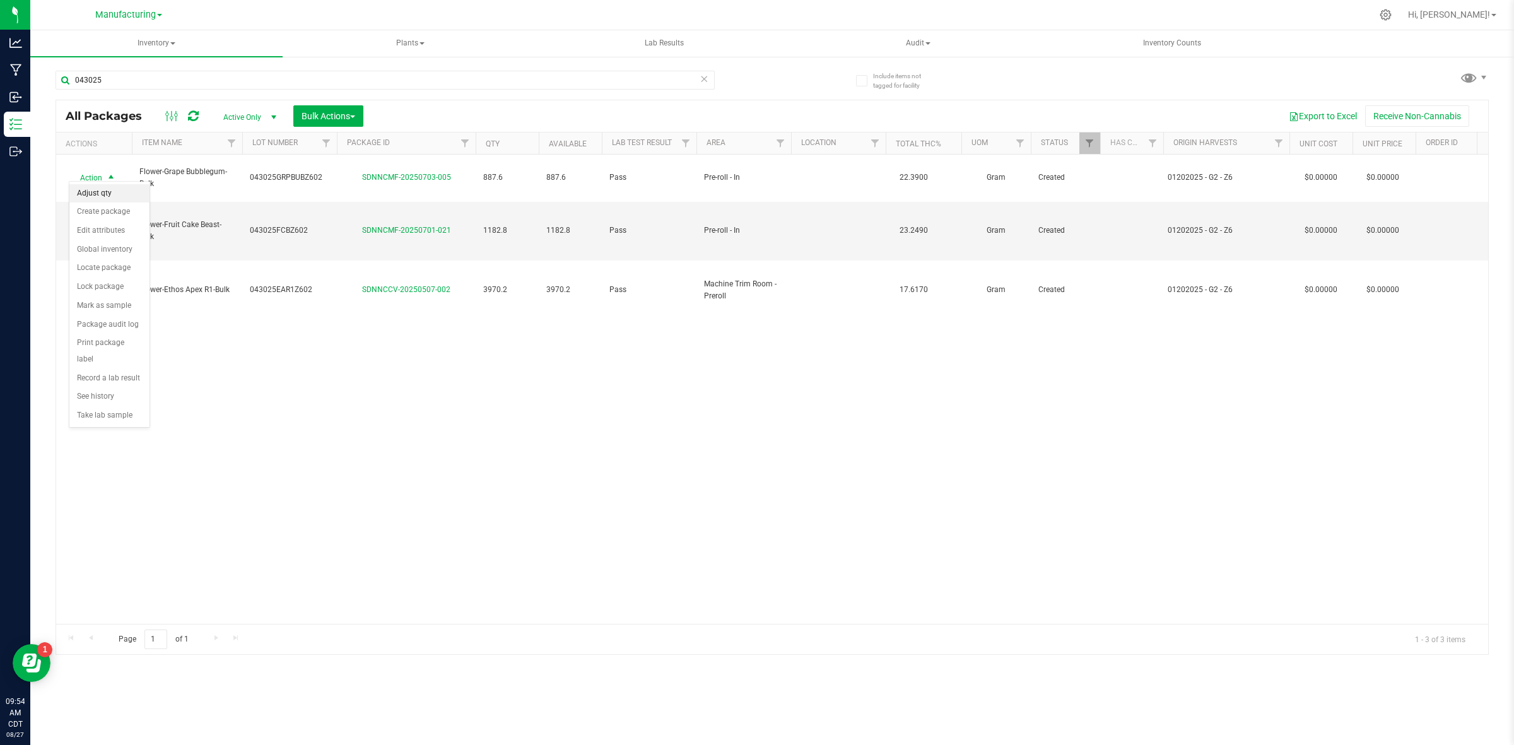
click at [99, 189] on li "Adjust qty" at bounding box center [109, 193] width 80 height 19
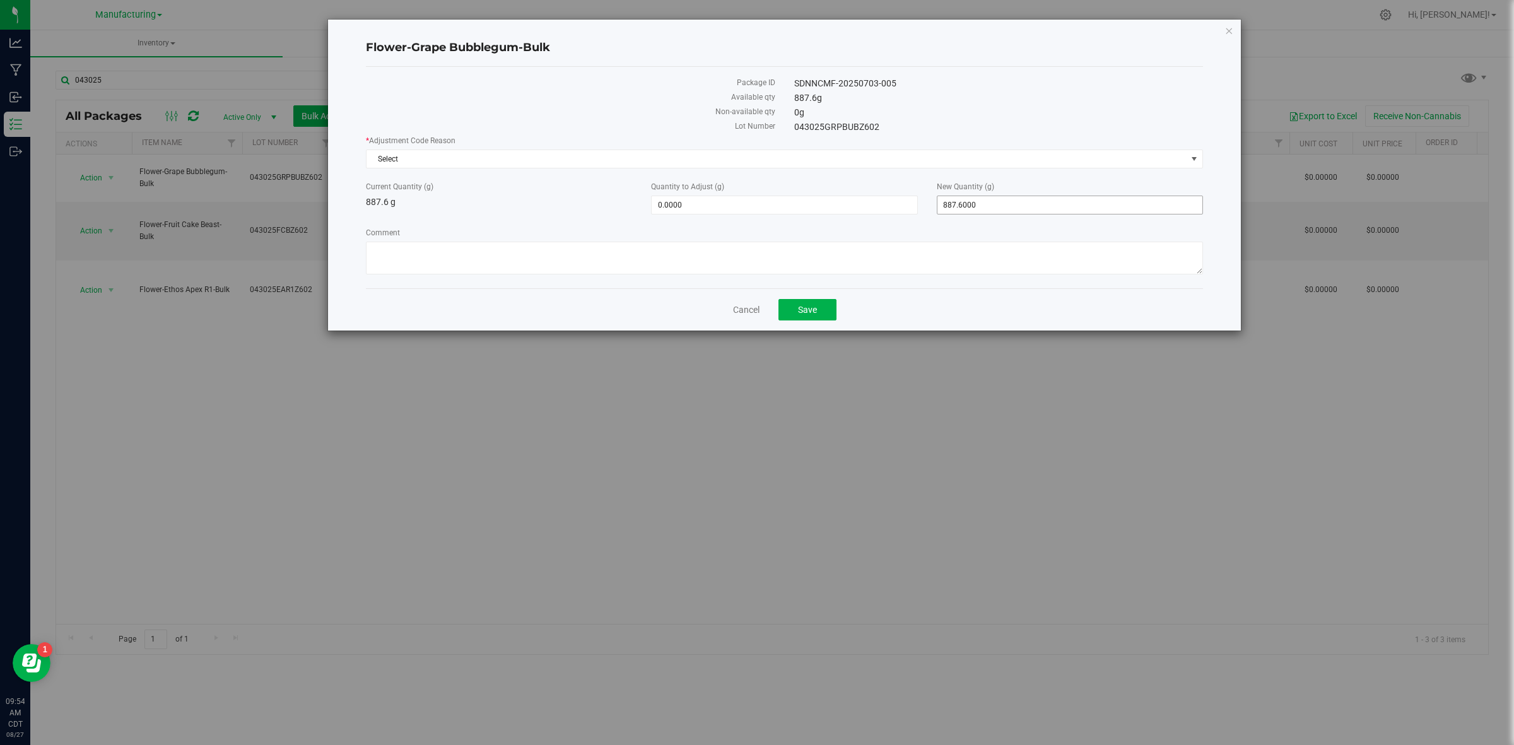
click at [1044, 209] on span "887.6000 887.6" at bounding box center [1070, 205] width 266 height 19
type input "849.8"
type input "-37.8000"
type input "849.8000"
click at [981, 163] on span "Select" at bounding box center [776, 159] width 820 height 18
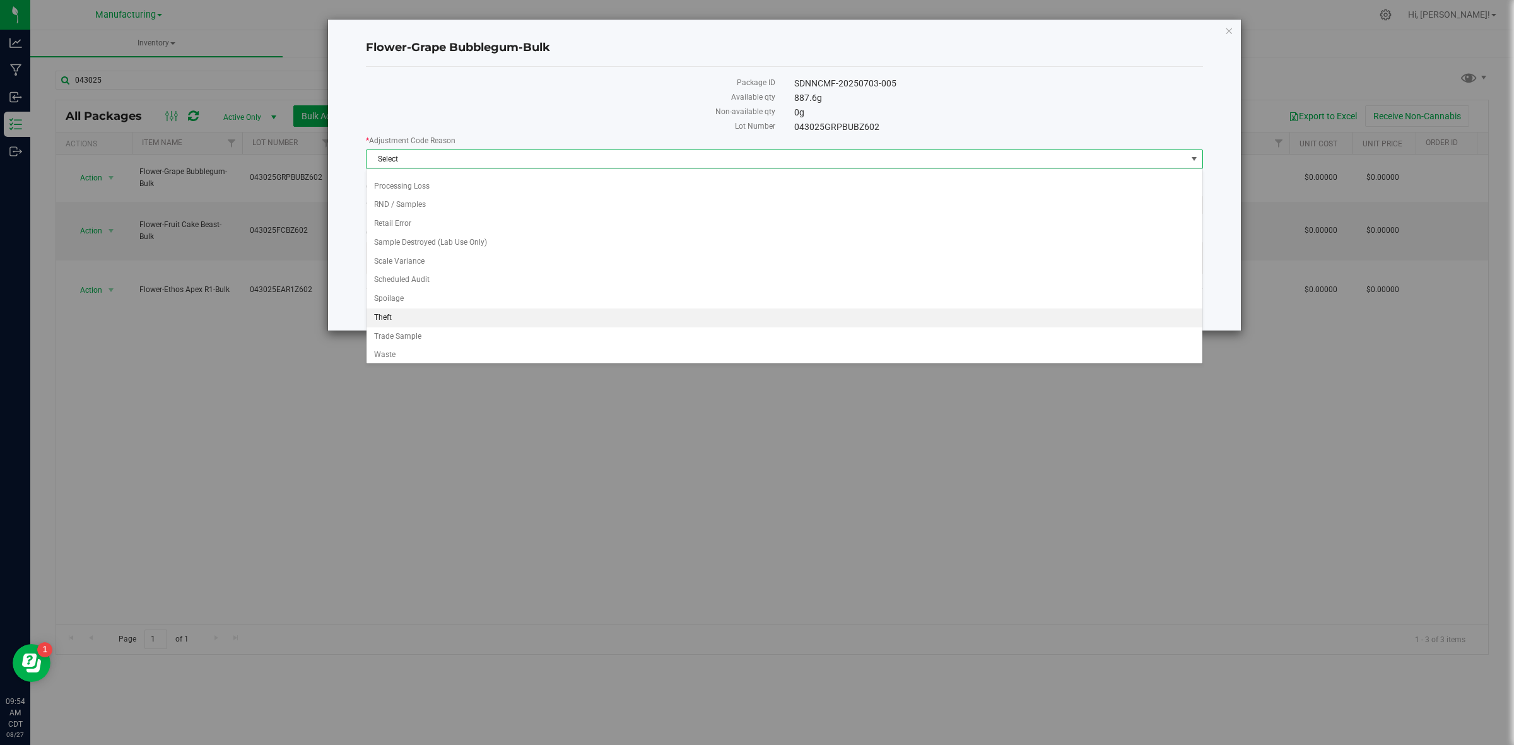
scroll to position [191, 0]
click at [440, 272] on li "Scheduled Audit" at bounding box center [783, 276] width 835 height 19
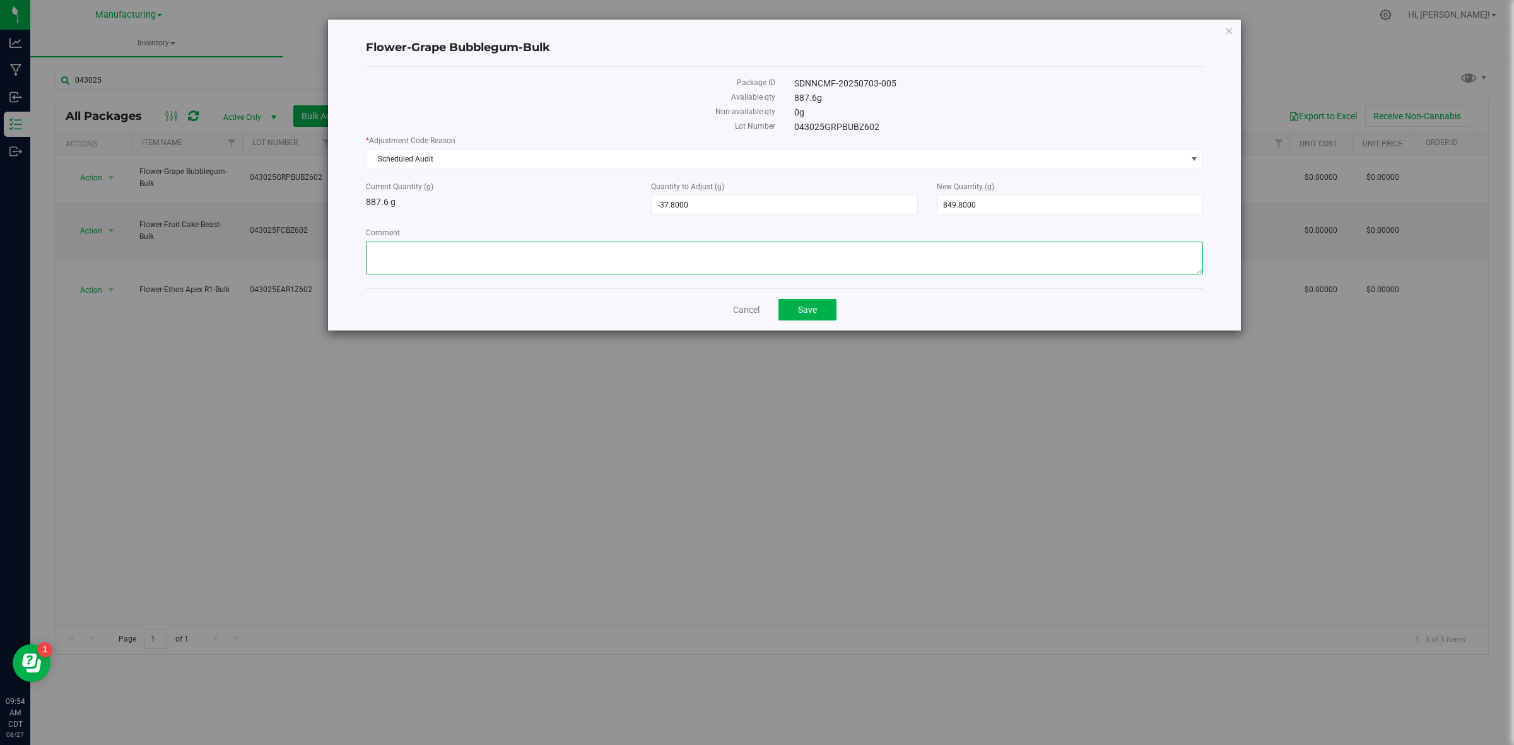
click at [505, 260] on textarea "Comment" at bounding box center [784, 258] width 837 height 33
type textarea "reweighed during scheduled audit [DATE]"
click at [814, 303] on button "Save" at bounding box center [807, 309] width 58 height 21
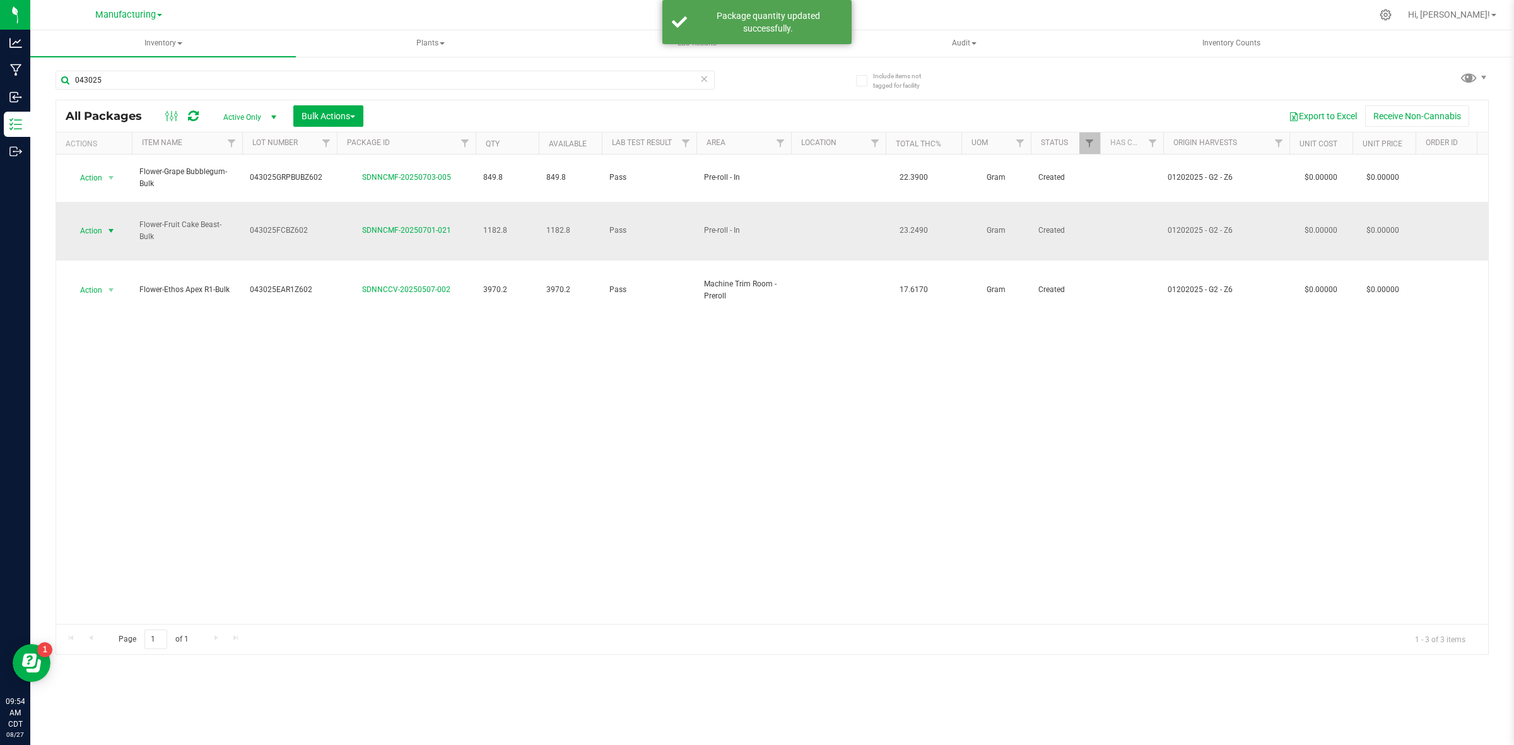
click at [105, 222] on span "select" at bounding box center [111, 231] width 16 height 18
click at [102, 226] on li "Adjust qty" at bounding box center [109, 228] width 80 height 19
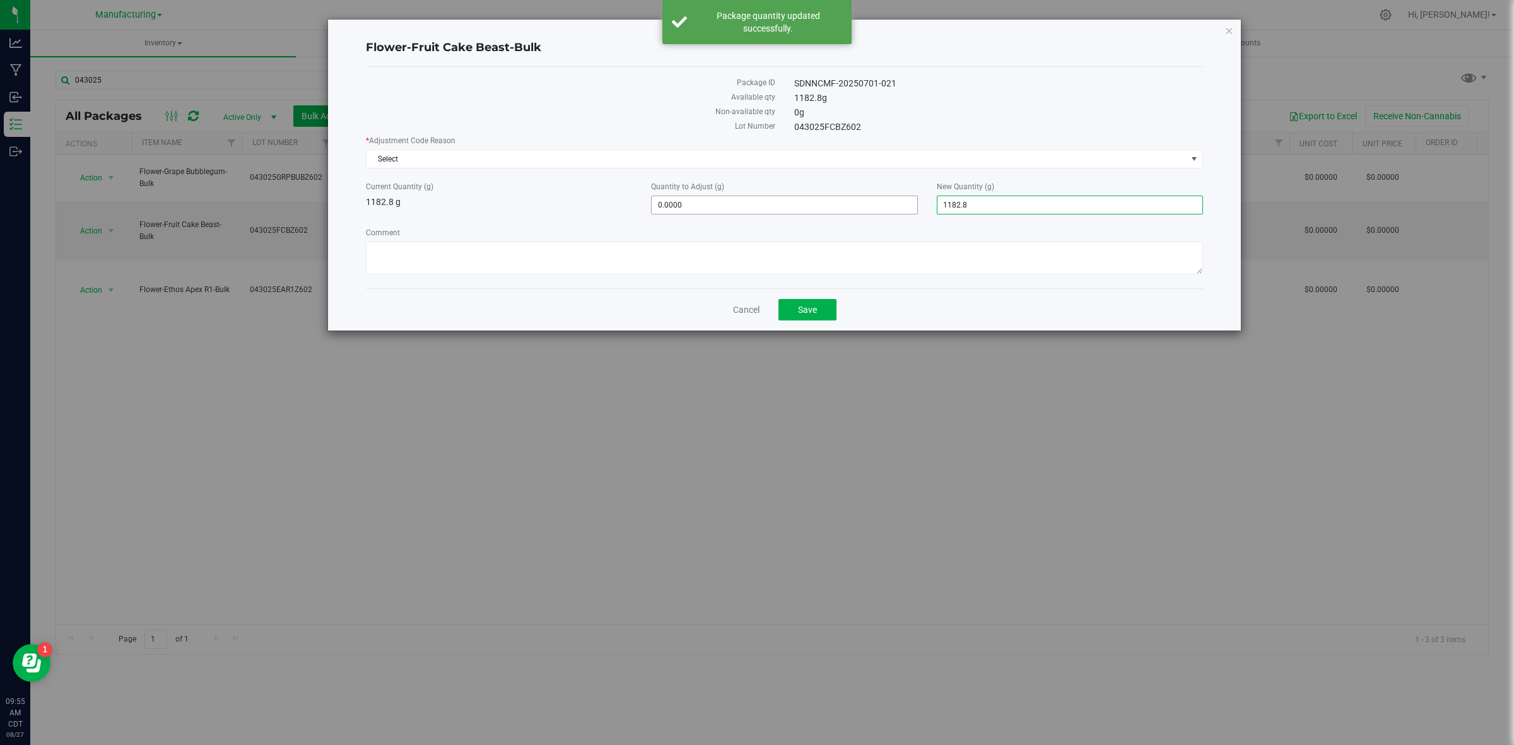
drag, startPoint x: 1036, startPoint y: 205, endPoint x: 879, endPoint y: 208, distance: 157.1
click at [879, 208] on div "Current Quantity (g) 1182.8 g Quantity to Adjust (g) 0.0000 0 New Quantity (g) …" at bounding box center [784, 197] width 856 height 33
type input "1133"
type input "-49.8000"
type input "1,133.0000"
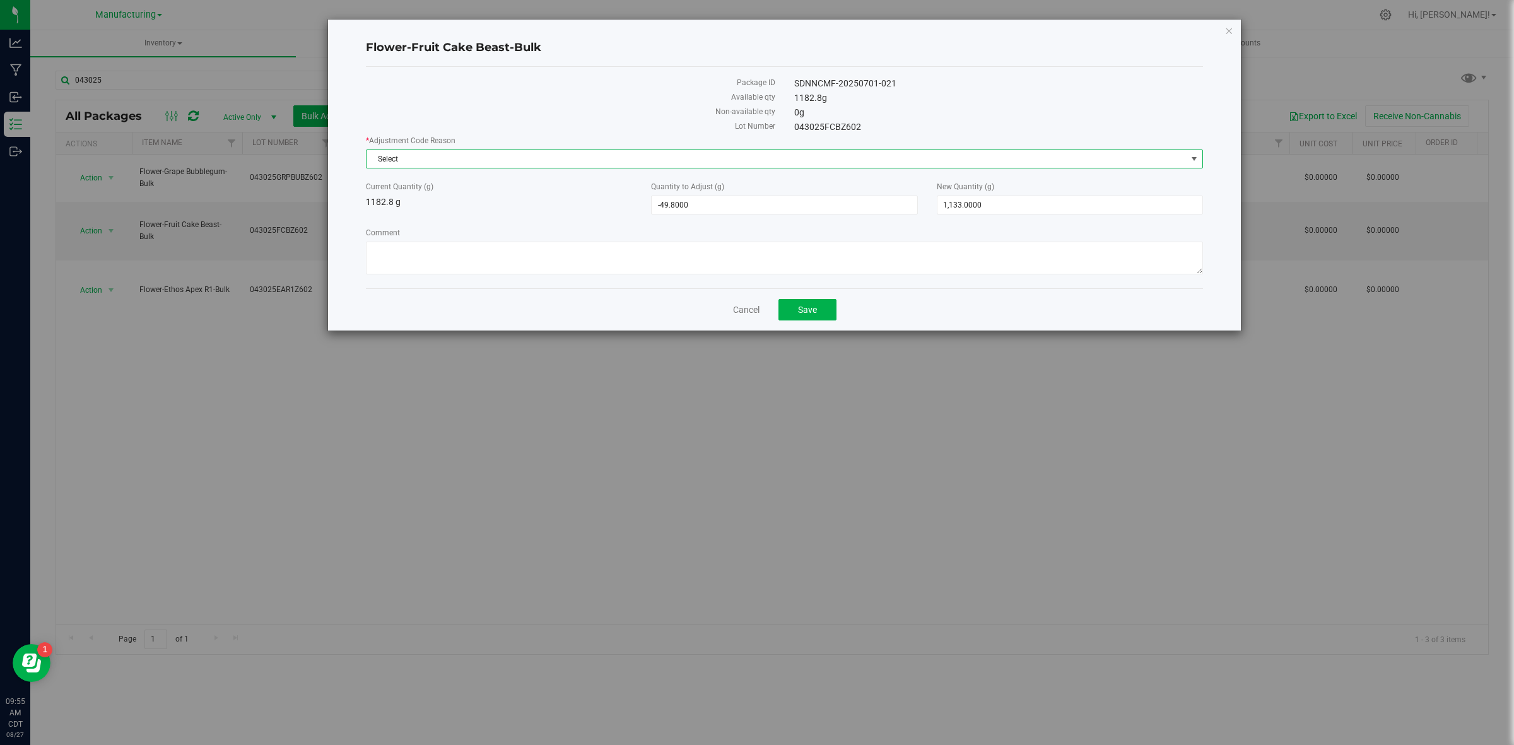
click at [855, 150] on span "Select" at bounding box center [776, 159] width 820 height 18
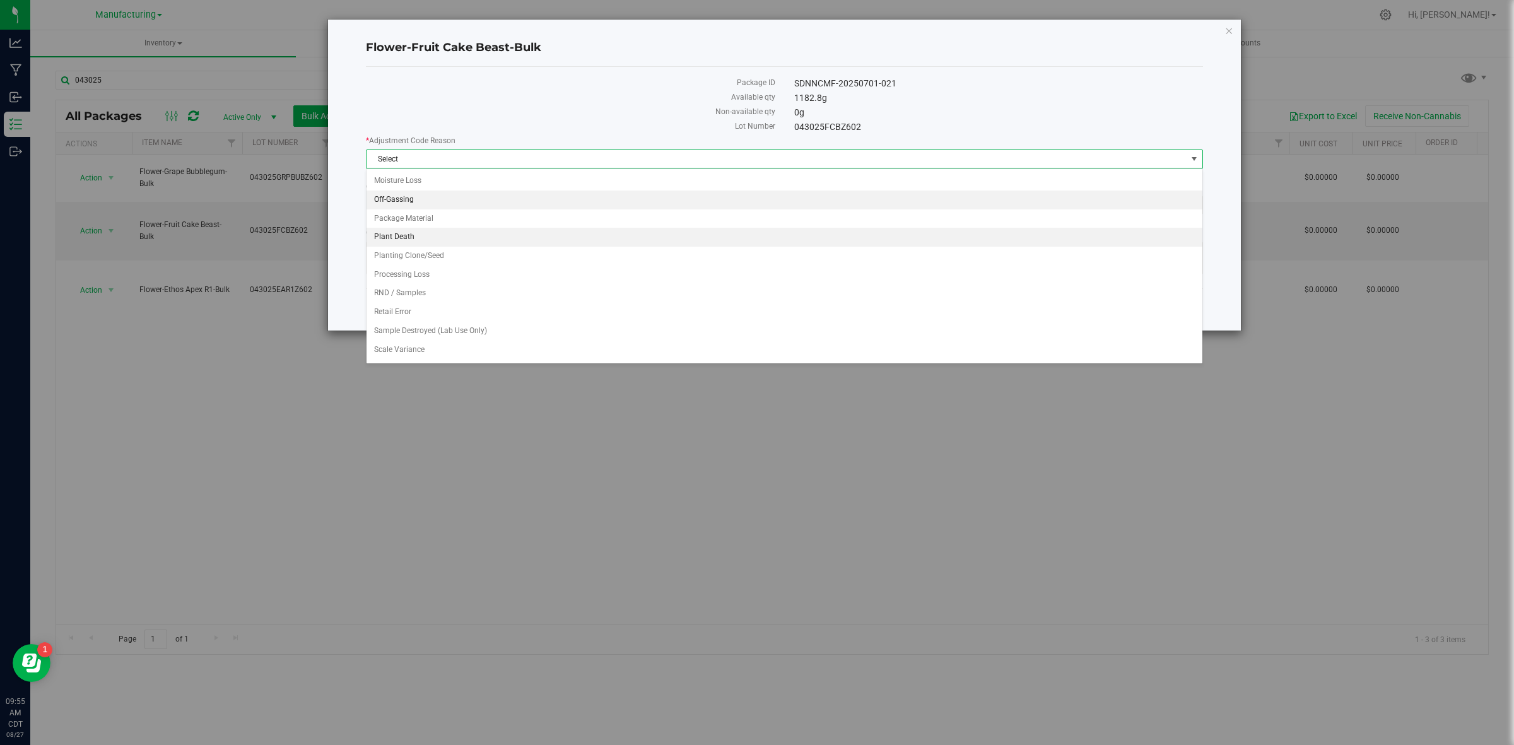
scroll to position [158, 0]
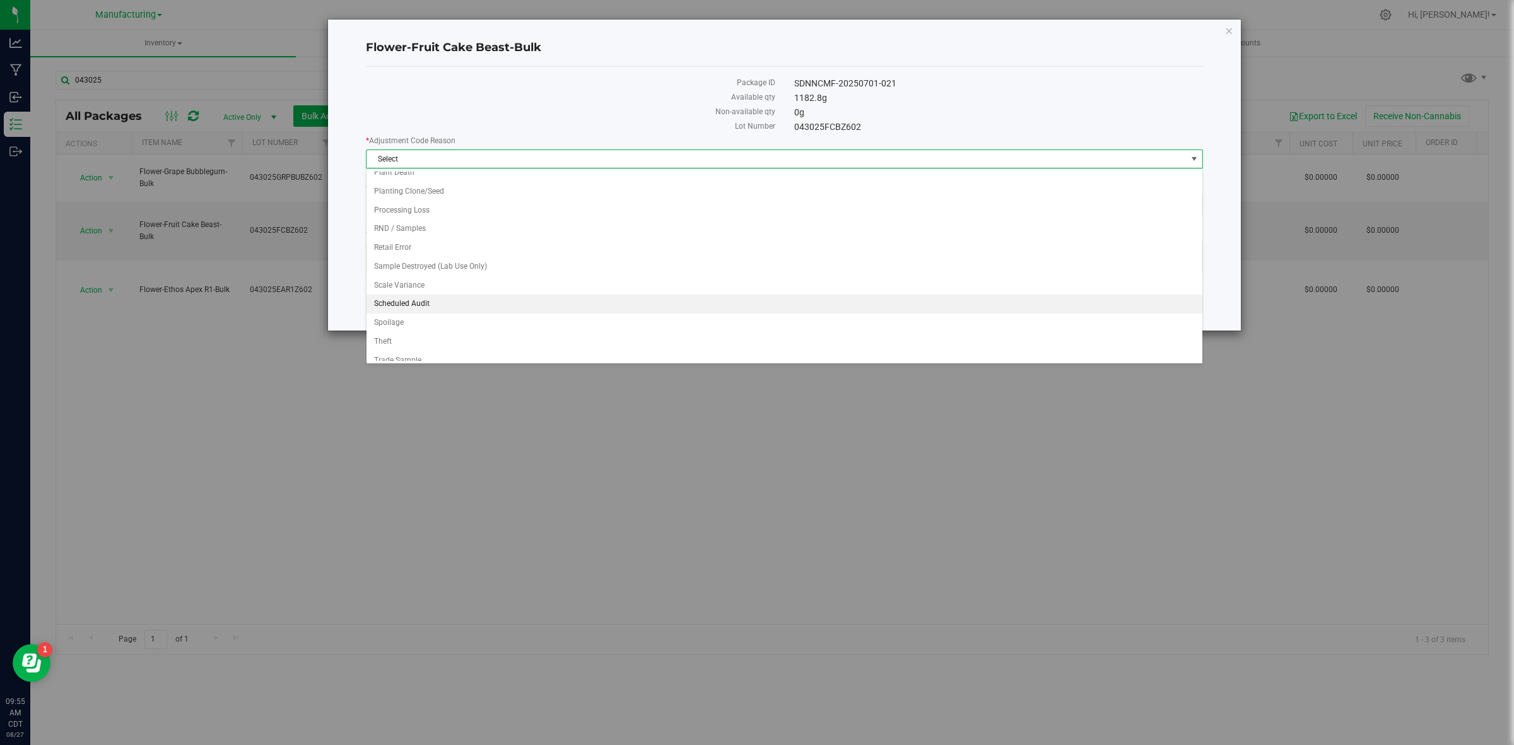
click at [411, 304] on li "Scheduled Audit" at bounding box center [783, 304] width 835 height 19
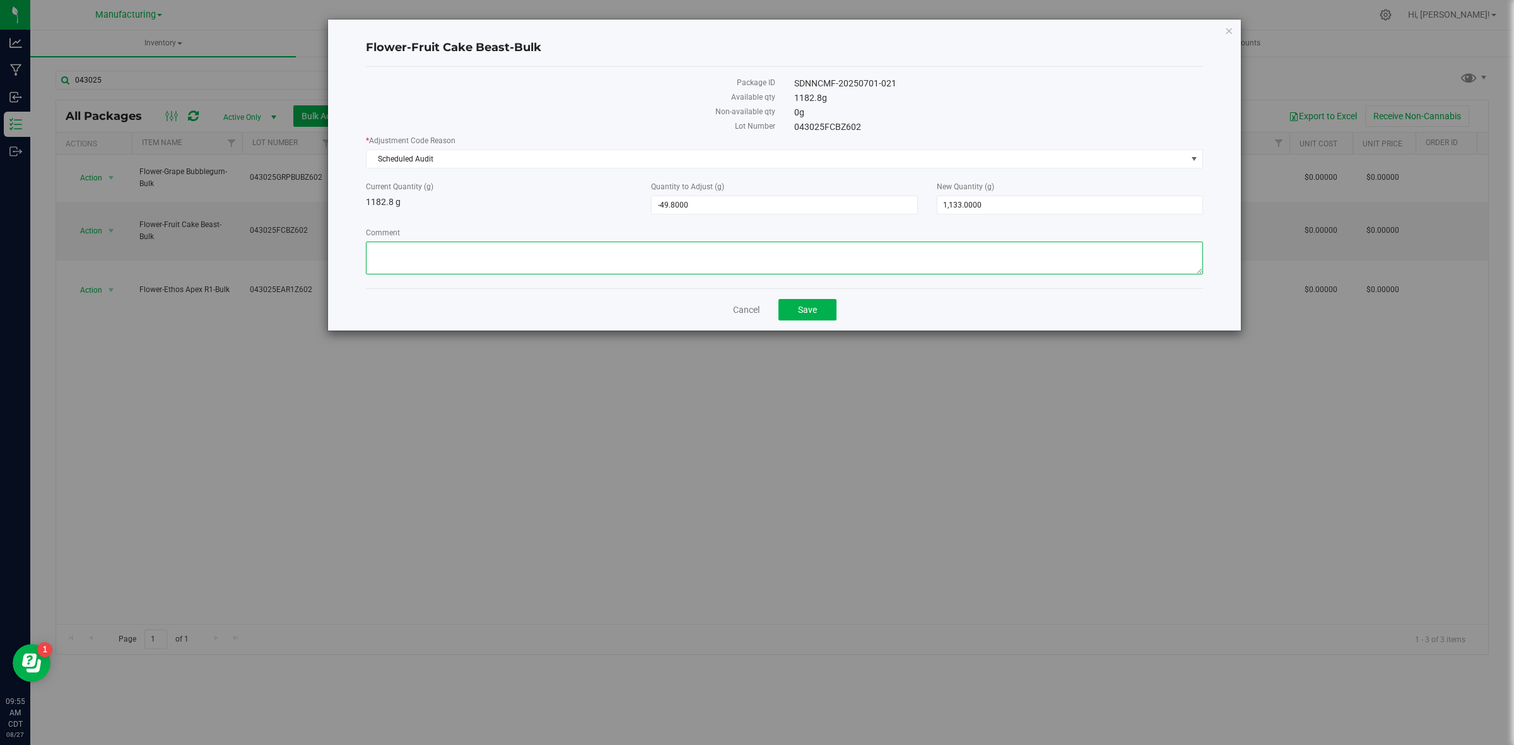
click at [495, 264] on textarea "Comment" at bounding box center [784, 258] width 837 height 33
paste textarea "043025FCBZ602"
type textarea "043025FCBZ602"
drag, startPoint x: 490, startPoint y: 252, endPoint x: 322, endPoint y: 257, distance: 167.8
click at [322, 257] on div "Flower-Fruit Cake Beast-Bulk Package ID SDNNCMF-20250701-021 Available qty 1182…" at bounding box center [761, 175] width 959 height 312
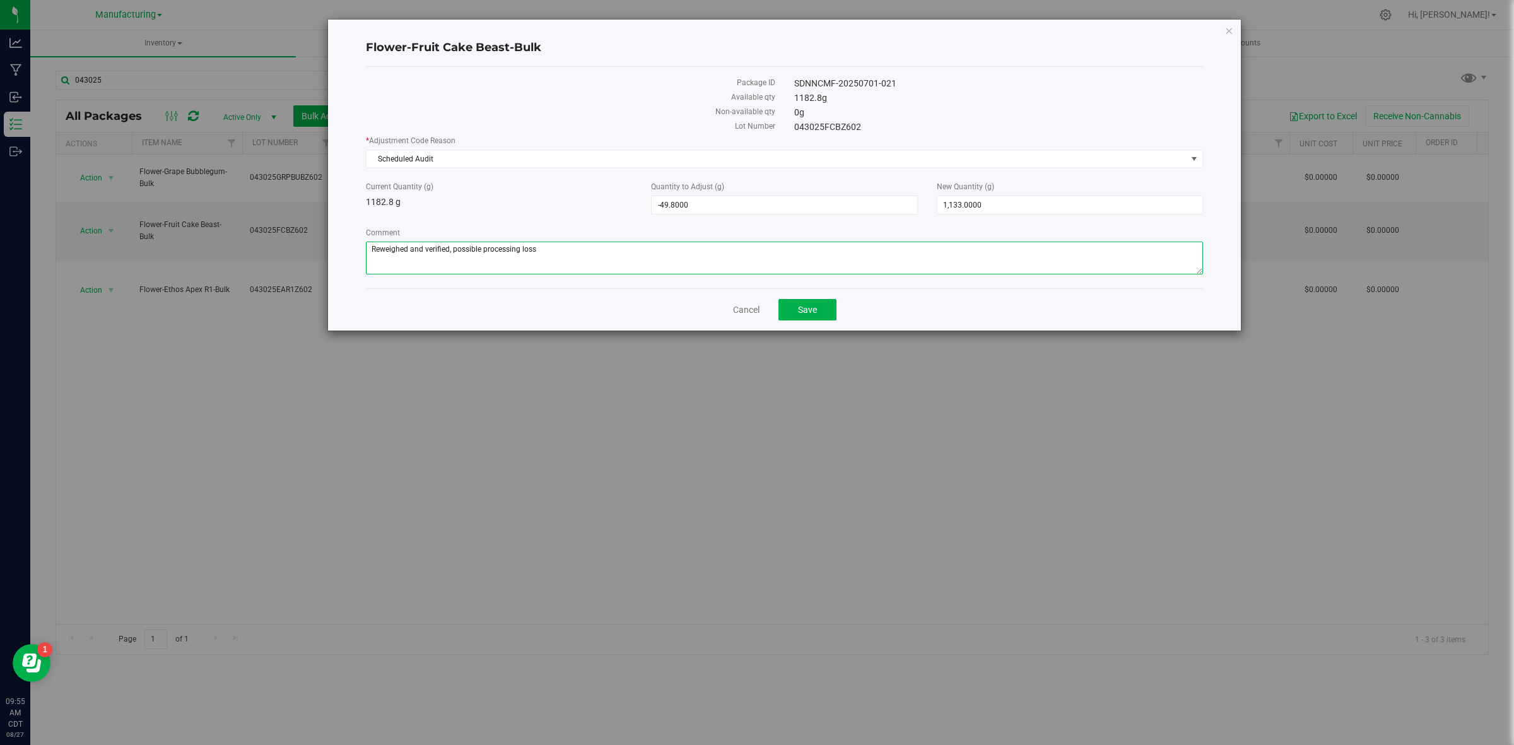
click at [448, 251] on textarea "Comment" at bounding box center [784, 258] width 837 height 33
type textarea "Reweighed and verified during audit [DATE], possible processing loss"
click at [814, 310] on span "Save" at bounding box center [807, 310] width 19 height 10
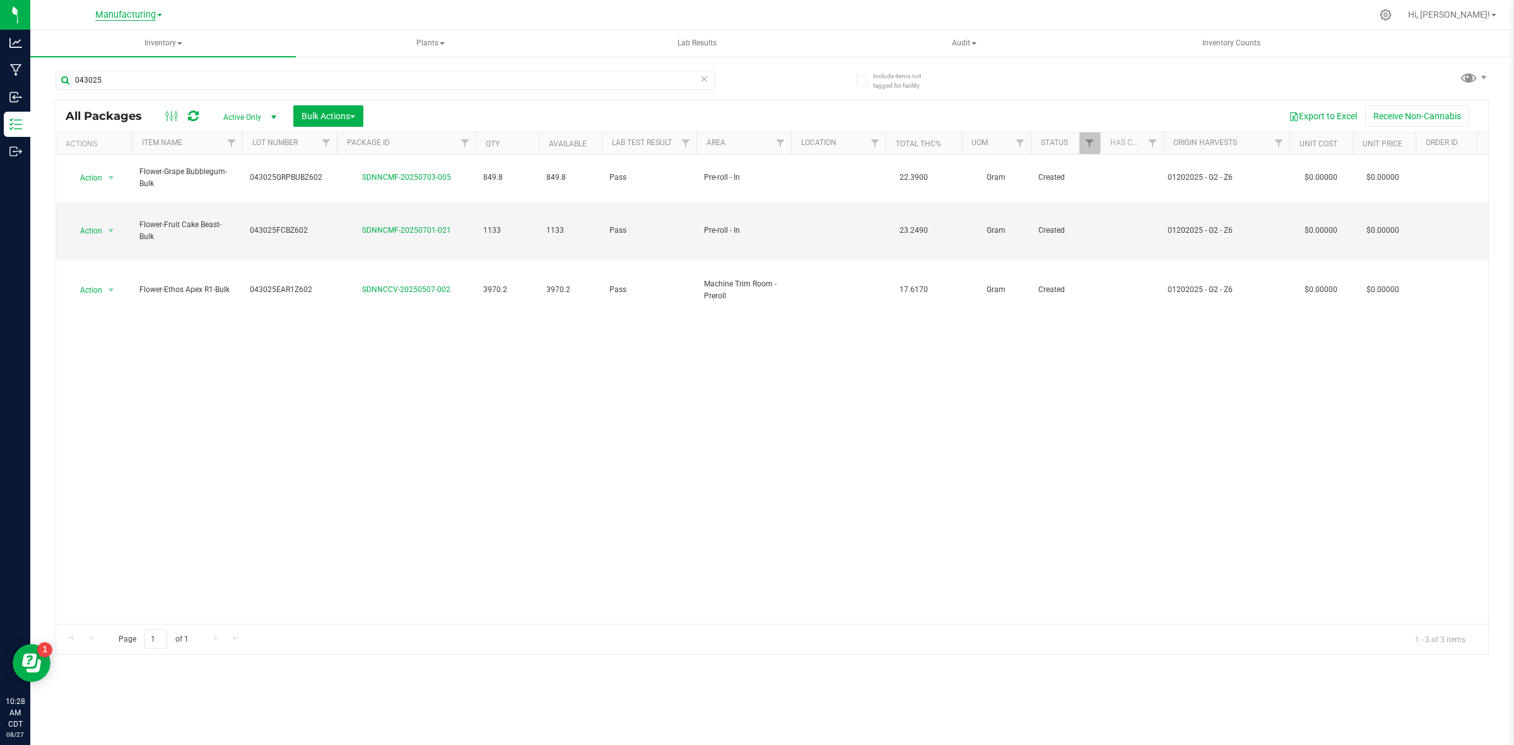
click at [140, 9] on span "Manufacturing" at bounding box center [125, 14] width 61 height 11
click at [98, 42] on link "Cultivation" at bounding box center [129, 44] width 184 height 17
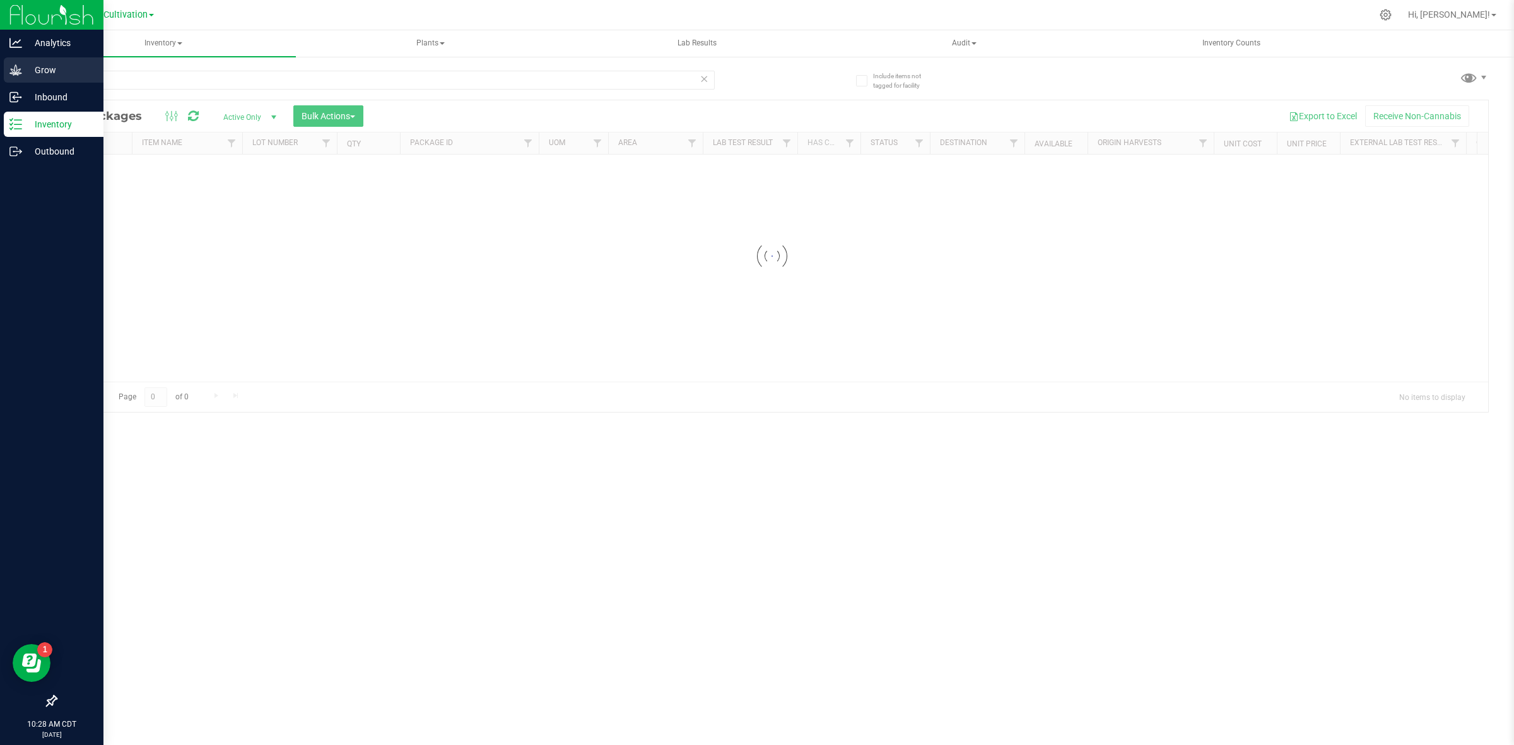
click at [13, 71] on icon at bounding box center [15, 70] width 13 height 13
click at [20, 73] on icon at bounding box center [15, 69] width 12 height 11
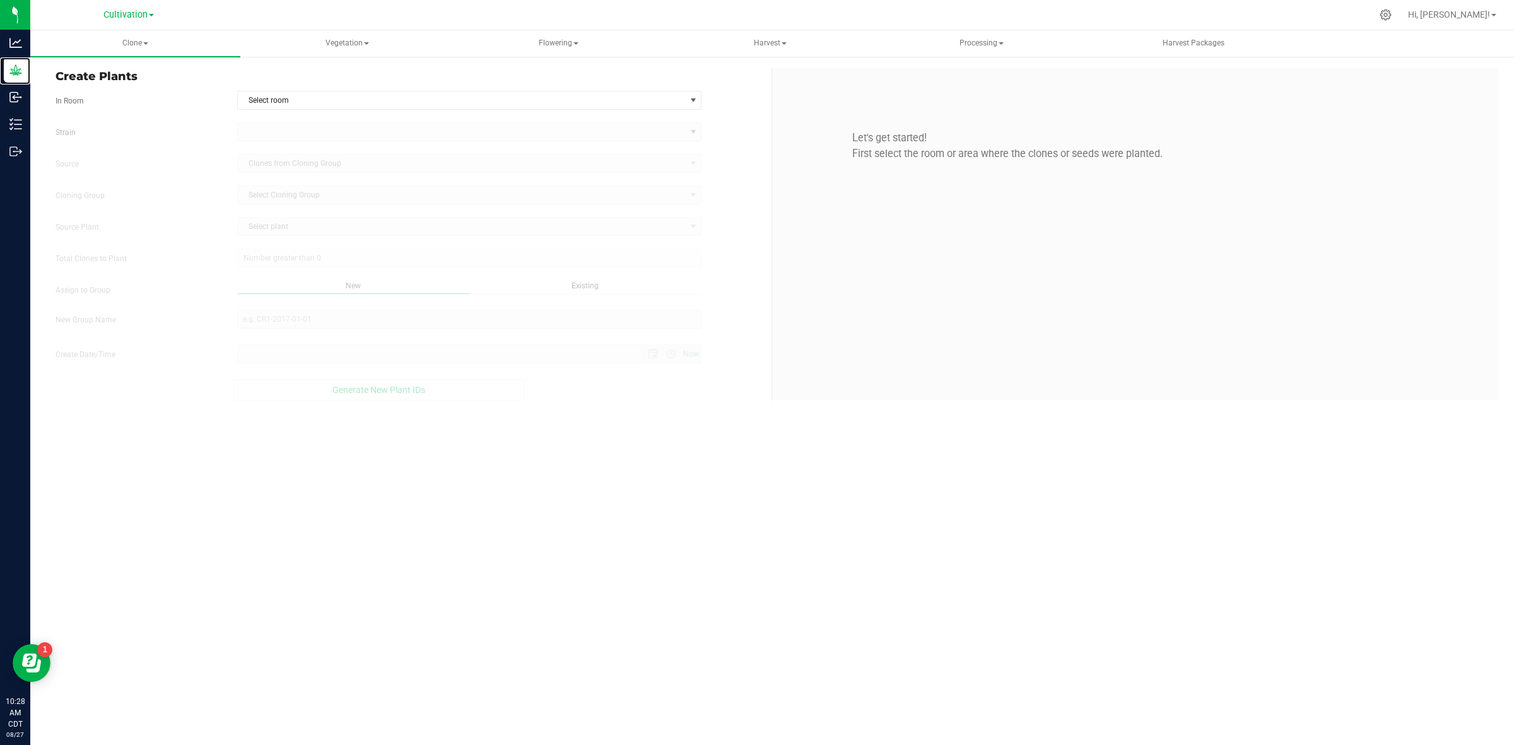
type input "[DATE] 10:28 AM"
click at [133, 41] on span "Clone" at bounding box center [135, 43] width 210 height 26
click at [125, 90] on span "Cloning groups" at bounding box center [94, 90] width 95 height 11
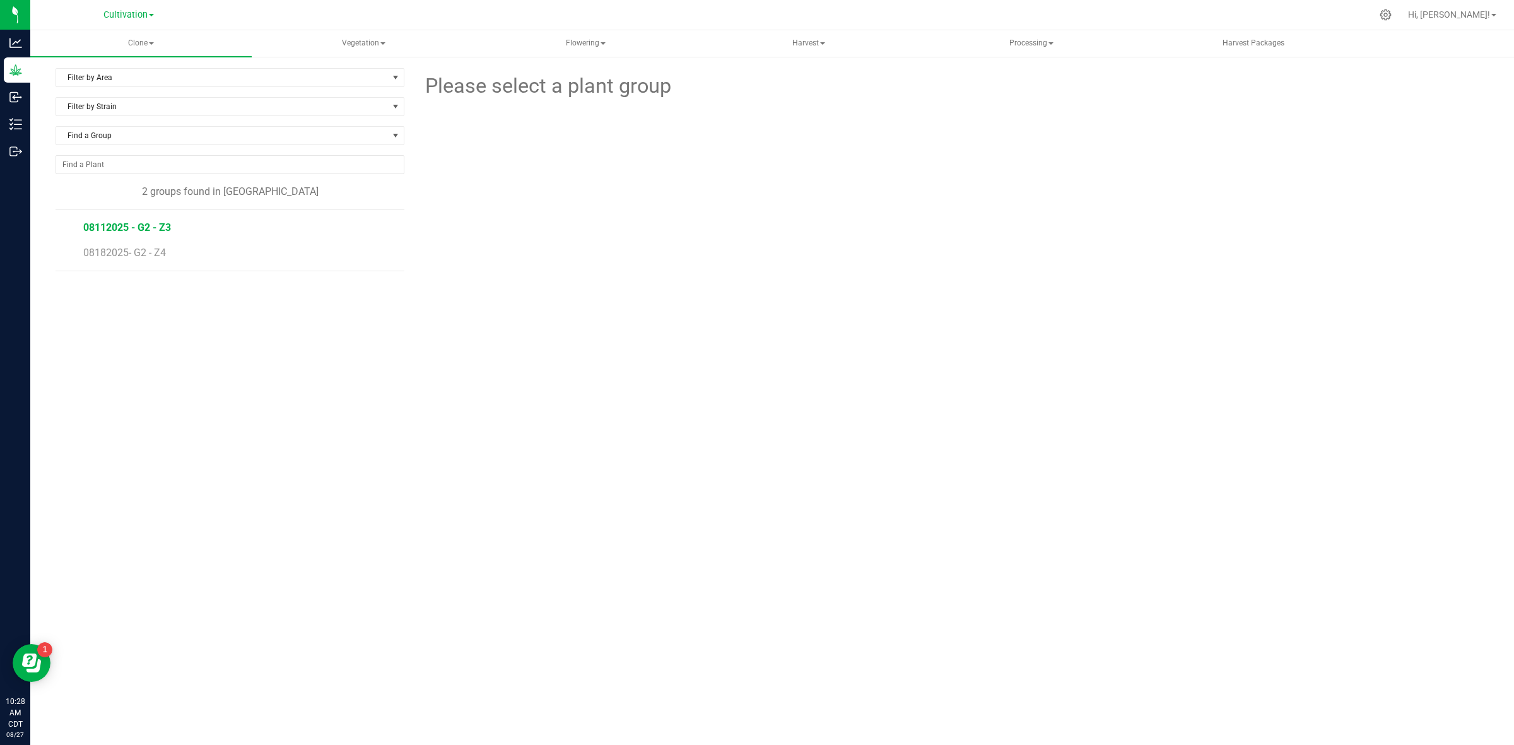
click at [133, 231] on span "08112025 - G2 - Z3" at bounding box center [127, 227] width 88 height 12
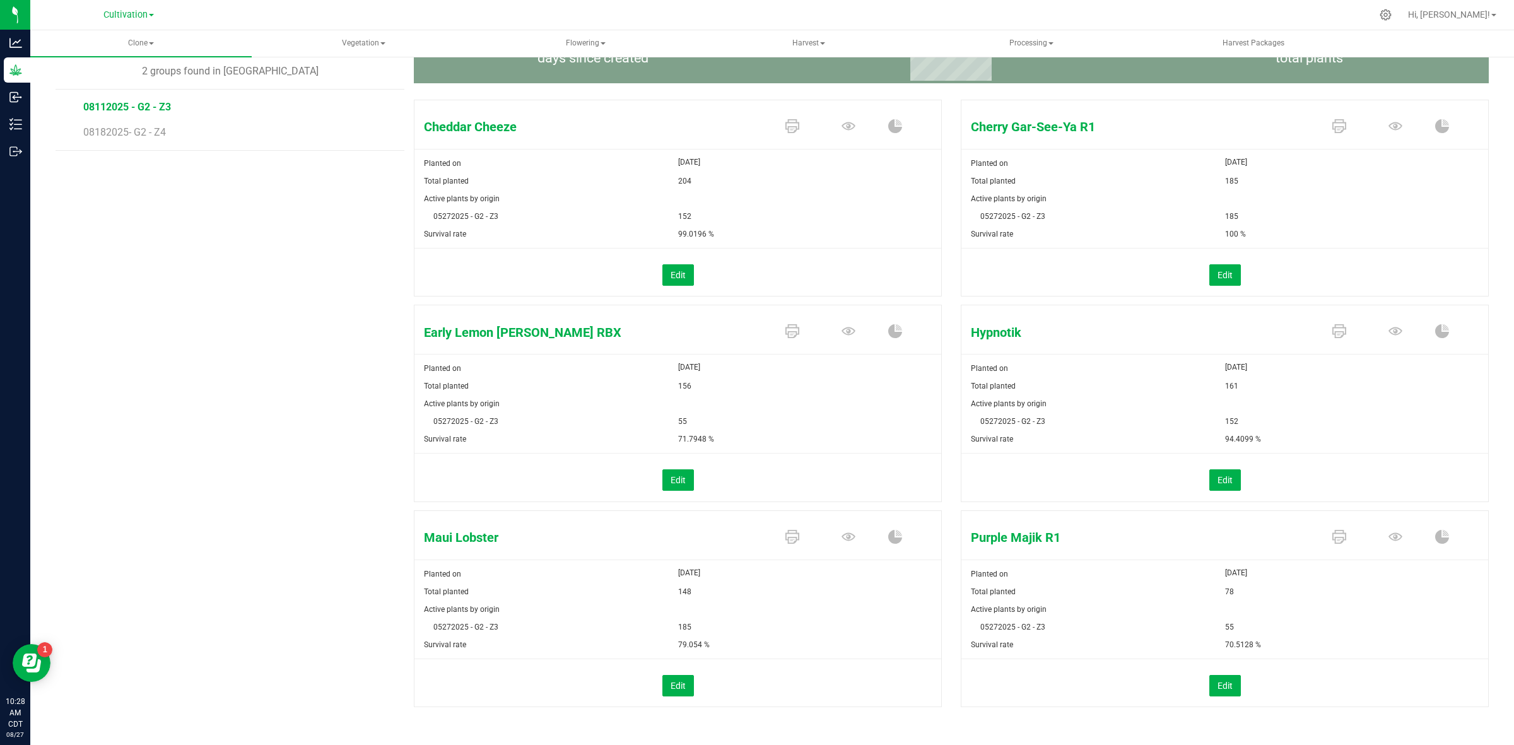
scroll to position [128, 0]
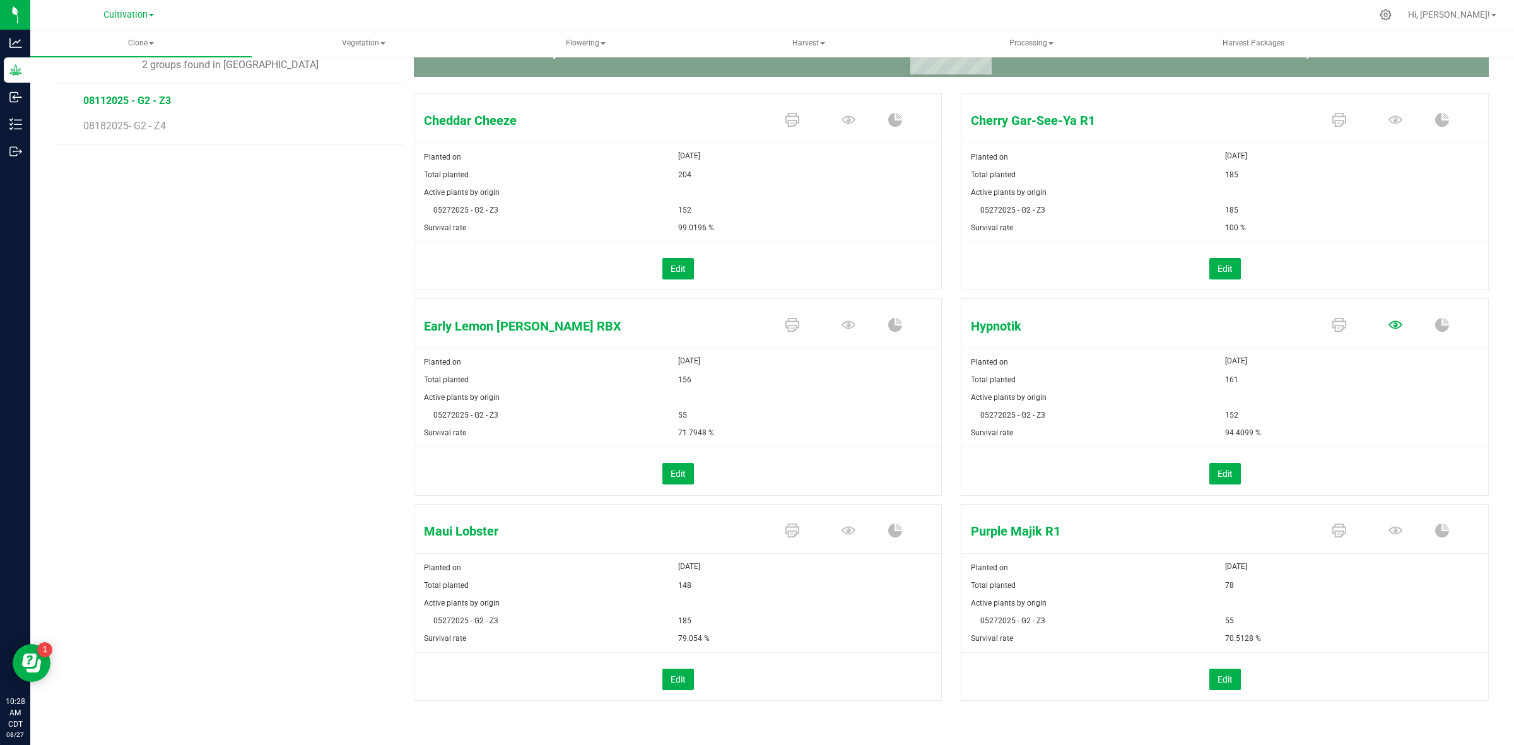
click at [1388, 124] on icon at bounding box center [1395, 120] width 14 height 8
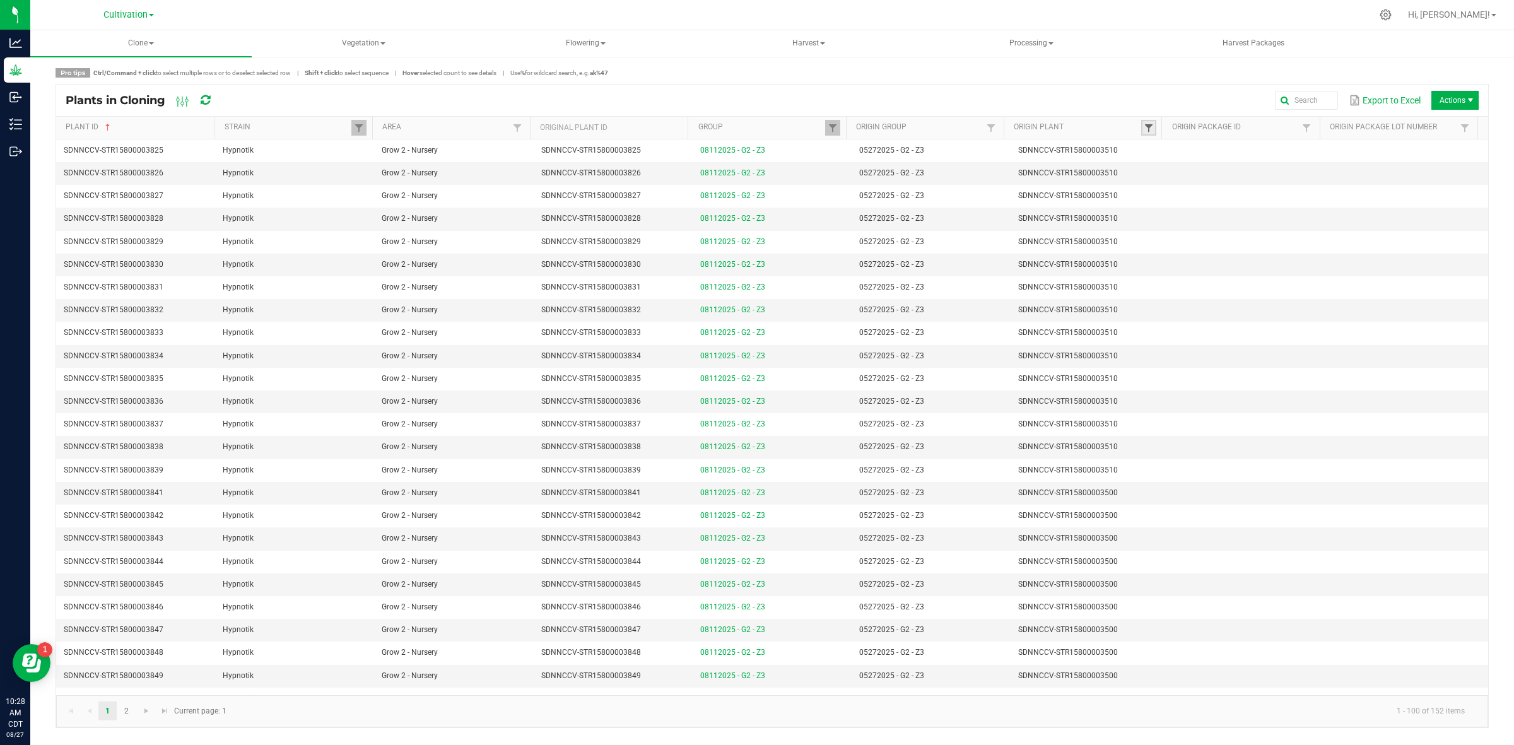
click at [1145, 127] on span at bounding box center [1149, 128] width 10 height 10
click at [1142, 127] on link at bounding box center [1148, 128] width 15 height 16
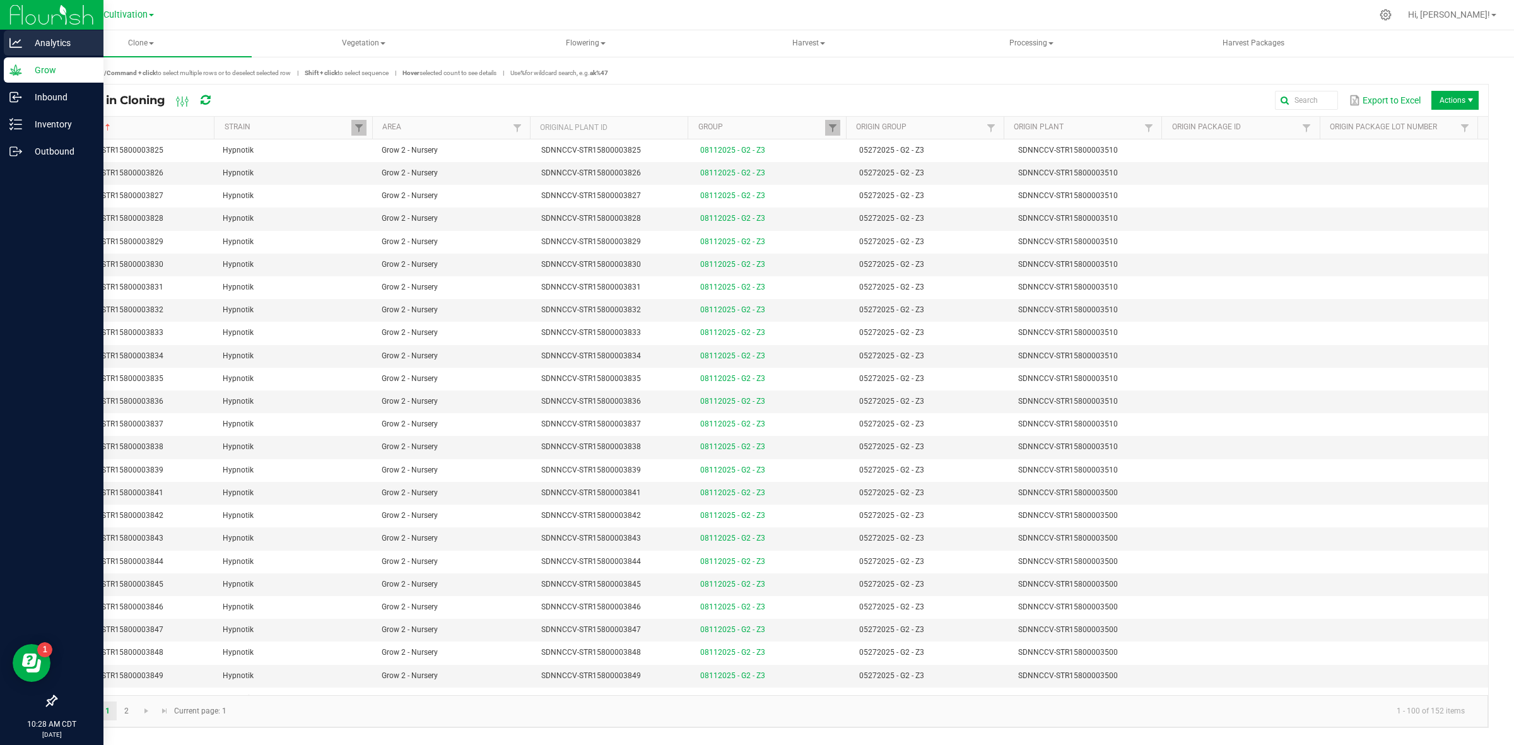
click at [14, 43] on icon at bounding box center [15, 42] width 13 height 9
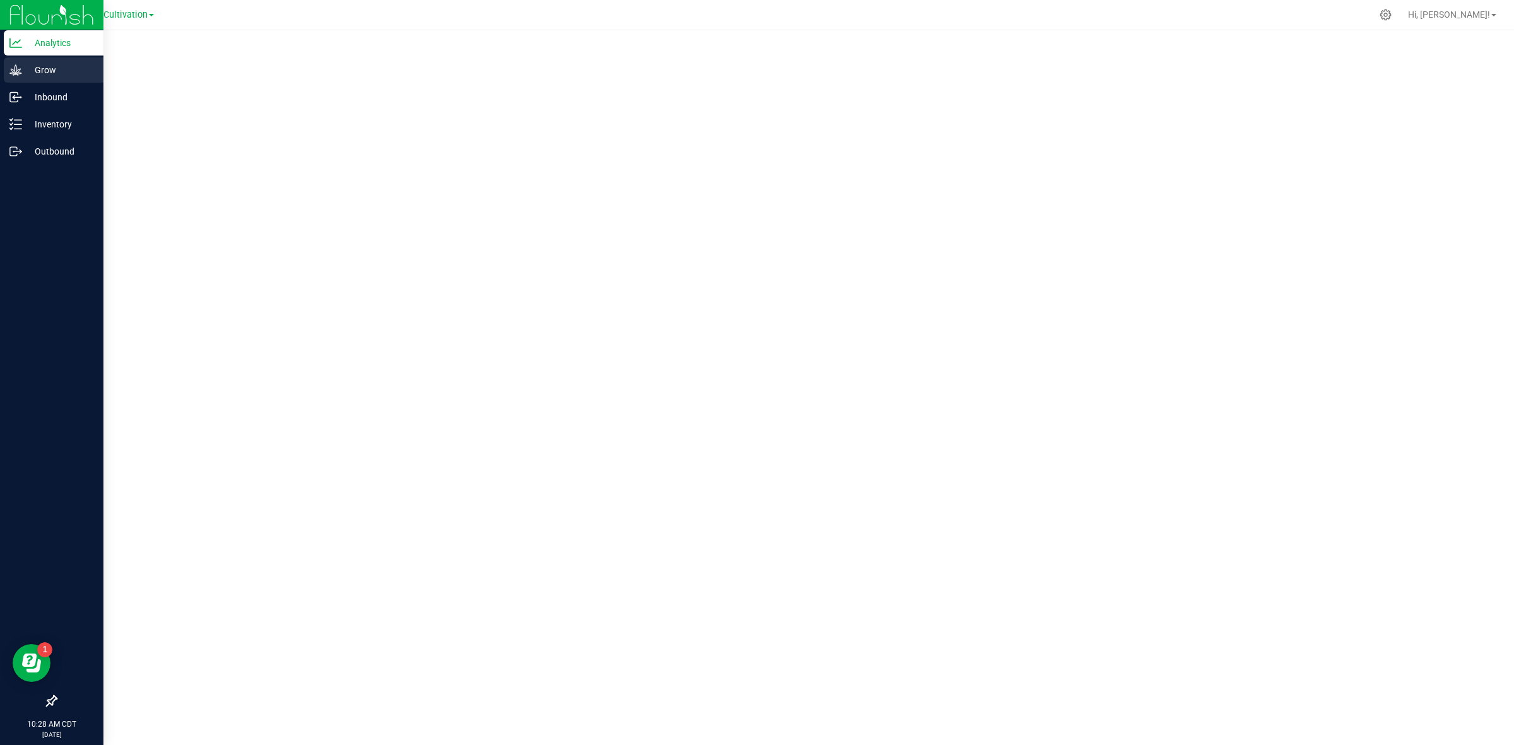
click at [23, 74] on p "Grow" at bounding box center [60, 69] width 76 height 15
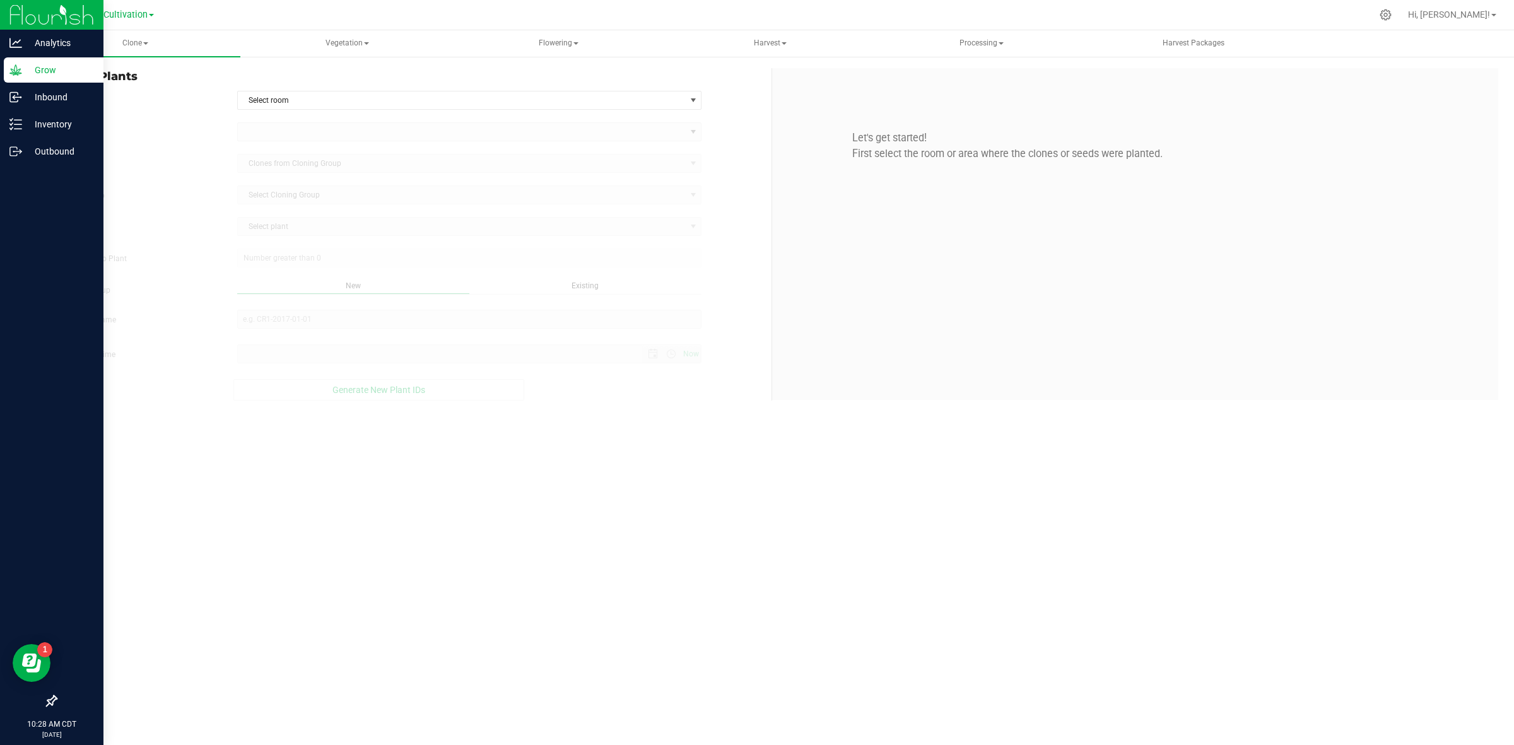
type input "[DATE] 10:29 AM"
click at [23, 45] on p "Analytics" at bounding box center [60, 42] width 76 height 15
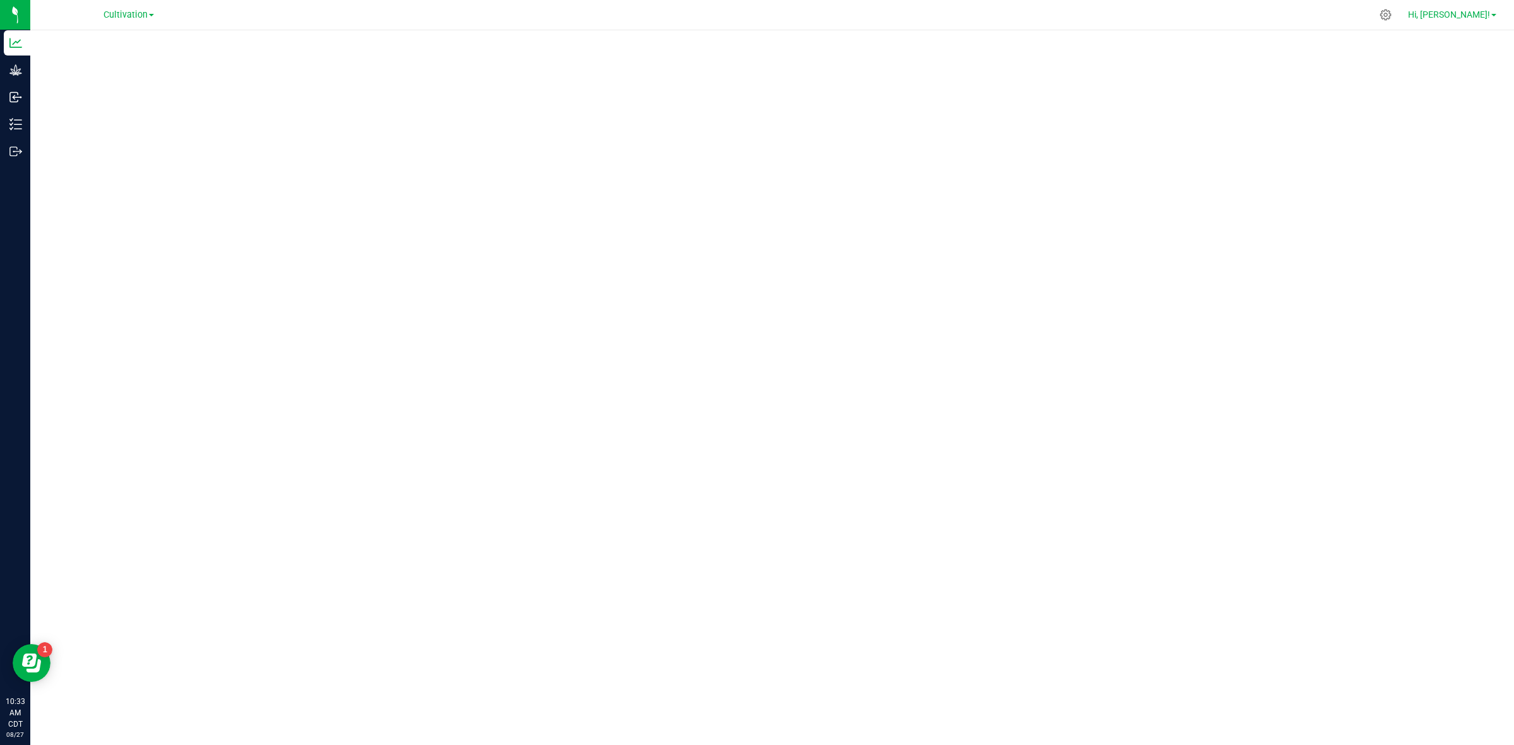
click at [1480, 19] on span "Hi, [PERSON_NAME]!" at bounding box center [1449, 14] width 82 height 10
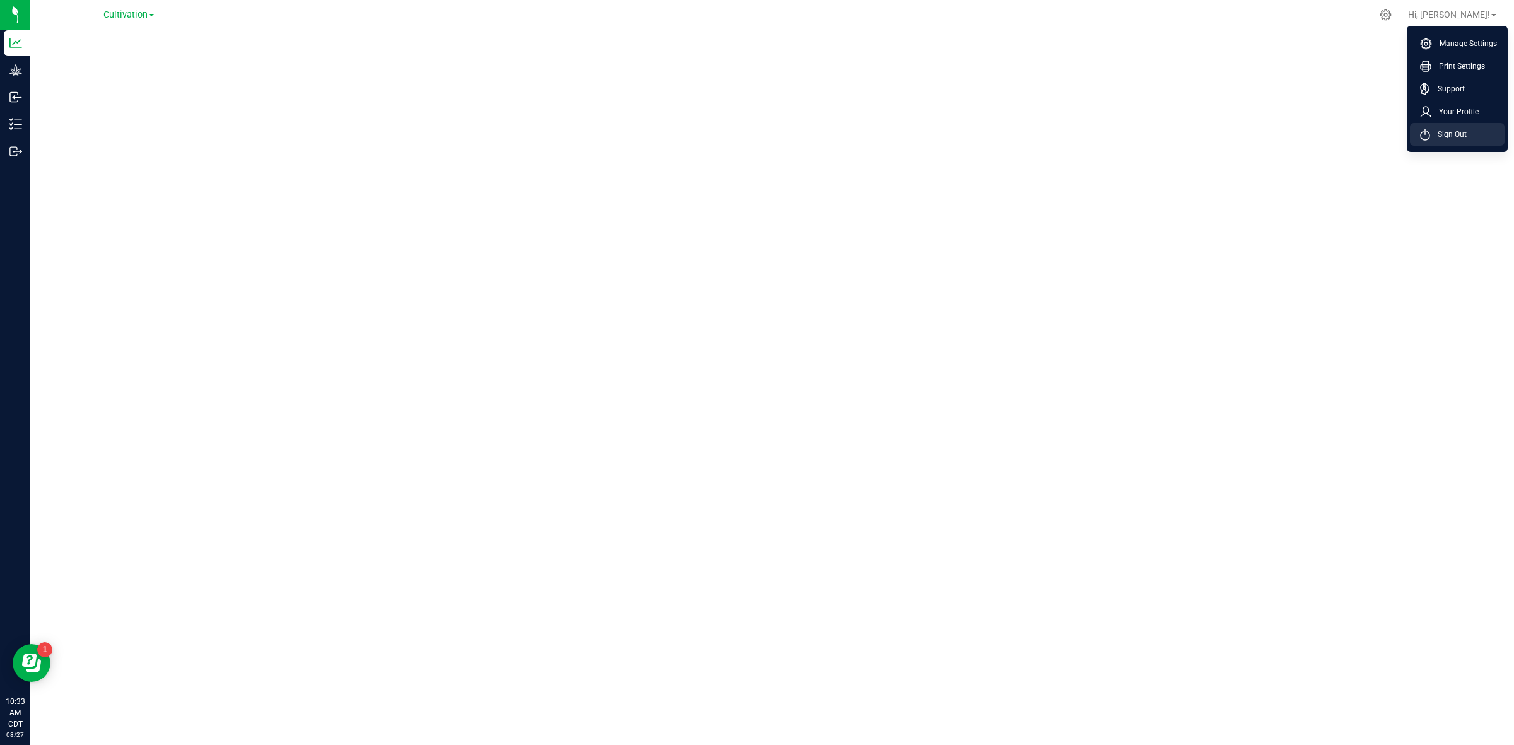
click at [1442, 128] on span "Sign Out" at bounding box center [1448, 134] width 37 height 13
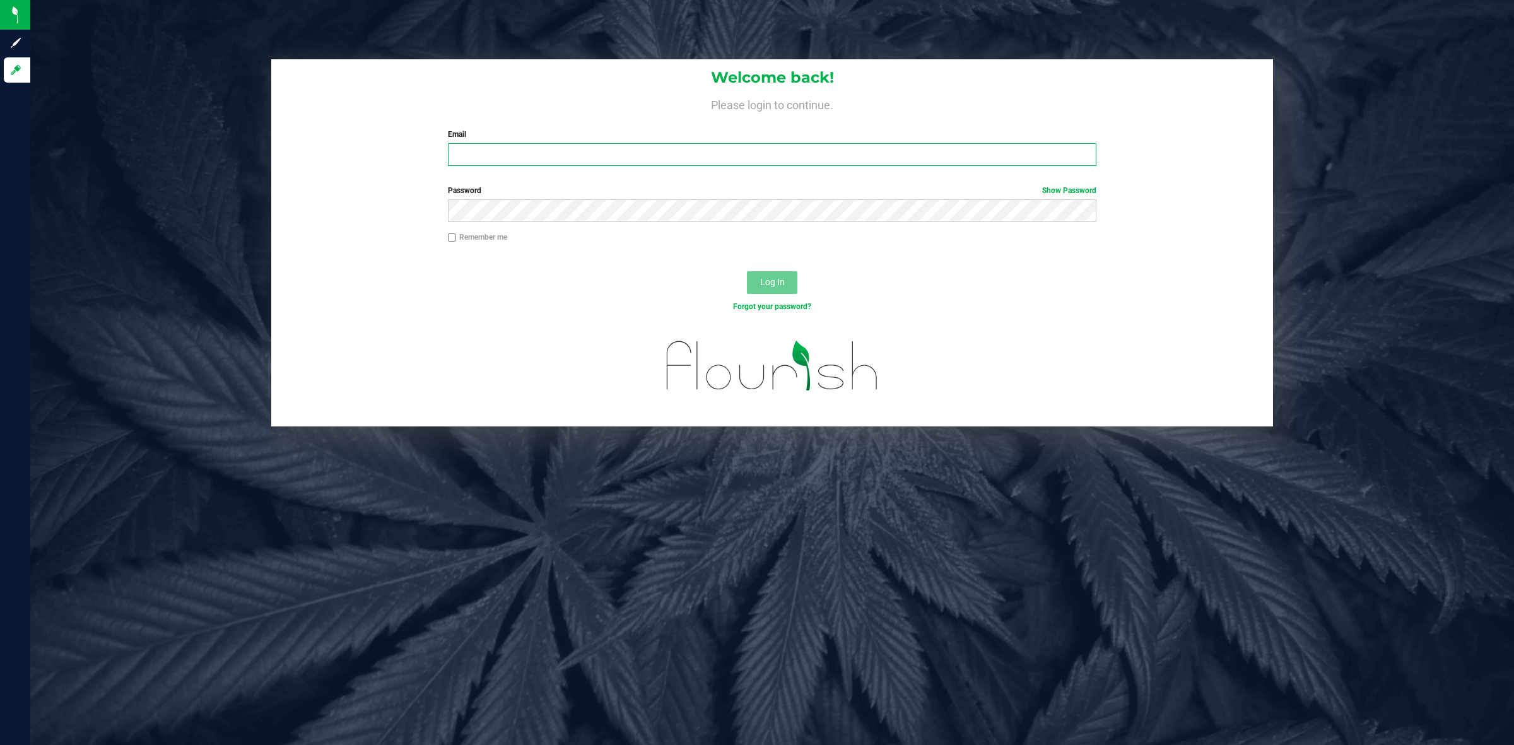
type input "[EMAIL_ADDRESS][PERSON_NAME][DOMAIN_NAME]"
click at [763, 282] on span "Log In" at bounding box center [772, 282] width 25 height 10
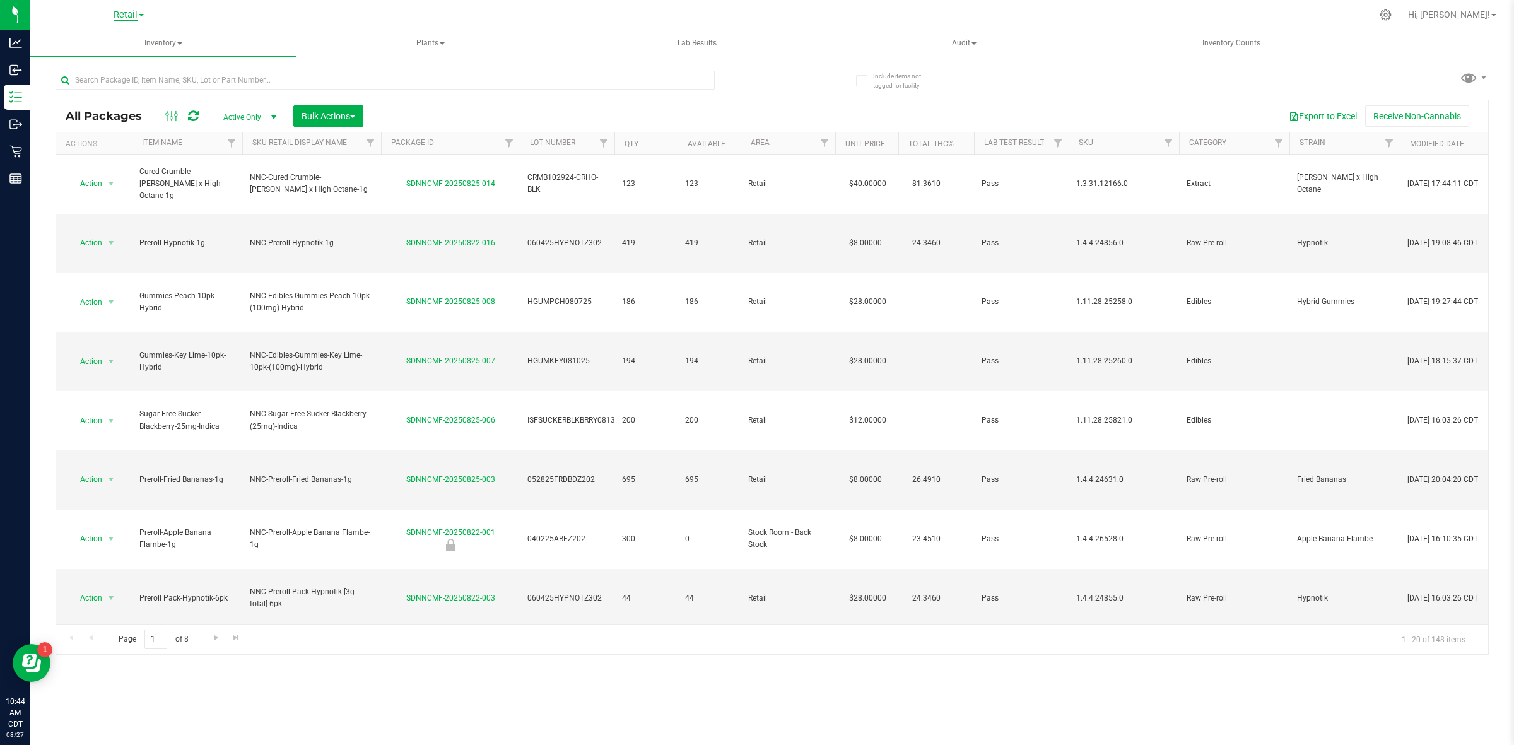
click at [127, 13] on span "Retail" at bounding box center [126, 14] width 24 height 11
click at [109, 57] on link "Manufacturing" at bounding box center [129, 61] width 184 height 17
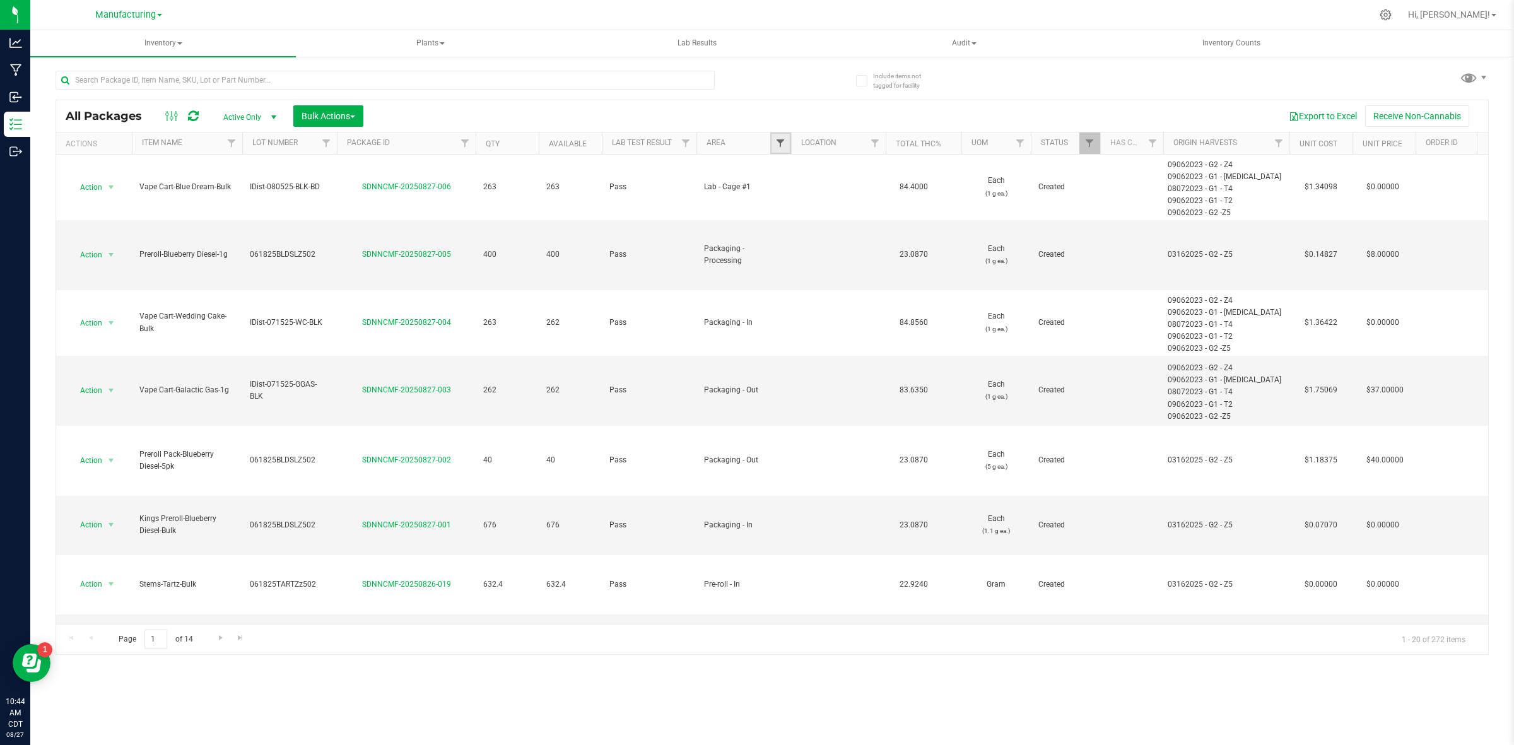
click at [781, 144] on span "Filter" at bounding box center [780, 143] width 10 height 10
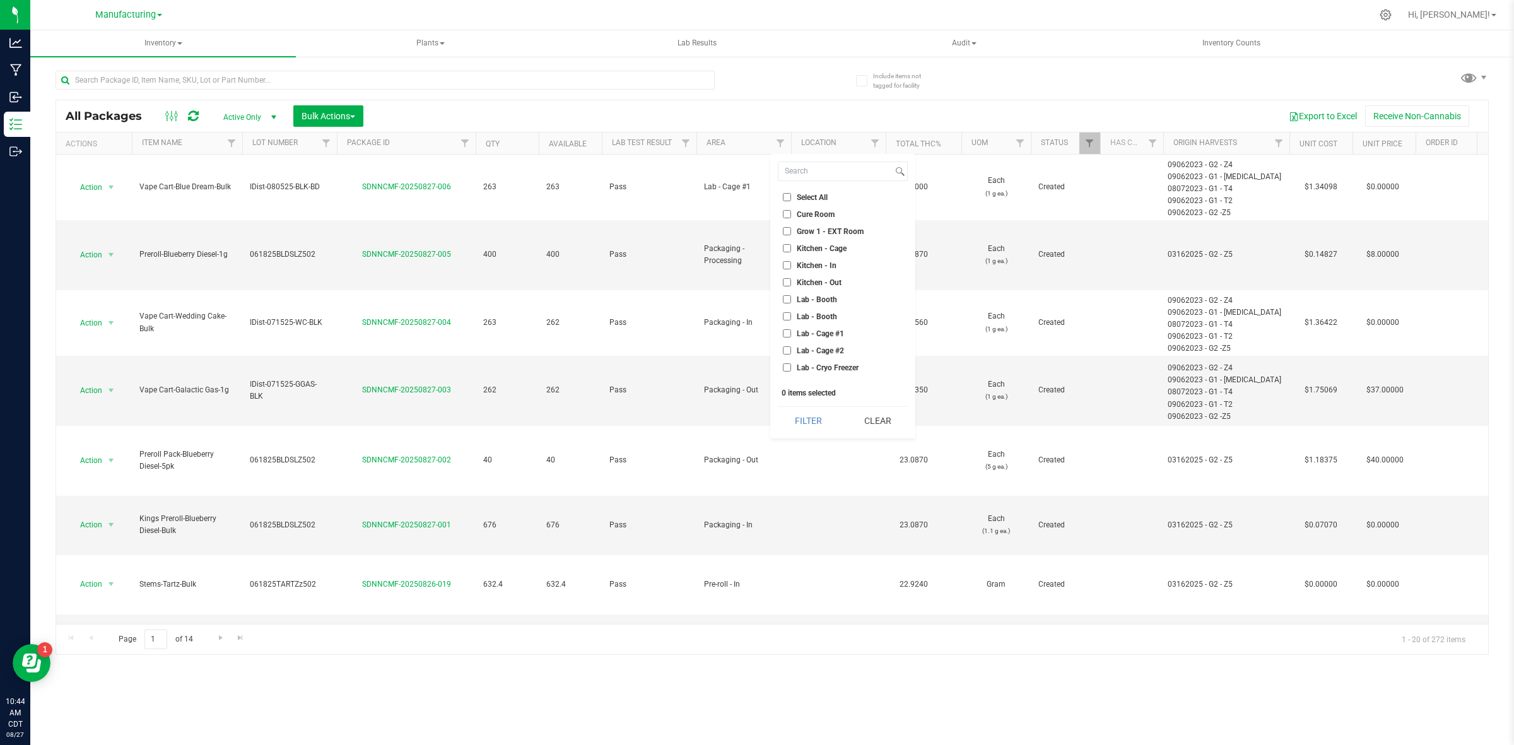
click at [809, 250] on span "Kitchen - Cage" at bounding box center [822, 249] width 50 height 8
click at [791, 250] on input "Kitchen - Cage" at bounding box center [787, 248] width 8 height 8
checkbox input "true"
click at [802, 262] on span "Kitchen - In" at bounding box center [817, 266] width 40 height 8
click at [791, 262] on input "Kitchen - In" at bounding box center [787, 265] width 8 height 8
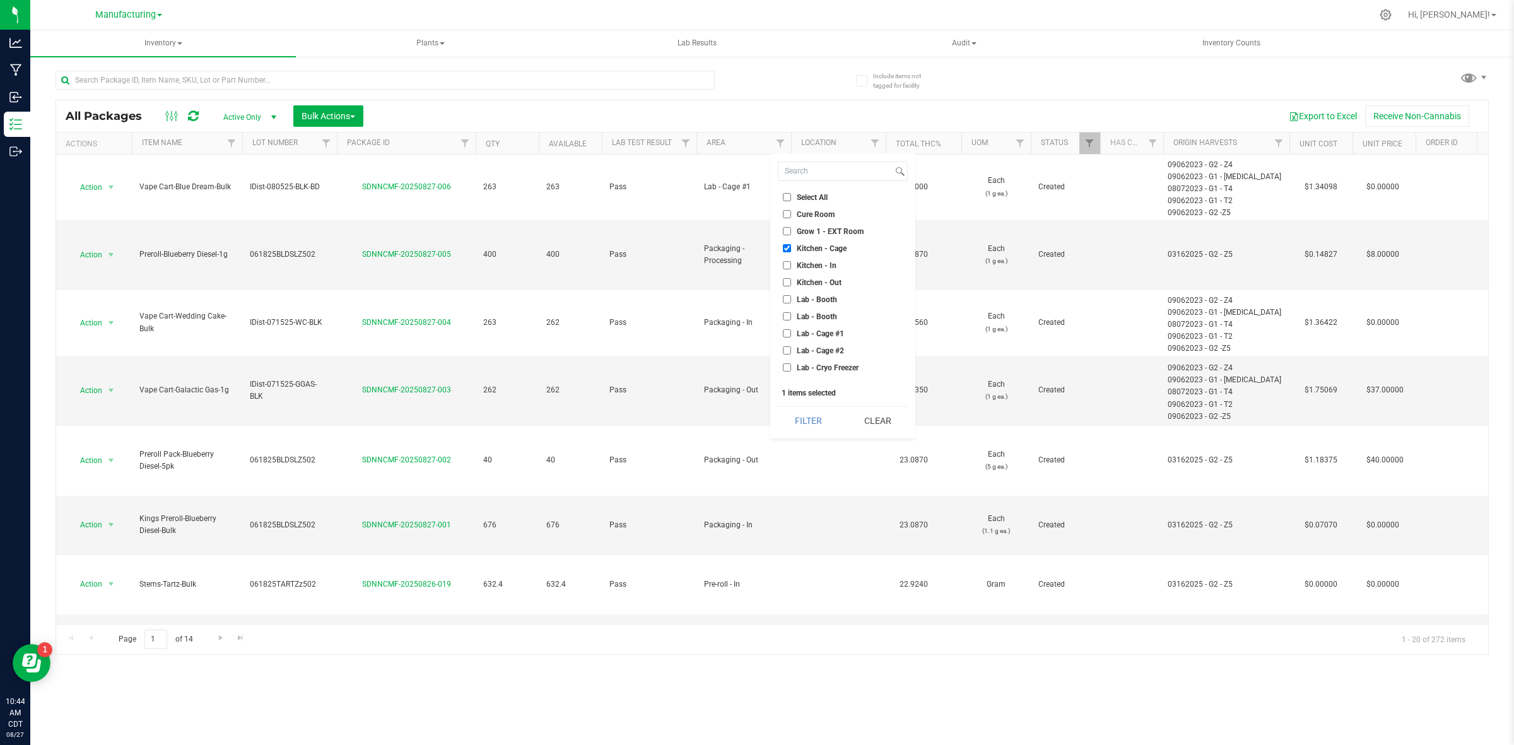
checkbox input "true"
click at [803, 279] on span "Kitchen - Out" at bounding box center [819, 283] width 45 height 8
click at [791, 279] on input "Kitchen - Out" at bounding box center [787, 282] width 8 height 8
checkbox input "true"
click at [815, 418] on button "Filter" at bounding box center [808, 421] width 61 height 28
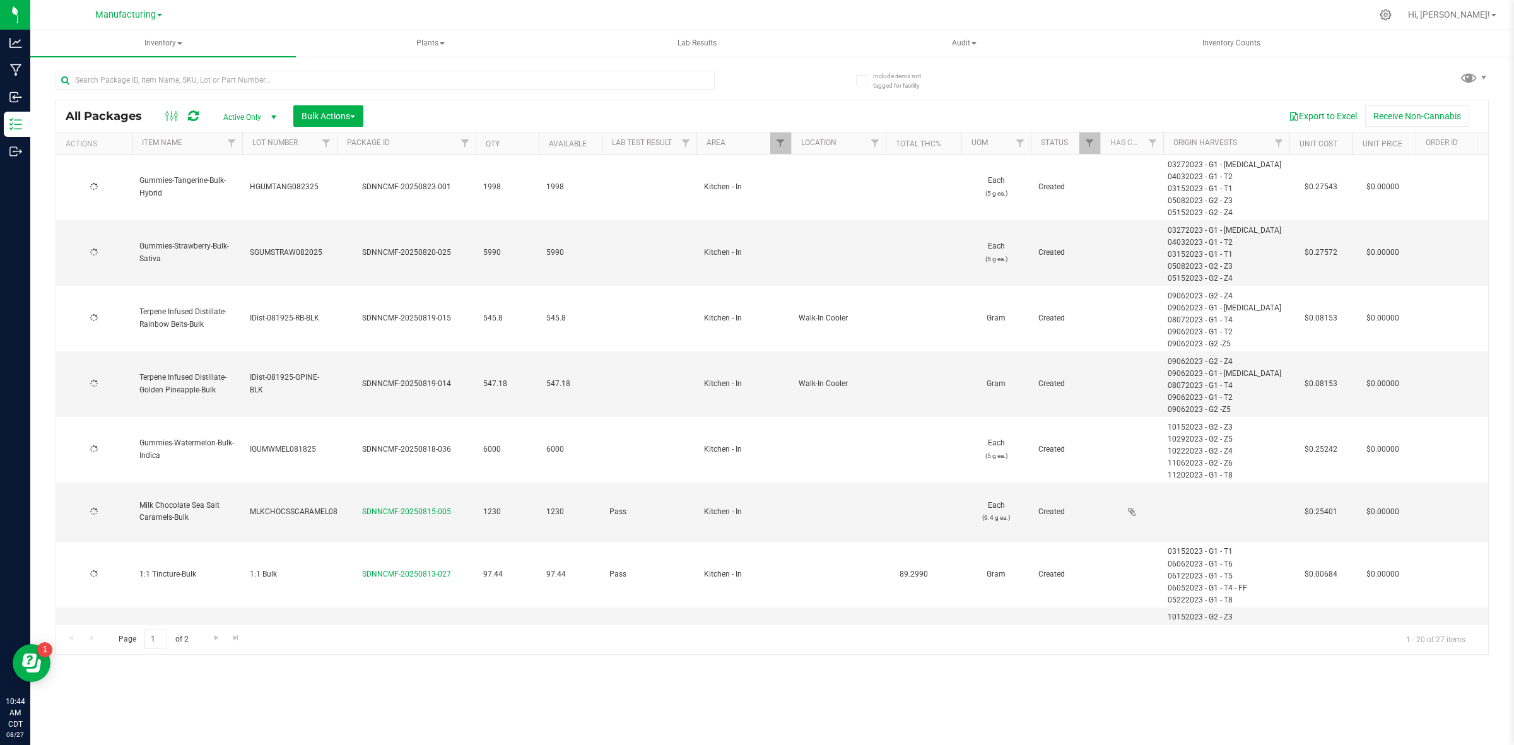
type input "[DATE]"
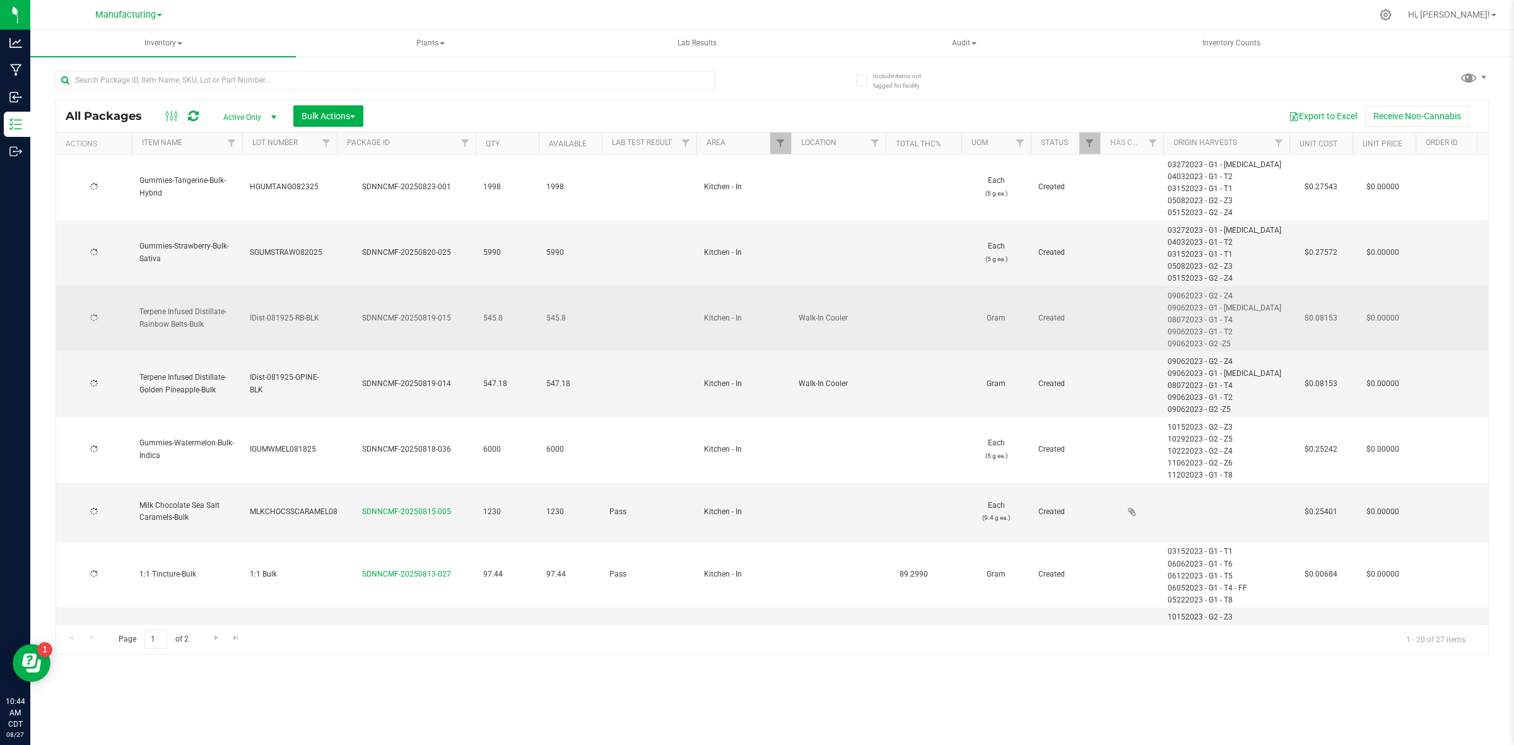
type input "[DATE]"
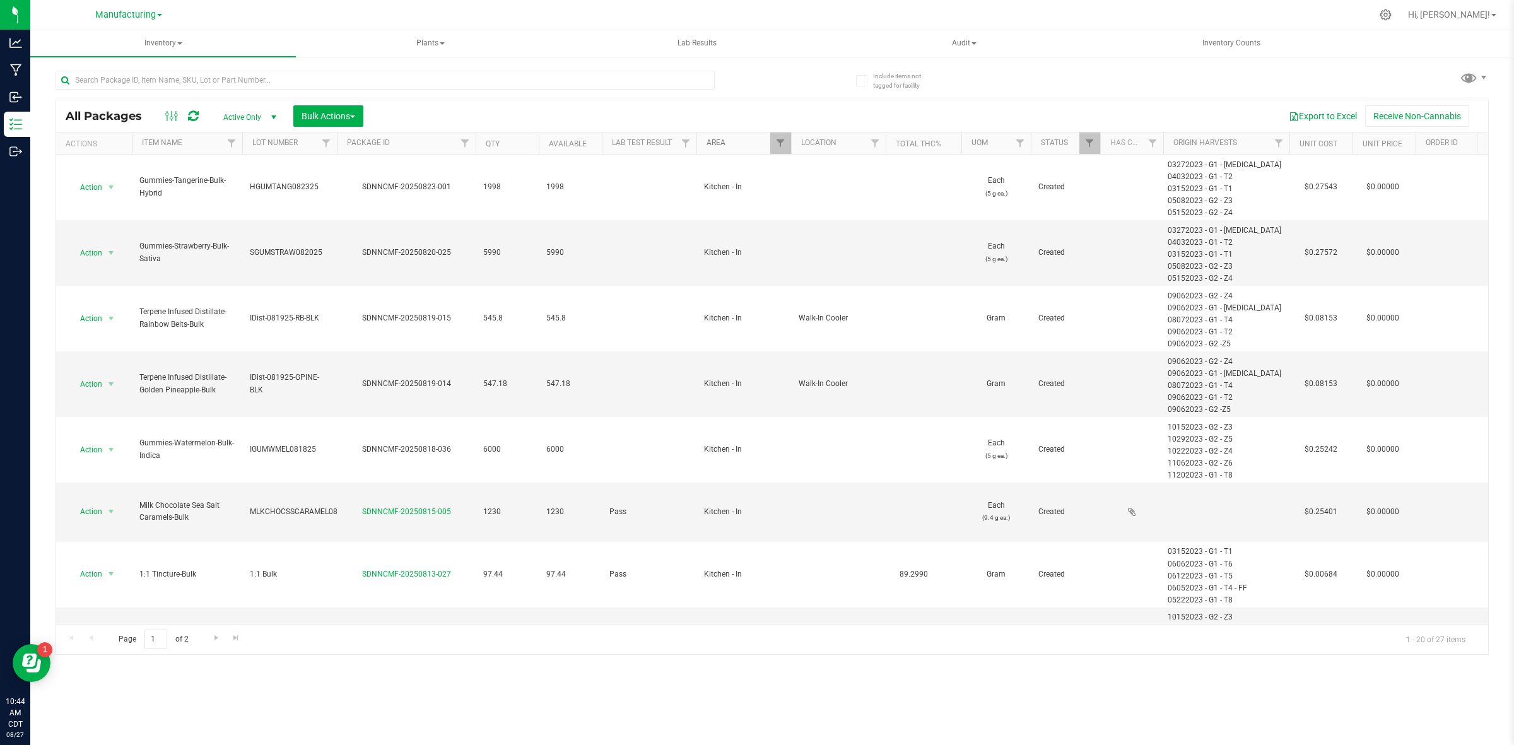
click at [725, 139] on link "Area" at bounding box center [715, 142] width 19 height 9
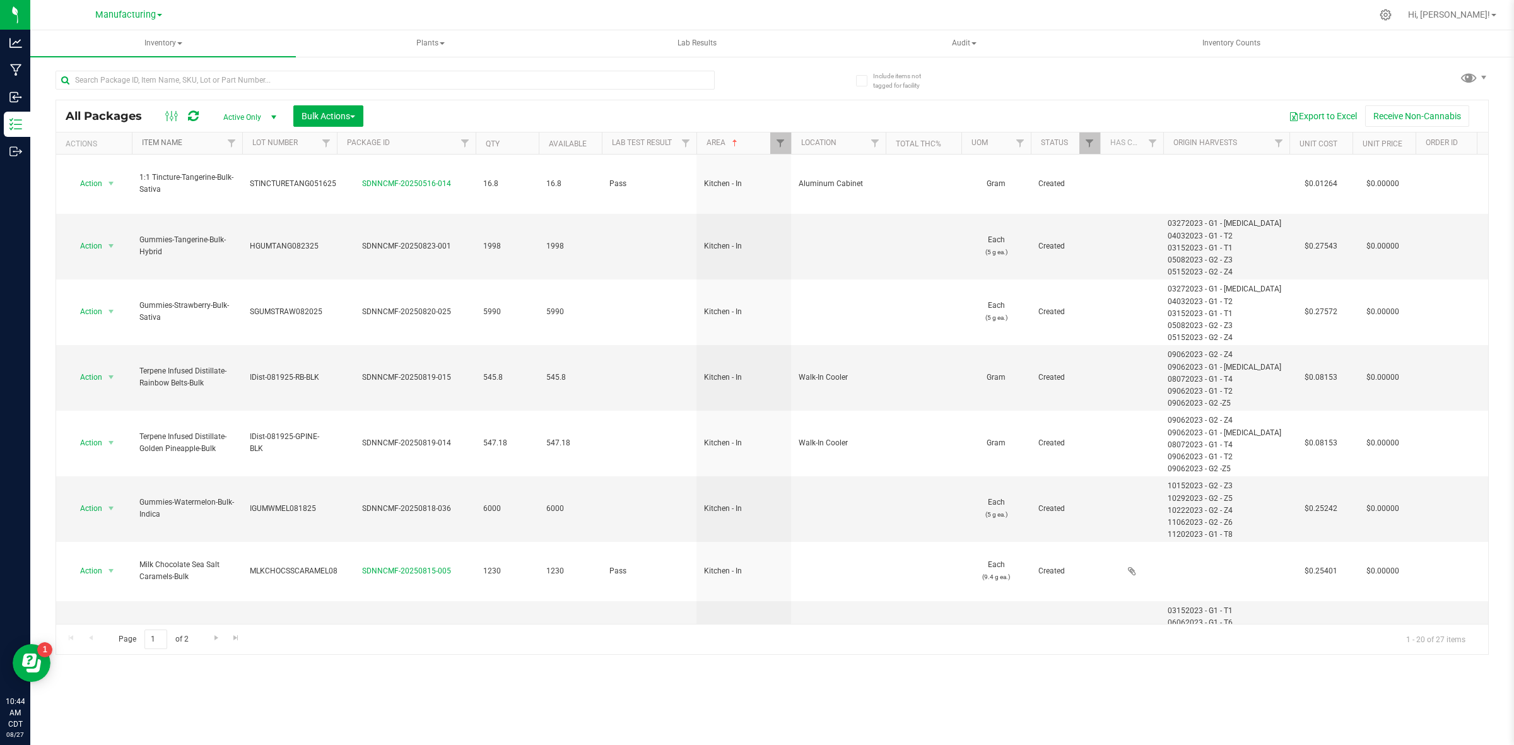
click at [160, 138] on link "Item Name" at bounding box center [162, 142] width 40 height 9
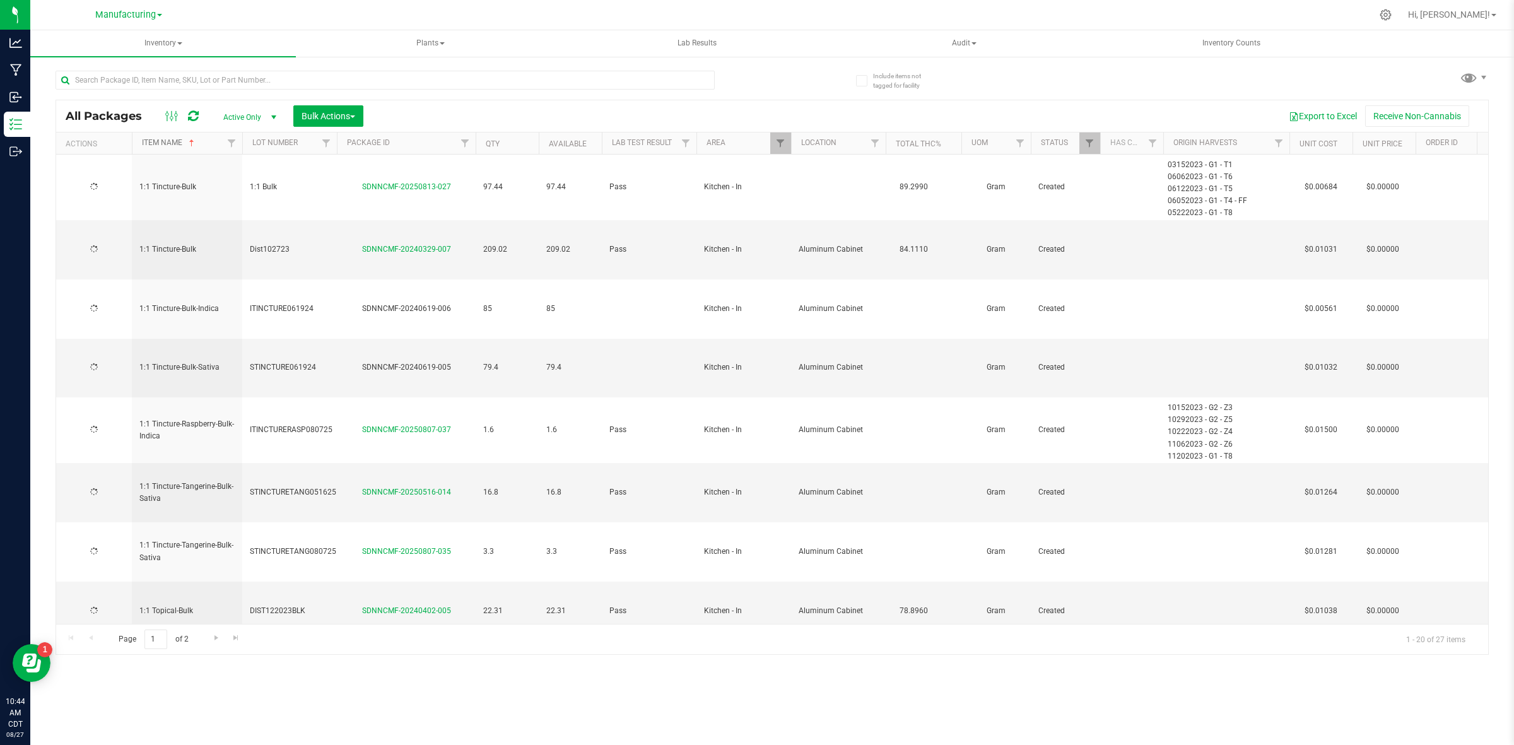
type input "[DATE]"
click at [268, 138] on link "Lot Number" at bounding box center [274, 142] width 45 height 9
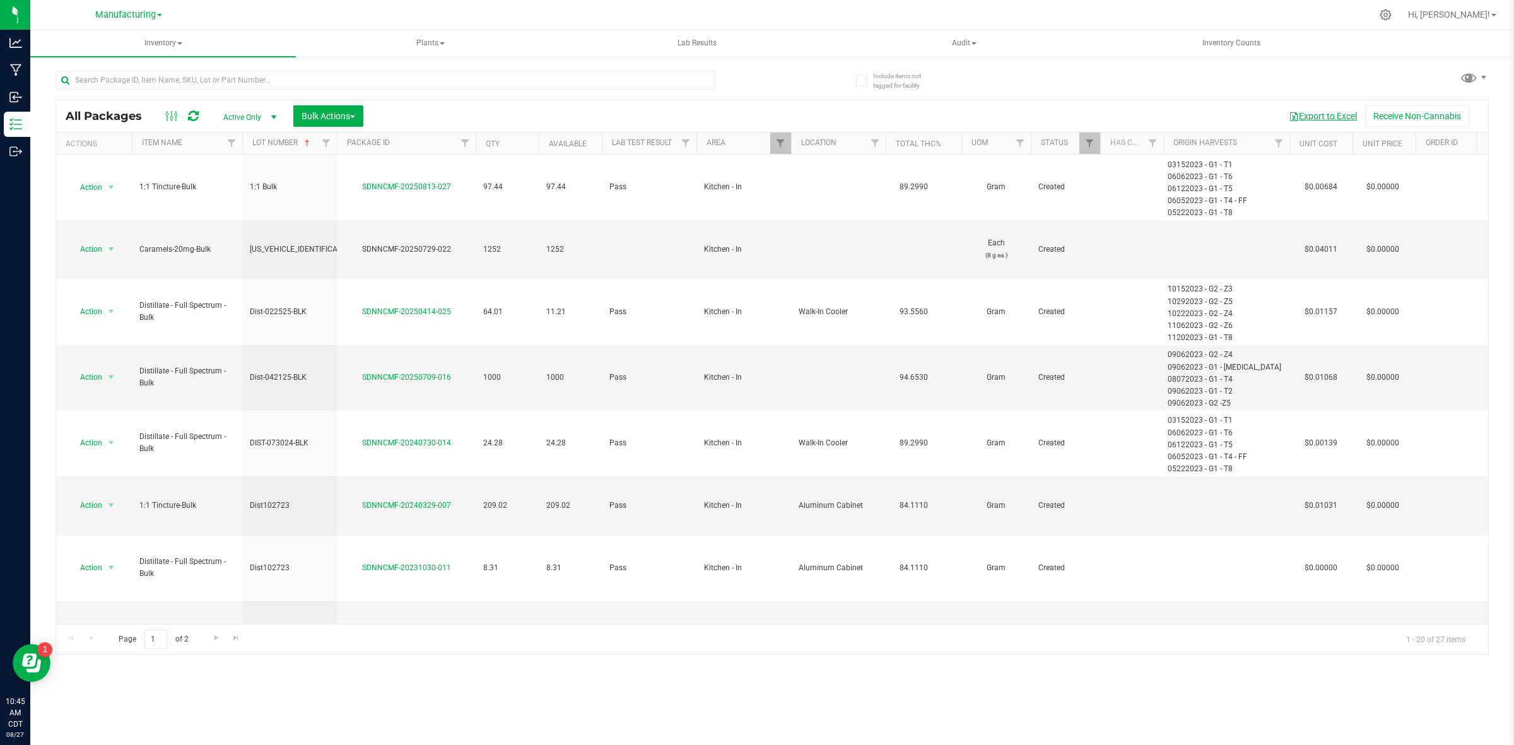
click at [1301, 112] on button "Export to Excel" at bounding box center [1322, 115] width 85 height 21
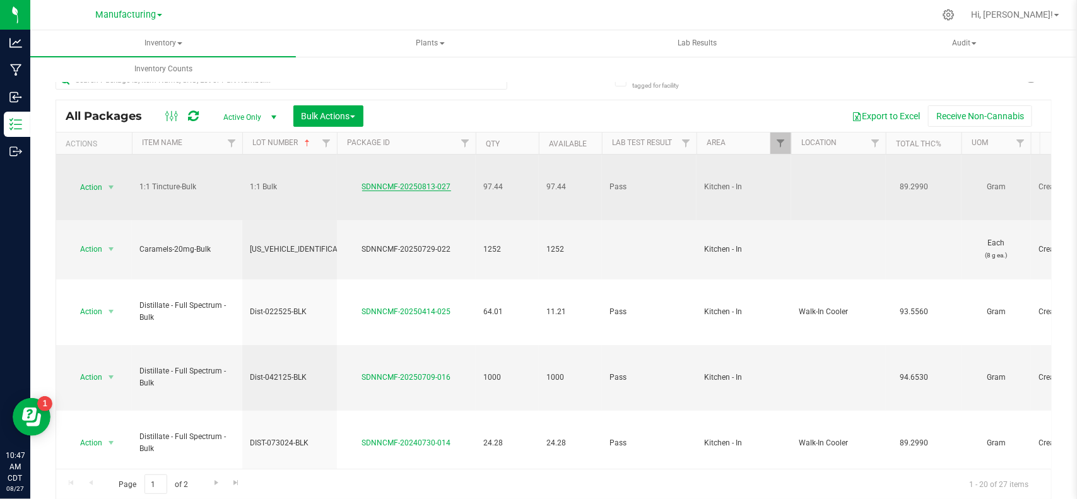
click at [396, 189] on link "SDNNCMF-20250813-027" at bounding box center [406, 186] width 89 height 9
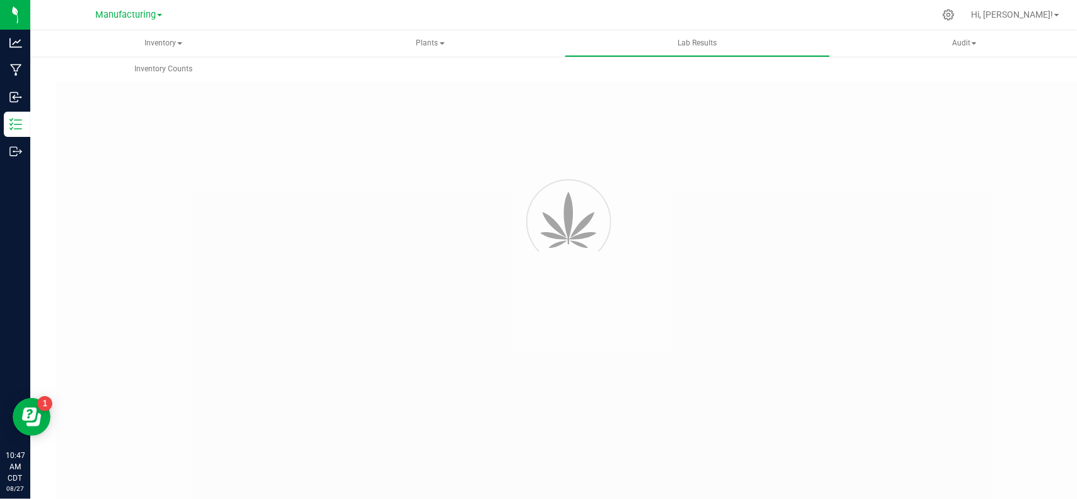
type input "SDNNCMF-20240730-014"
type input "AAFV171"
type input "SDNNCMF-20240730-014"
type input "[DATE] 10:33 AM"
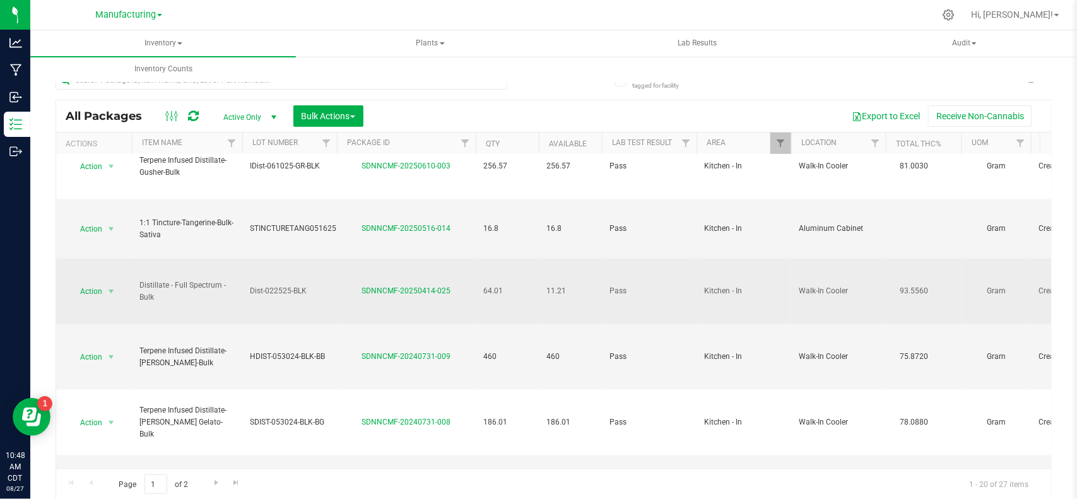
scroll to position [853, 0]
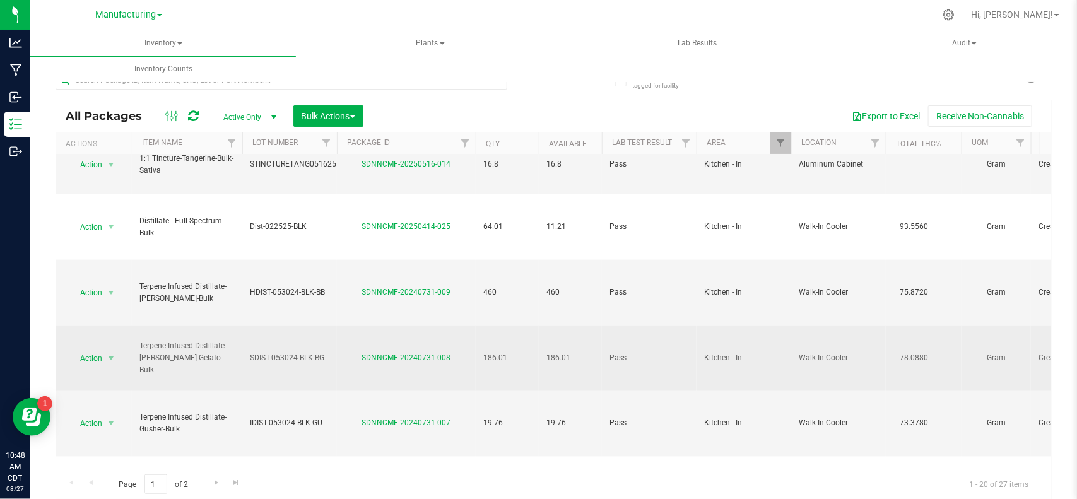
drag, startPoint x: 303, startPoint y: 238, endPoint x: 307, endPoint y: 249, distance: 11.2
click at [303, 325] on td "SDIST-053024-BLK-BG" at bounding box center [289, 358] width 95 height 66
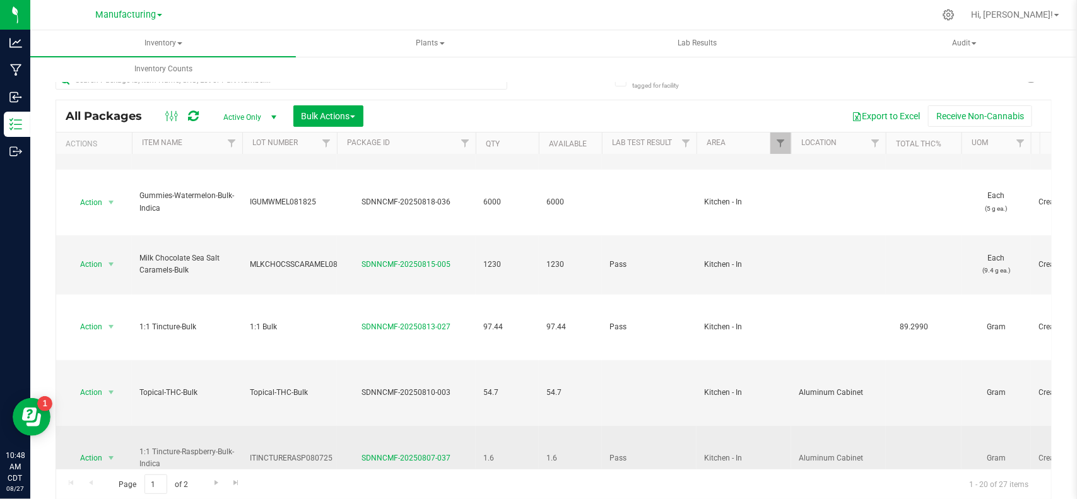
scroll to position [222, 0]
